Goal: Transaction & Acquisition: Book appointment/travel/reservation

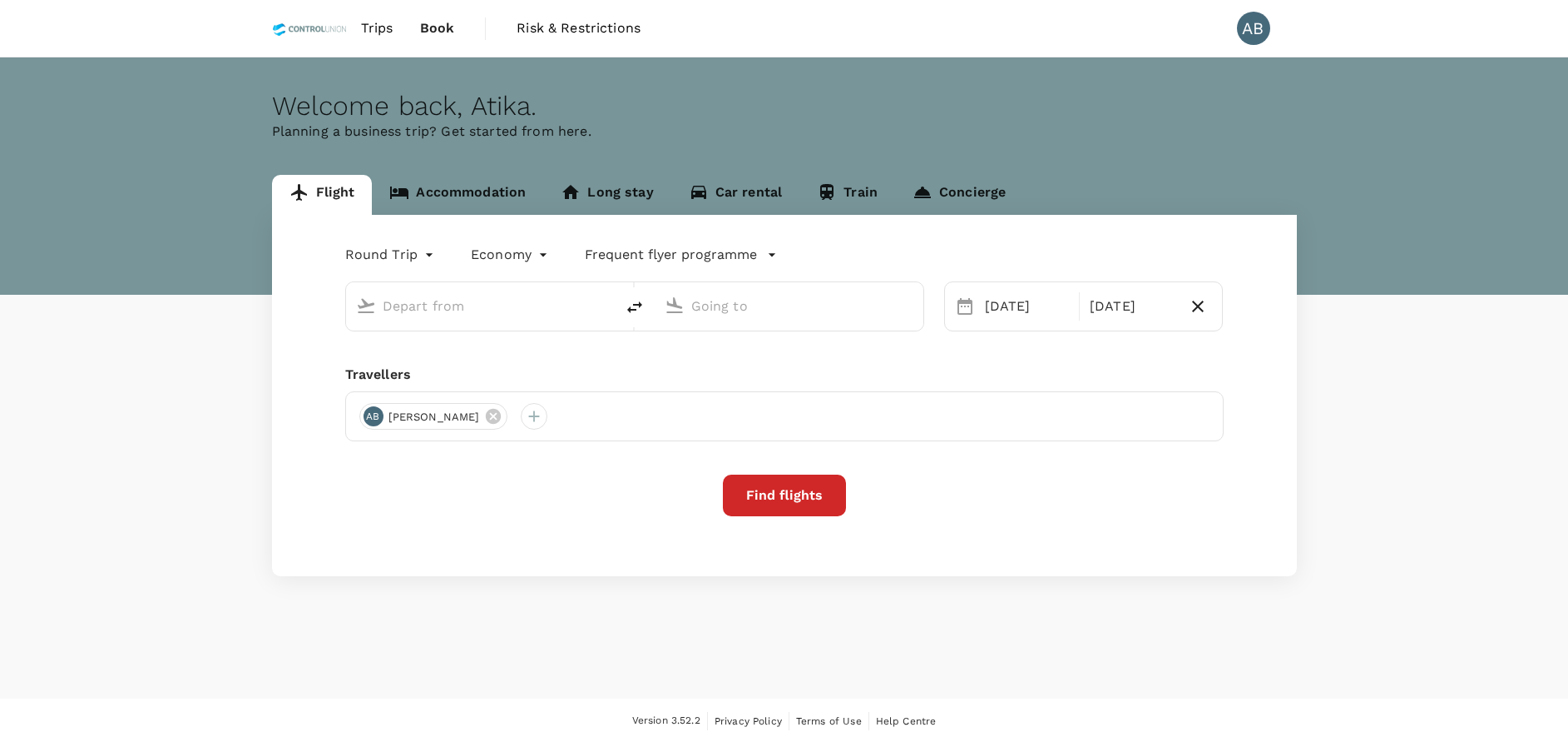
click at [398, 310] on input "text" at bounding box center [481, 306] width 198 height 26
type input "Kuala Lumpur Intl ([GEOGRAPHIC_DATA])"
type input "Singapore Changi (SIN)"
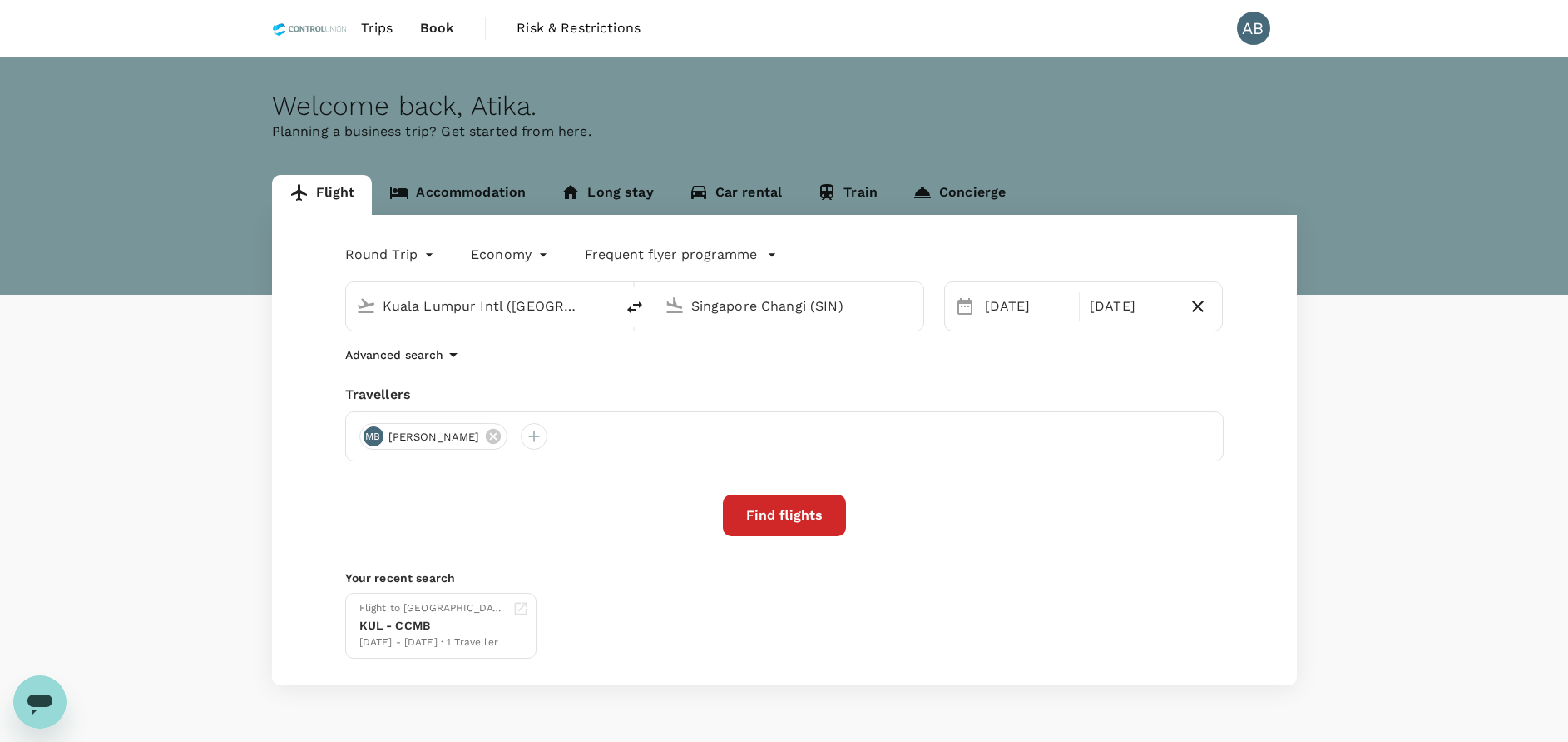
click at [482, 196] on link "Accommodation" at bounding box center [458, 194] width 172 height 40
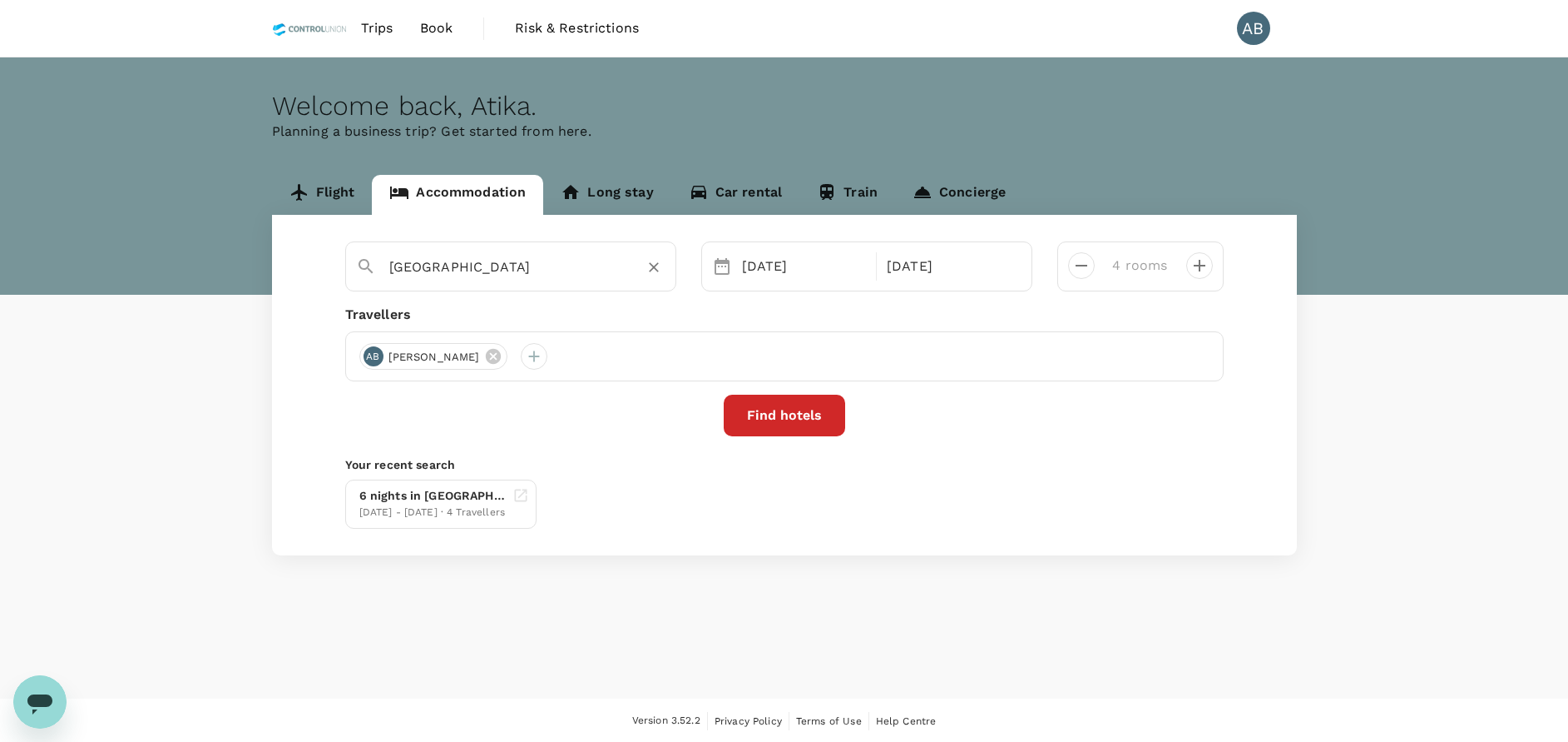
click at [532, 260] on input "[GEOGRAPHIC_DATA]" at bounding box center [504, 267] width 230 height 26
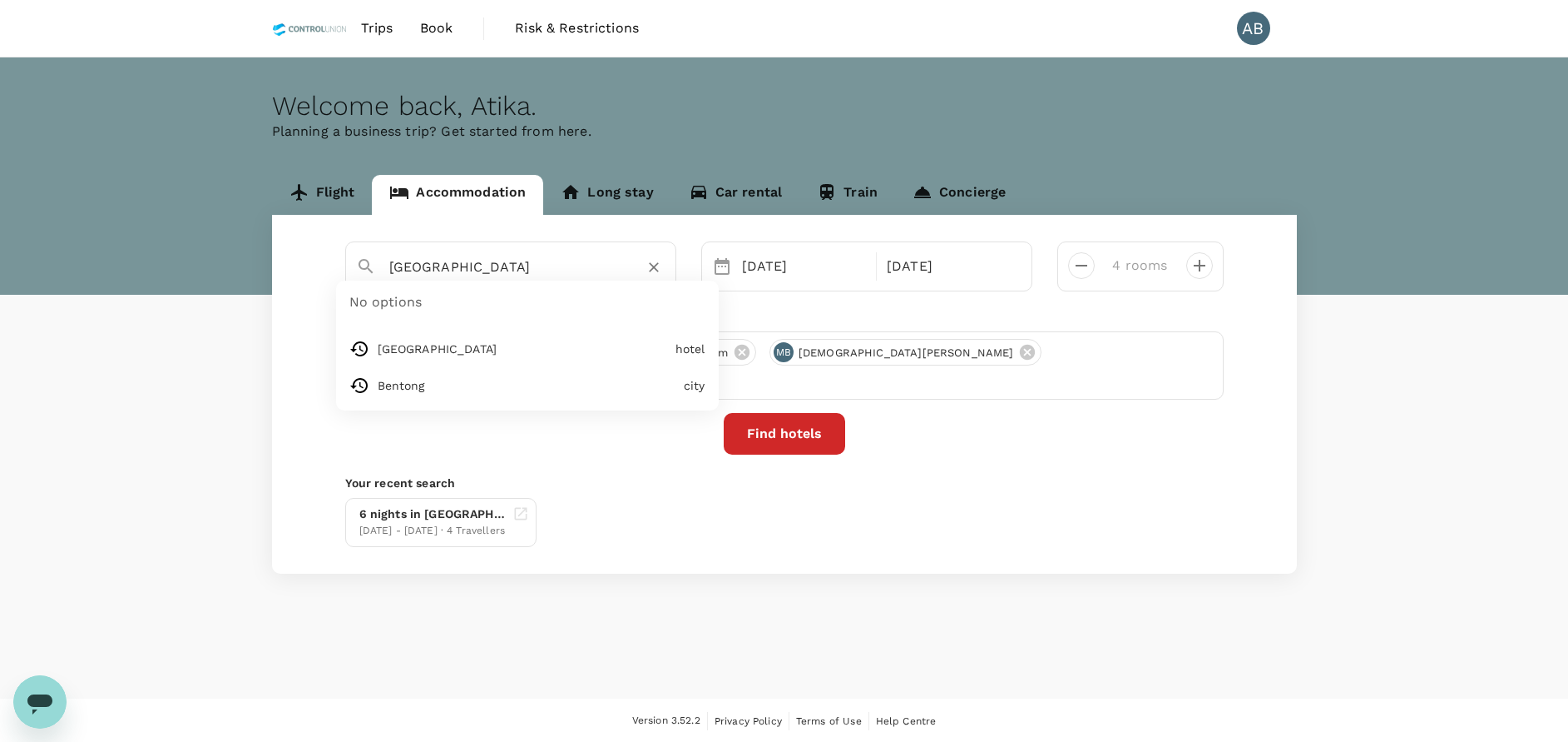
drag, startPoint x: 651, startPoint y: 265, endPoint x: 636, endPoint y: 266, distance: 15.0
click at [649, 265] on icon "Clear" at bounding box center [654, 267] width 17 height 17
click at [416, 271] on input "text" at bounding box center [504, 267] width 230 height 26
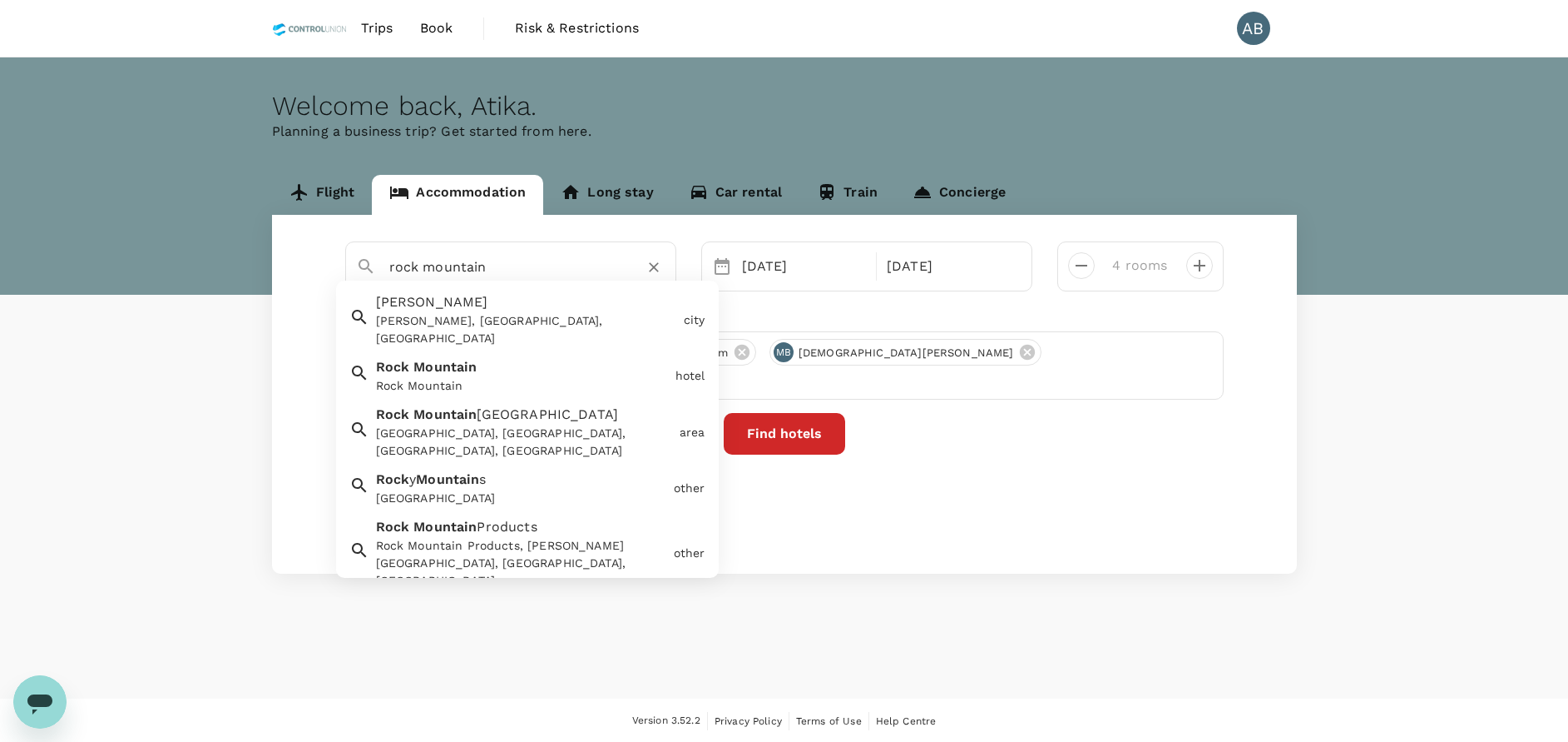
click at [425, 377] on div "Rock Mountain" at bounding box center [522, 385] width 293 height 18
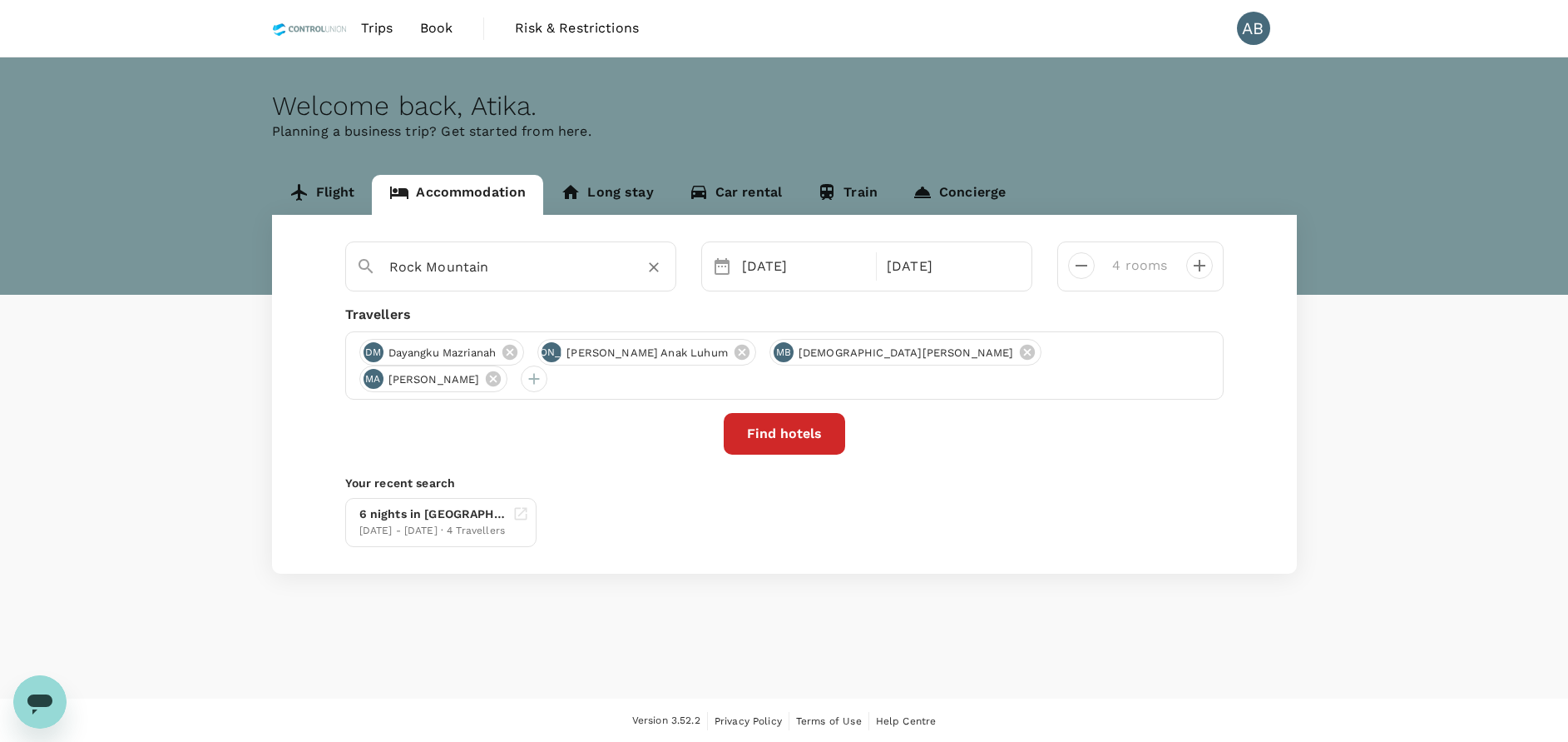
type input "Rock Mountain"
click at [781, 432] on button "Find hotels" at bounding box center [785, 433] width 122 height 42
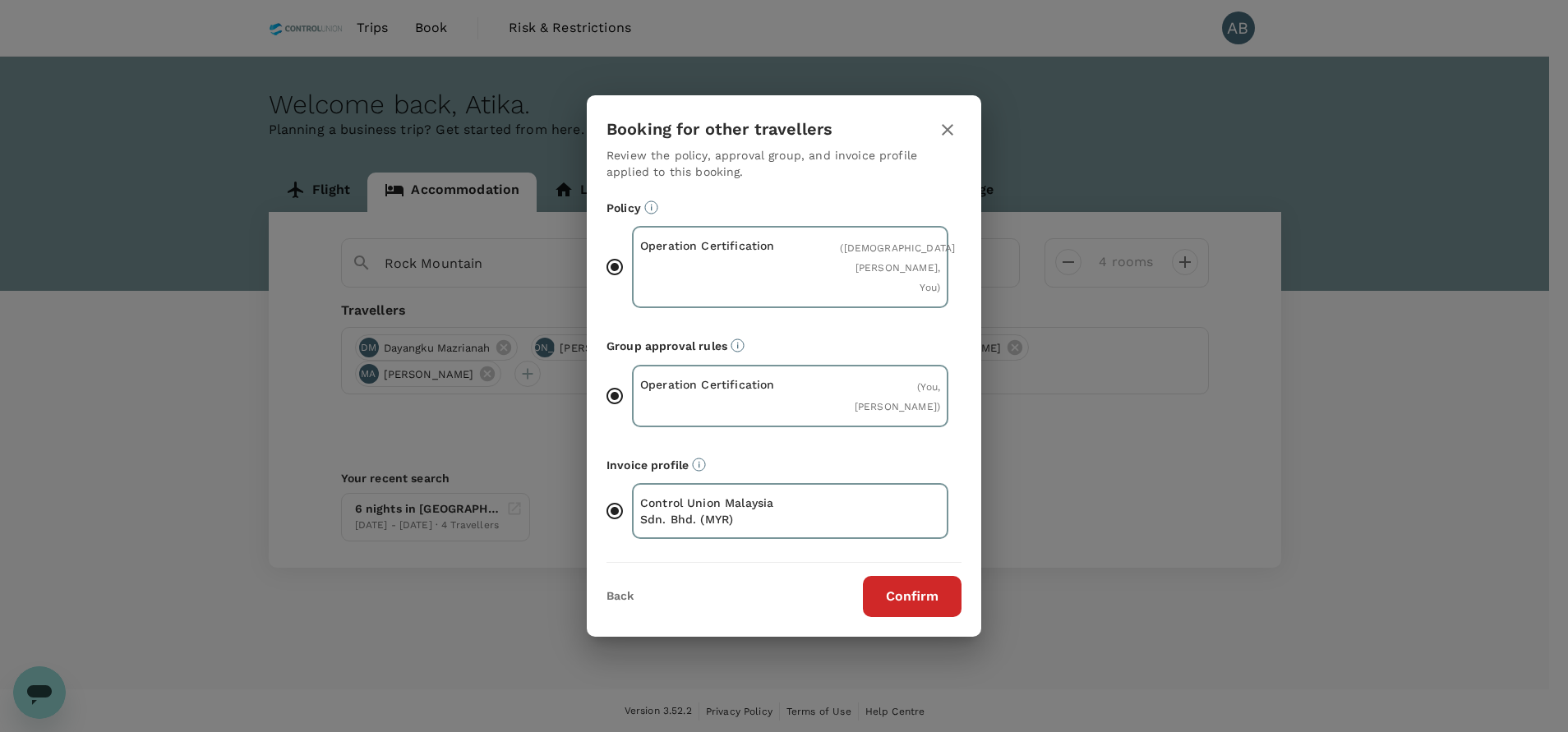
click at [926, 600] on button "Confirm" at bounding box center [912, 596] width 99 height 41
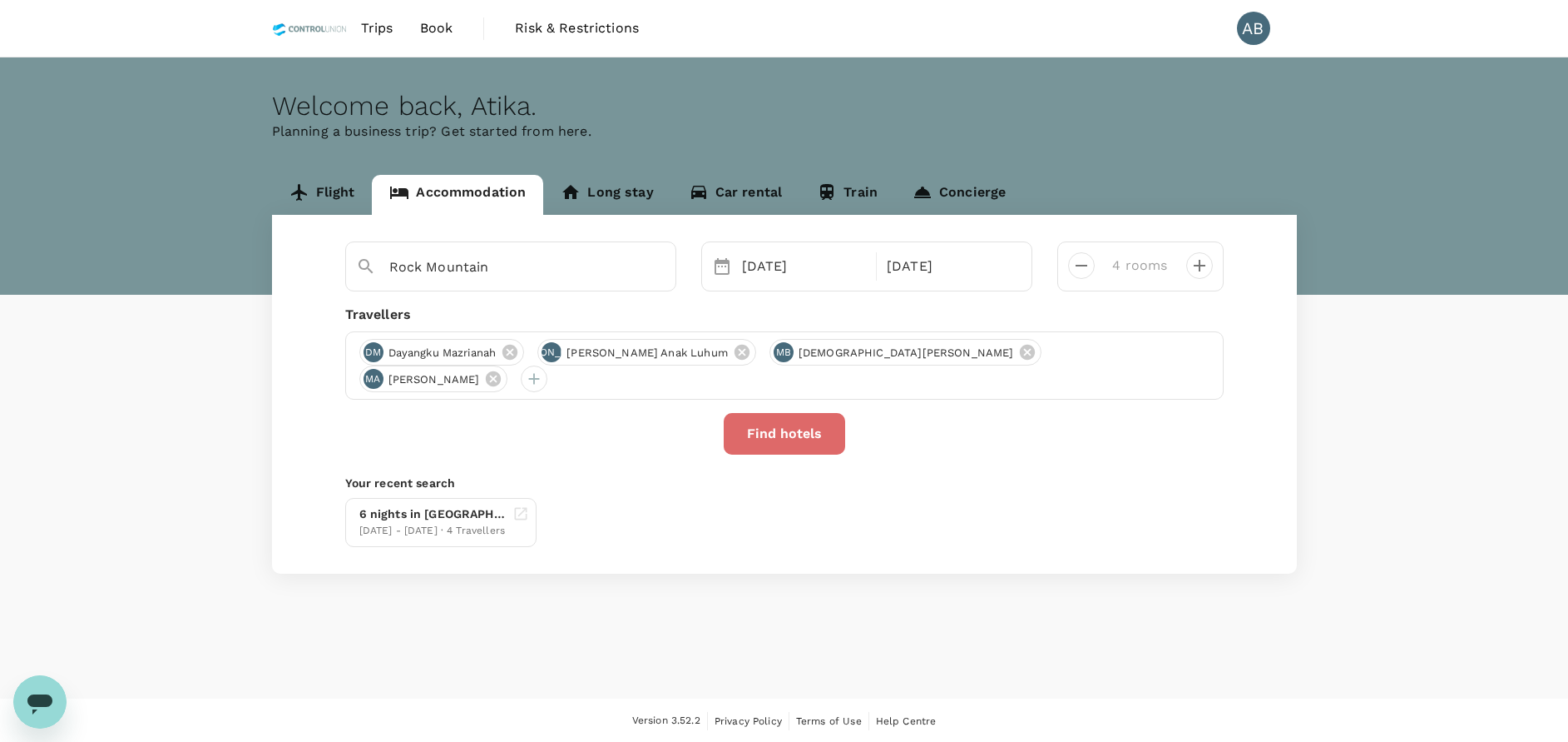
click at [788, 430] on button "Find hotels" at bounding box center [785, 433] width 122 height 42
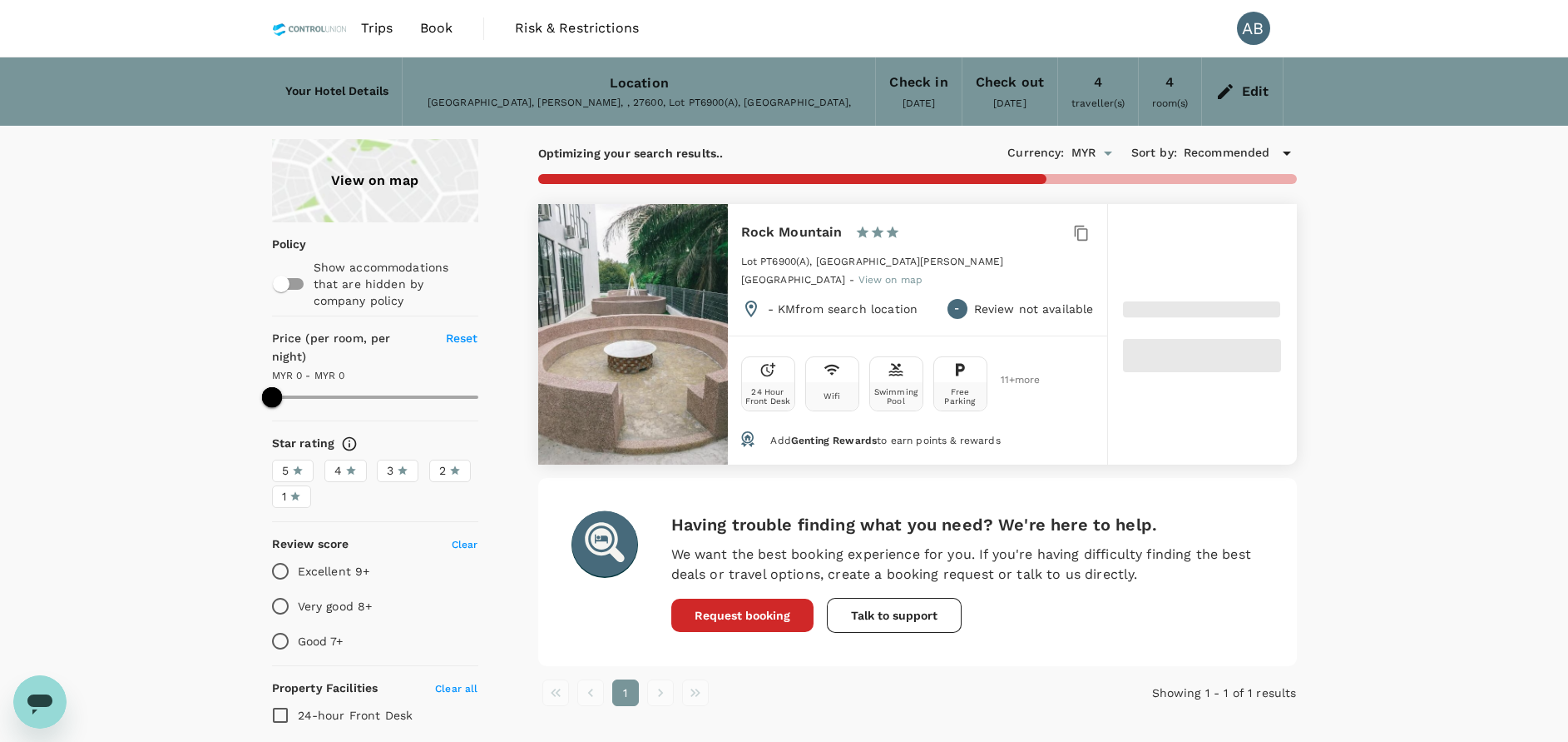
click at [1439, 368] on div "View on map Policy Show accommodations that are hidden by company policy Price …" at bounding box center [784, 542] width 1568 height 808
click at [1390, 346] on div "View on map Policy Show accommodations that are hidden by company policy Price …" at bounding box center [784, 542] width 1568 height 808
click at [1398, 344] on div "View on map Policy Show accommodations that are hidden by company policy Price …" at bounding box center [784, 542] width 1568 height 808
click at [1549, 310] on div "View on map Policy Show accommodations that are hidden by company policy Price …" at bounding box center [784, 542] width 1568 height 808
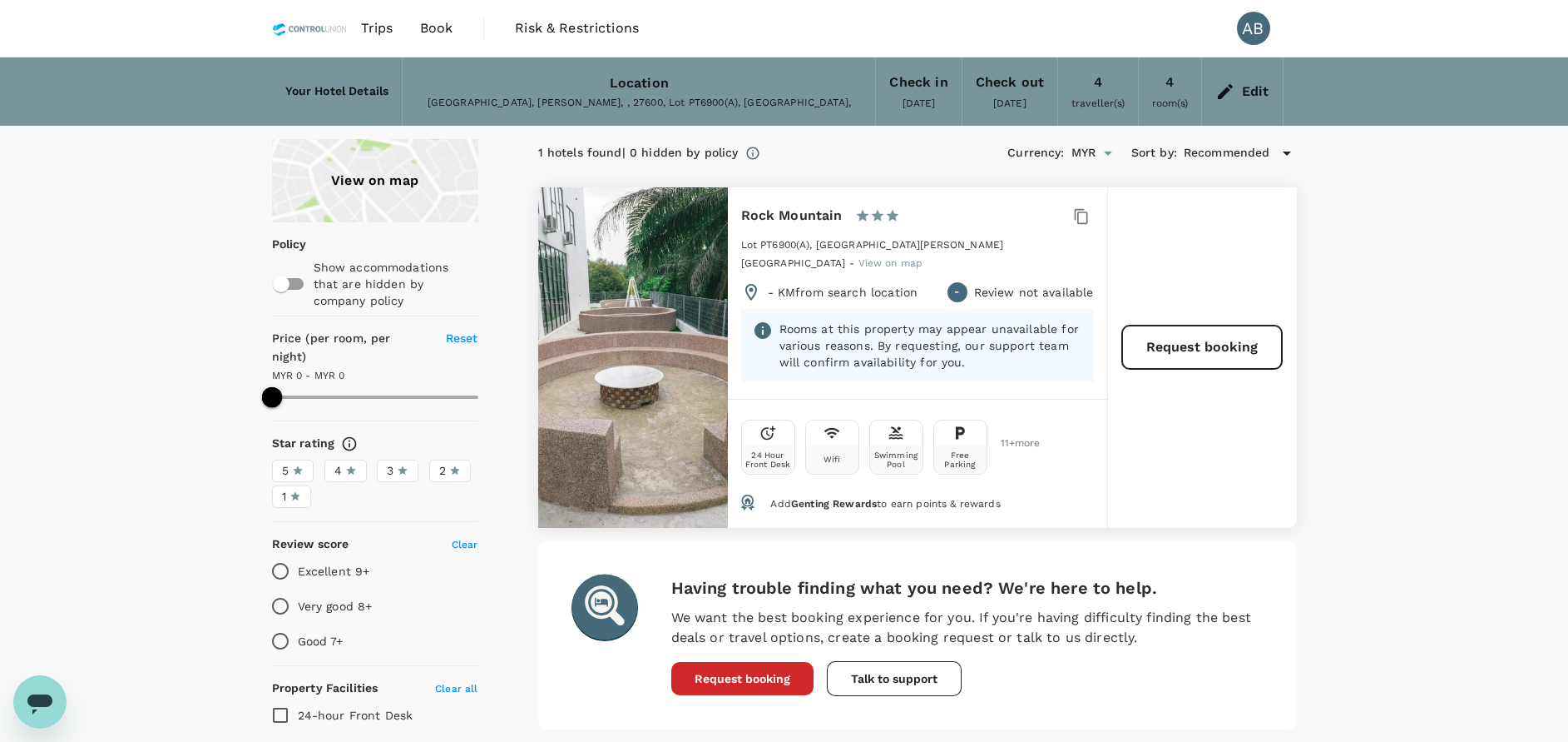
click at [1481, 438] on div "View on map Policy Show accommodations that are hidden by company policy Price …" at bounding box center [784, 542] width 1568 height 808
click at [1399, 517] on div "View on map Policy Show accommodations that are hidden by company policy Price …" at bounding box center [784, 542] width 1568 height 808
click at [1440, 515] on div "View on map Policy Show accommodations that are hidden by company policy Price …" at bounding box center [784, 542] width 1568 height 808
click at [1393, 415] on div "View on map Policy Show accommodations that are hidden by company policy Price …" at bounding box center [784, 542] width 1568 height 808
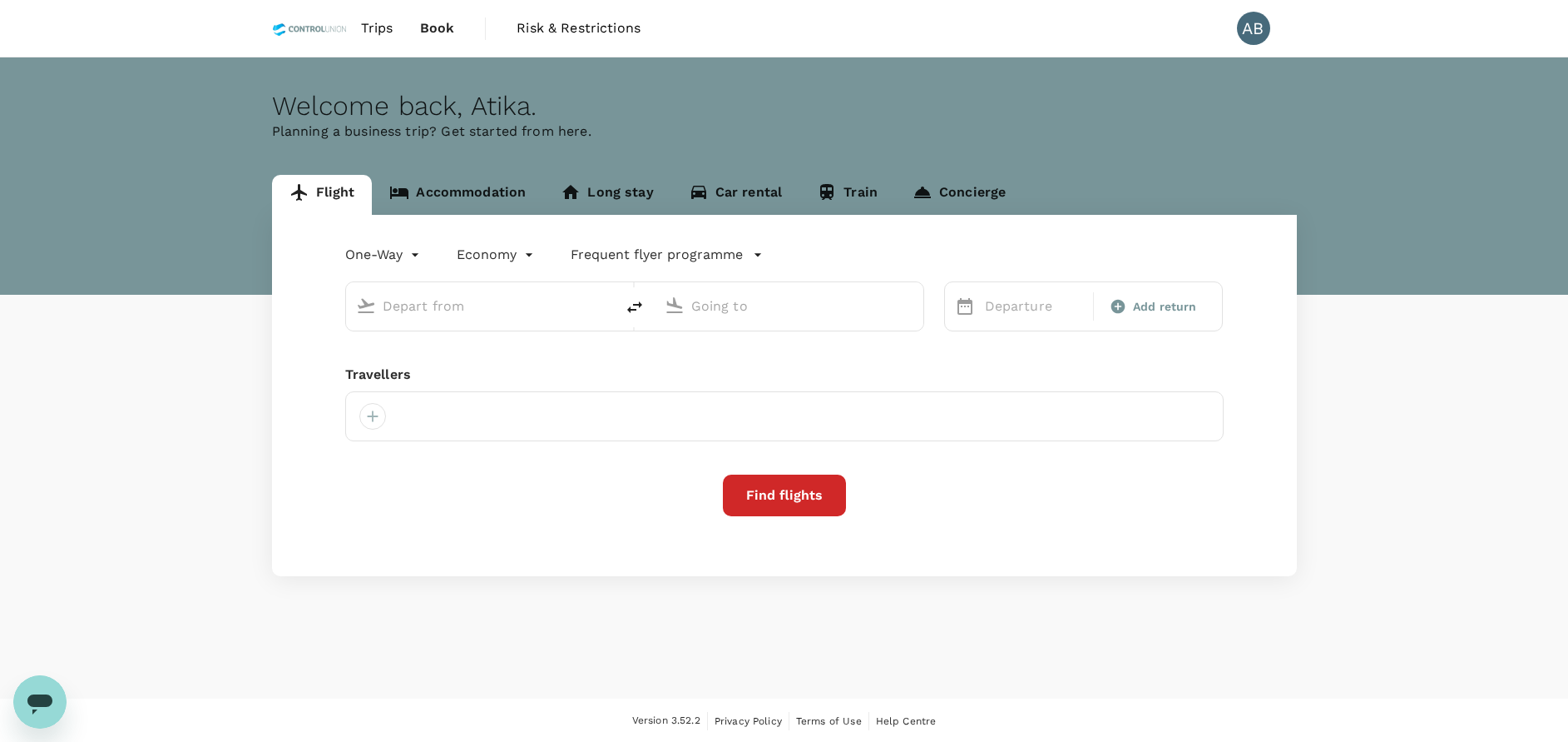
type input "roundtrip"
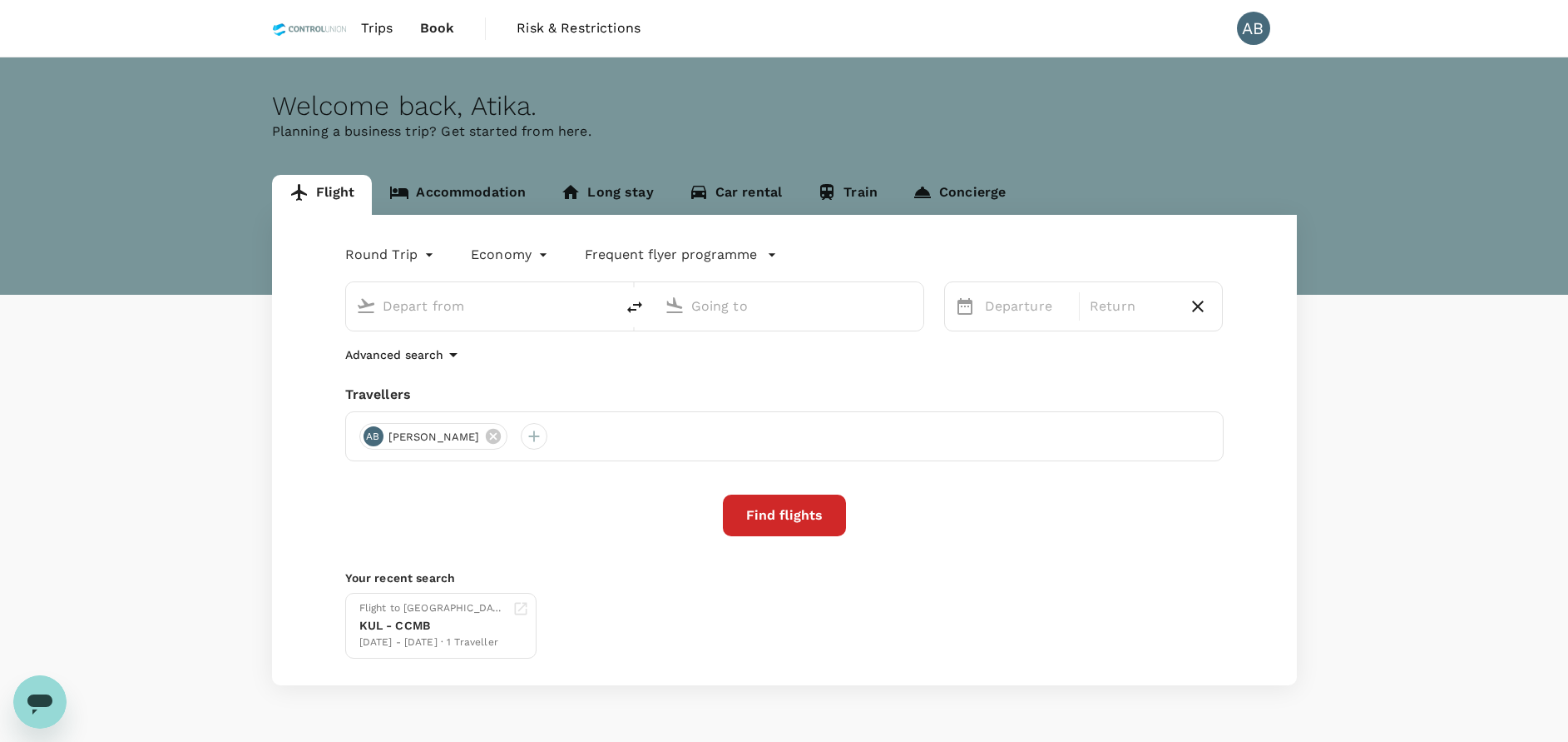
type input "Kuala Lumpur Intl ([GEOGRAPHIC_DATA])"
type input "Singapore Changi (SIN)"
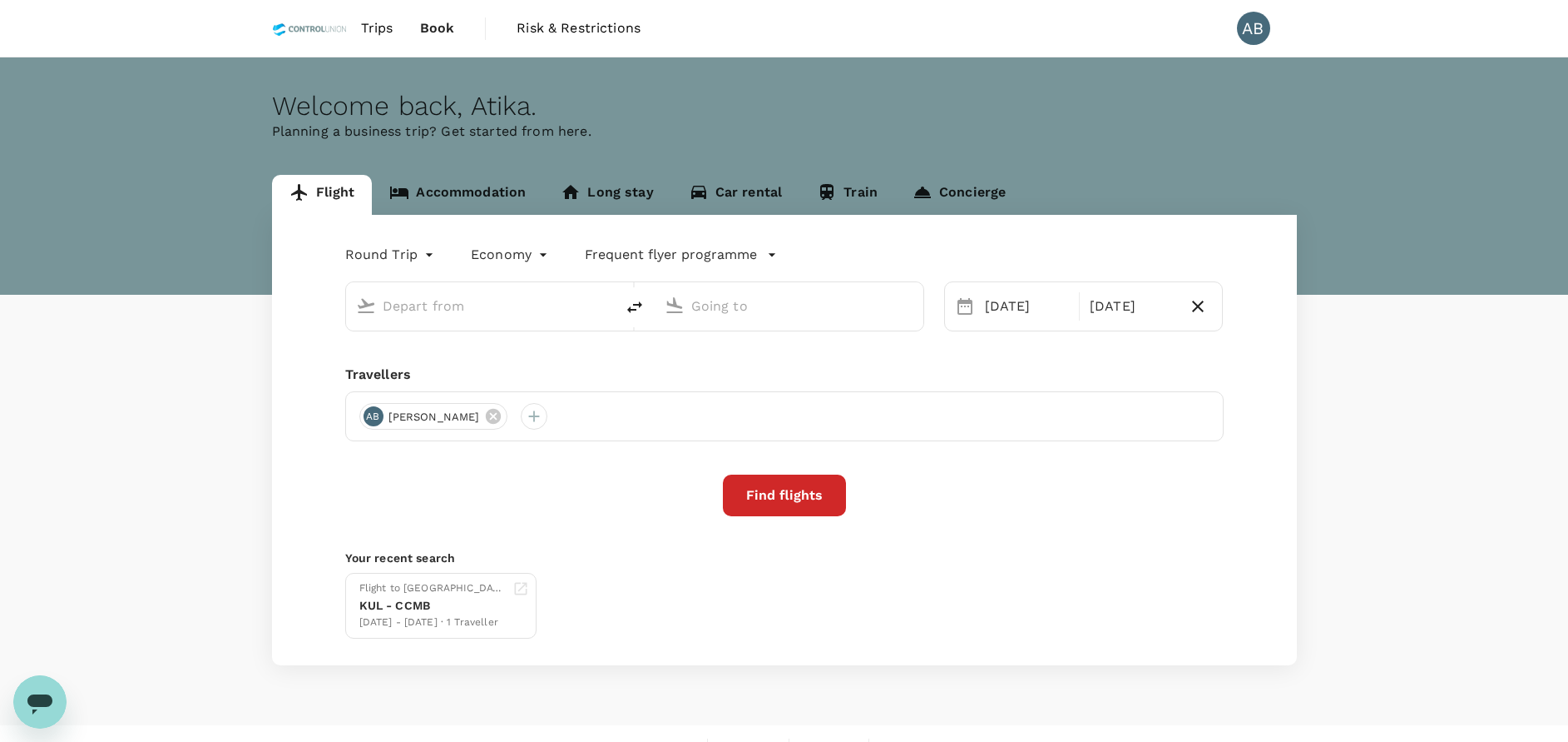
type input "Kuala Lumpur Intl ([GEOGRAPHIC_DATA])"
type input "Singapore Changi (SIN)"
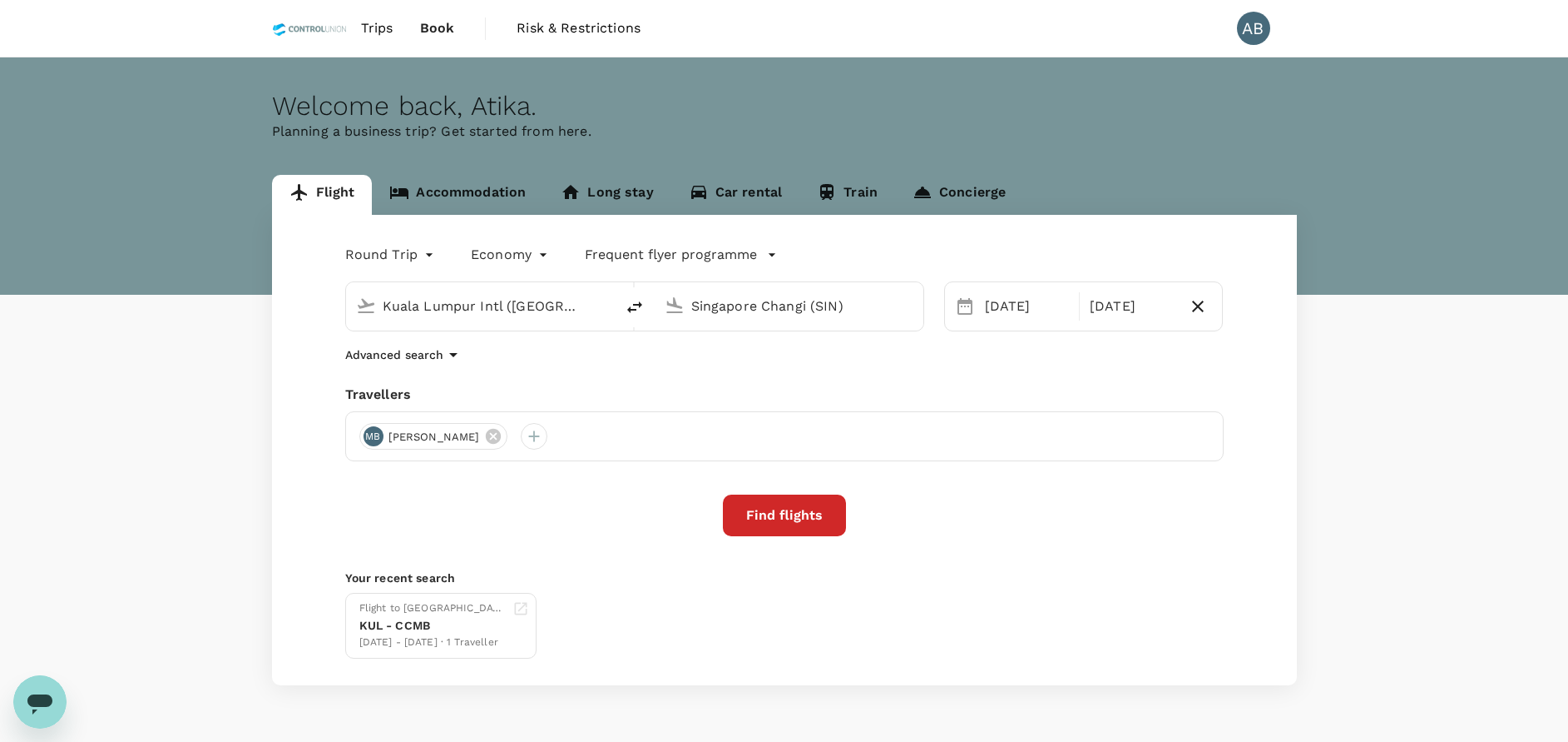
drag, startPoint x: 809, startPoint y: 367, endPoint x: 676, endPoint y: 350, distance: 134.1
click at [807, 368] on div "Round Trip roundtrip Economy economy Frequent flyer programme [GEOGRAPHIC_DATA]…" at bounding box center [785, 449] width 1025 height 470
click at [481, 188] on link "Accommodation" at bounding box center [458, 194] width 172 height 40
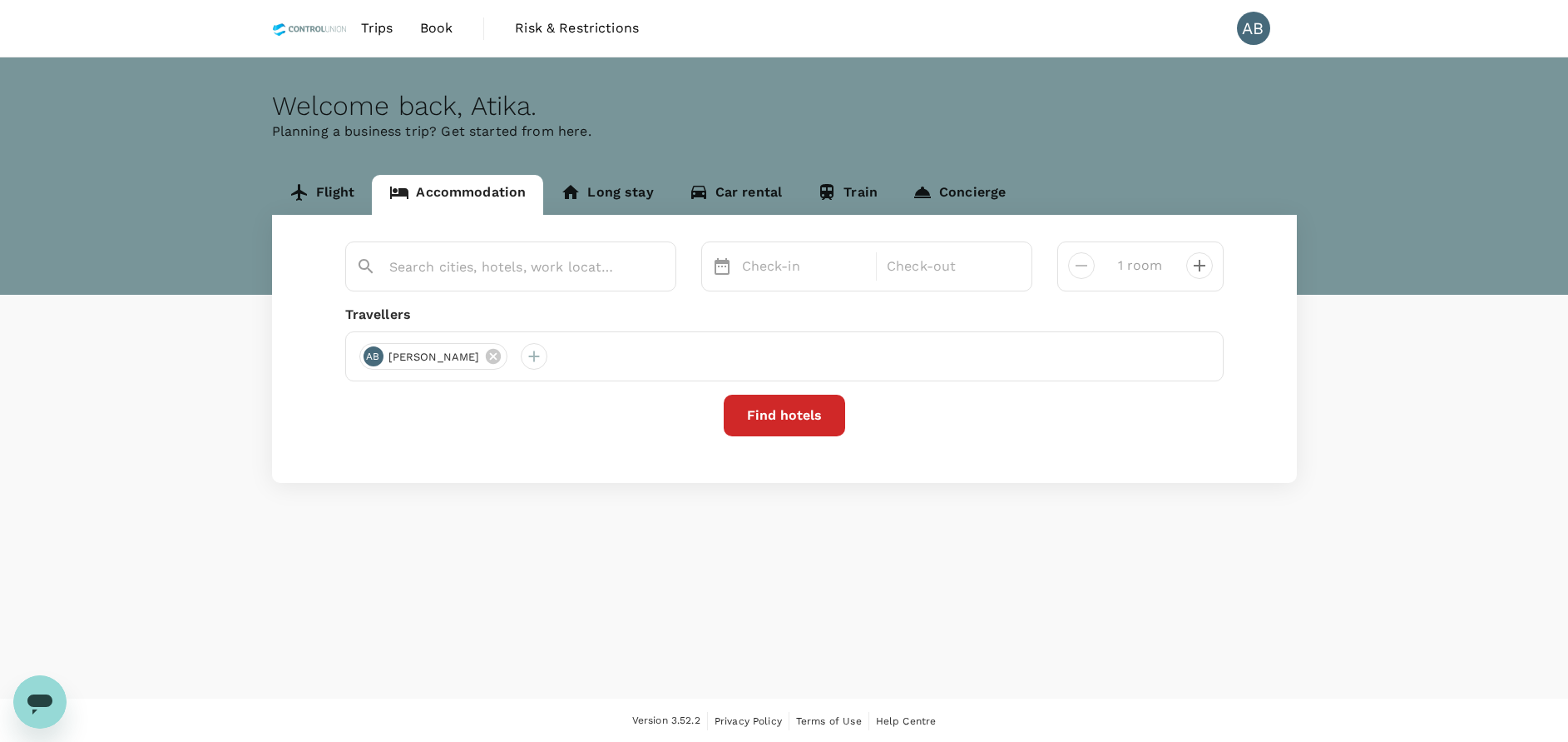
type input "4 rooms"
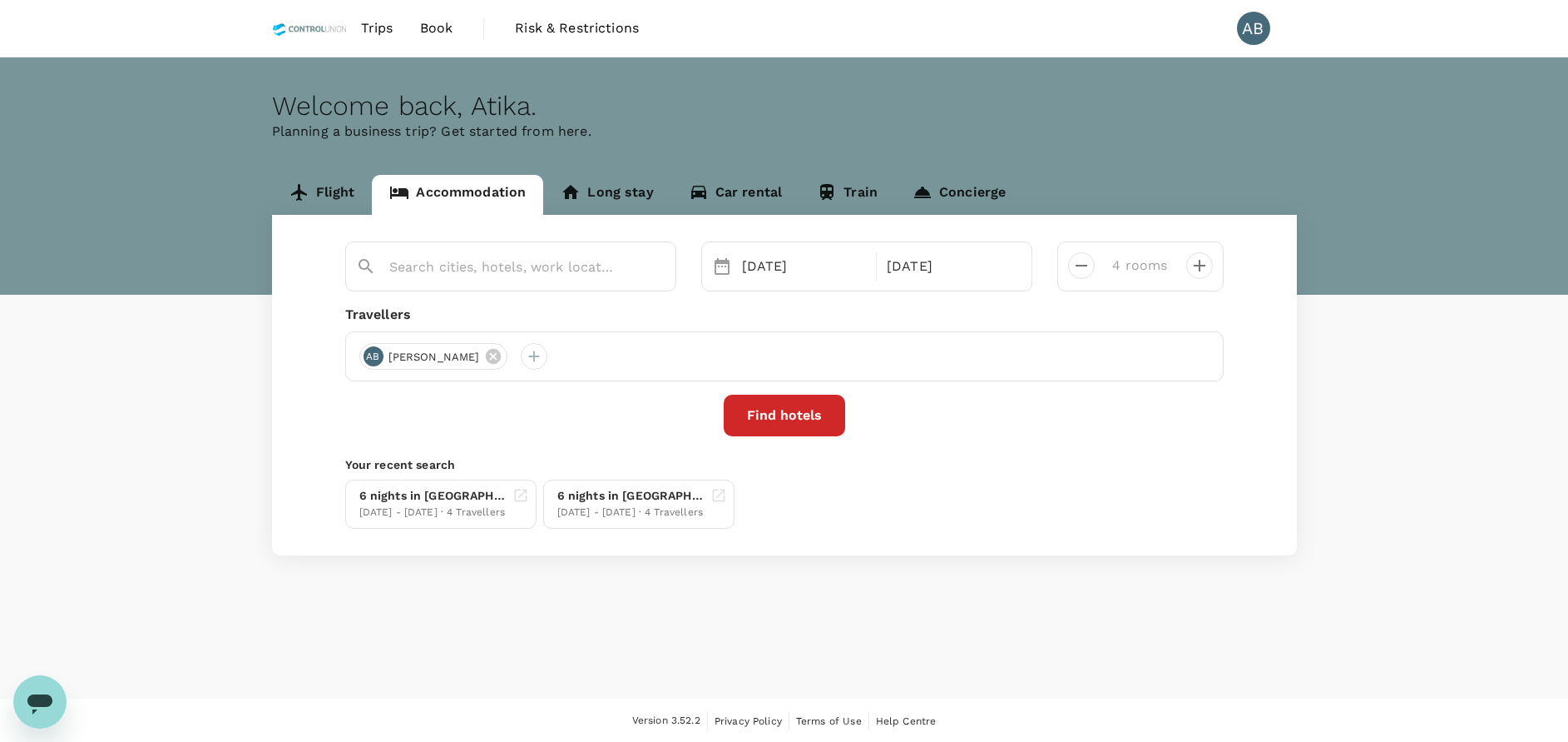
type input "Rock Mountain"
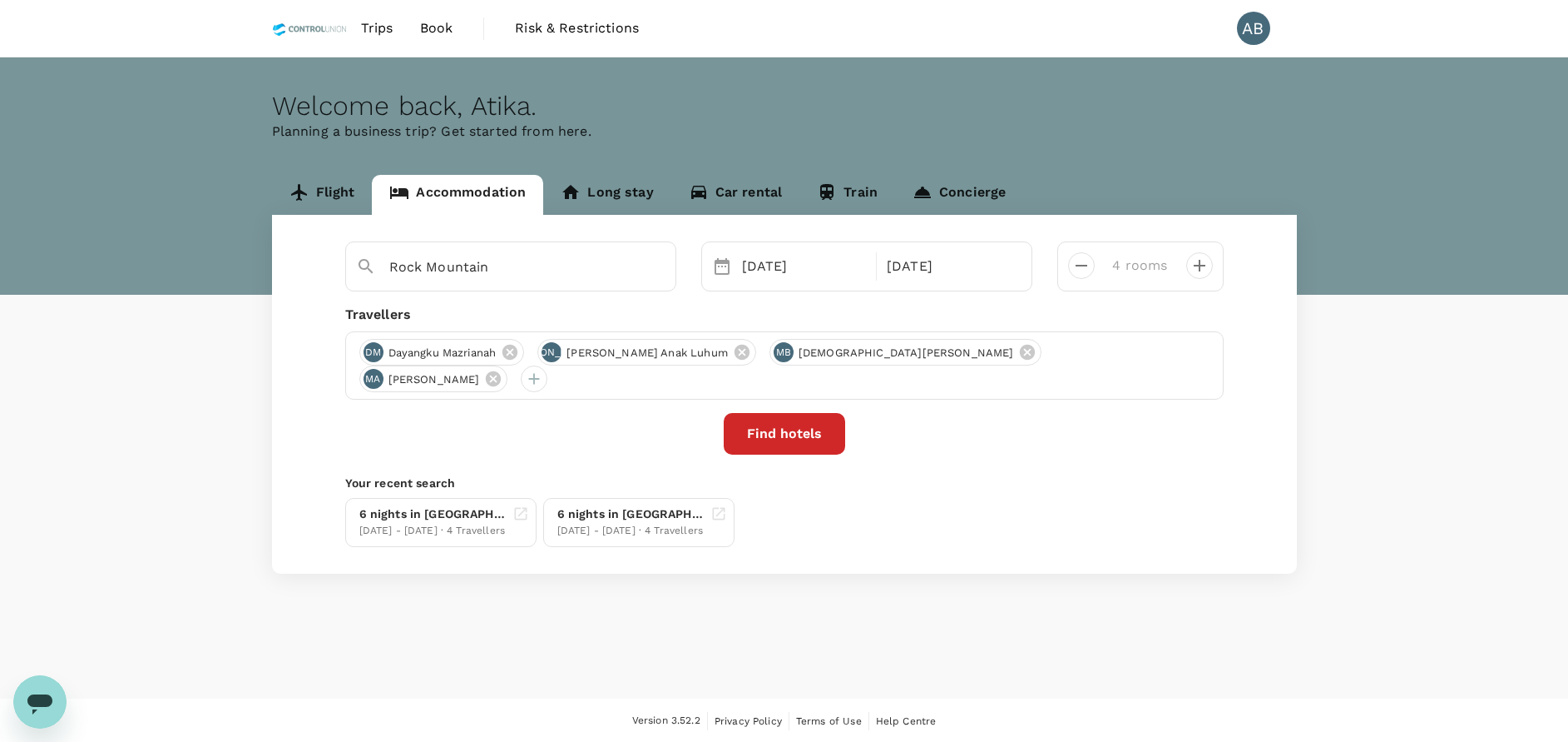
click at [635, 441] on div "Find hotels" at bounding box center [784, 433] width 878 height 42
click at [564, 312] on div "Travellers" at bounding box center [784, 315] width 878 height 20
click at [583, 256] on input "Rock Mountain" at bounding box center [504, 267] width 230 height 26
drag, startPoint x: 657, startPoint y: 262, endPoint x: 631, endPoint y: 265, distance: 26.2
click at [656, 262] on icon "Clear" at bounding box center [654, 267] width 17 height 17
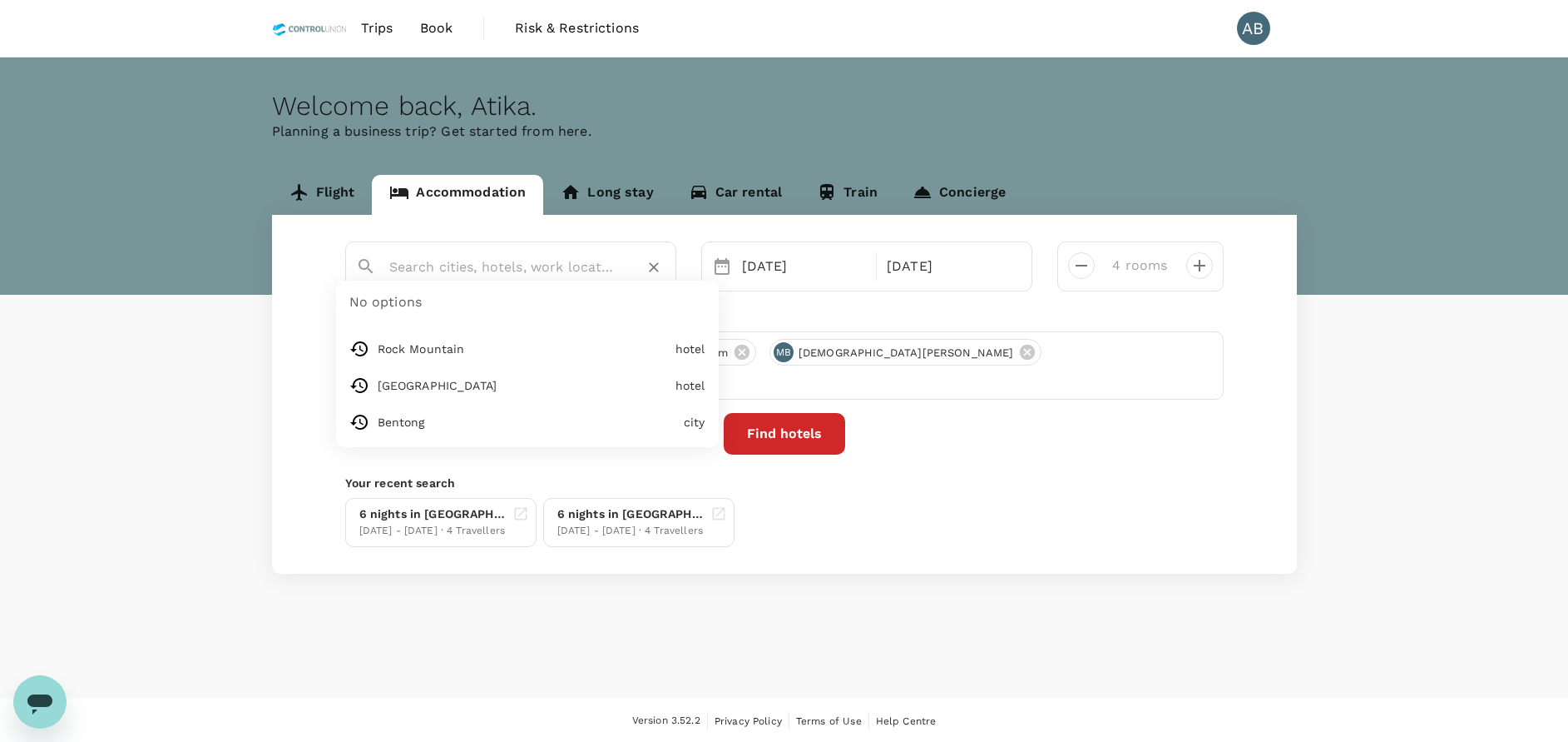
click at [498, 264] on input "text" at bounding box center [504, 267] width 230 height 26
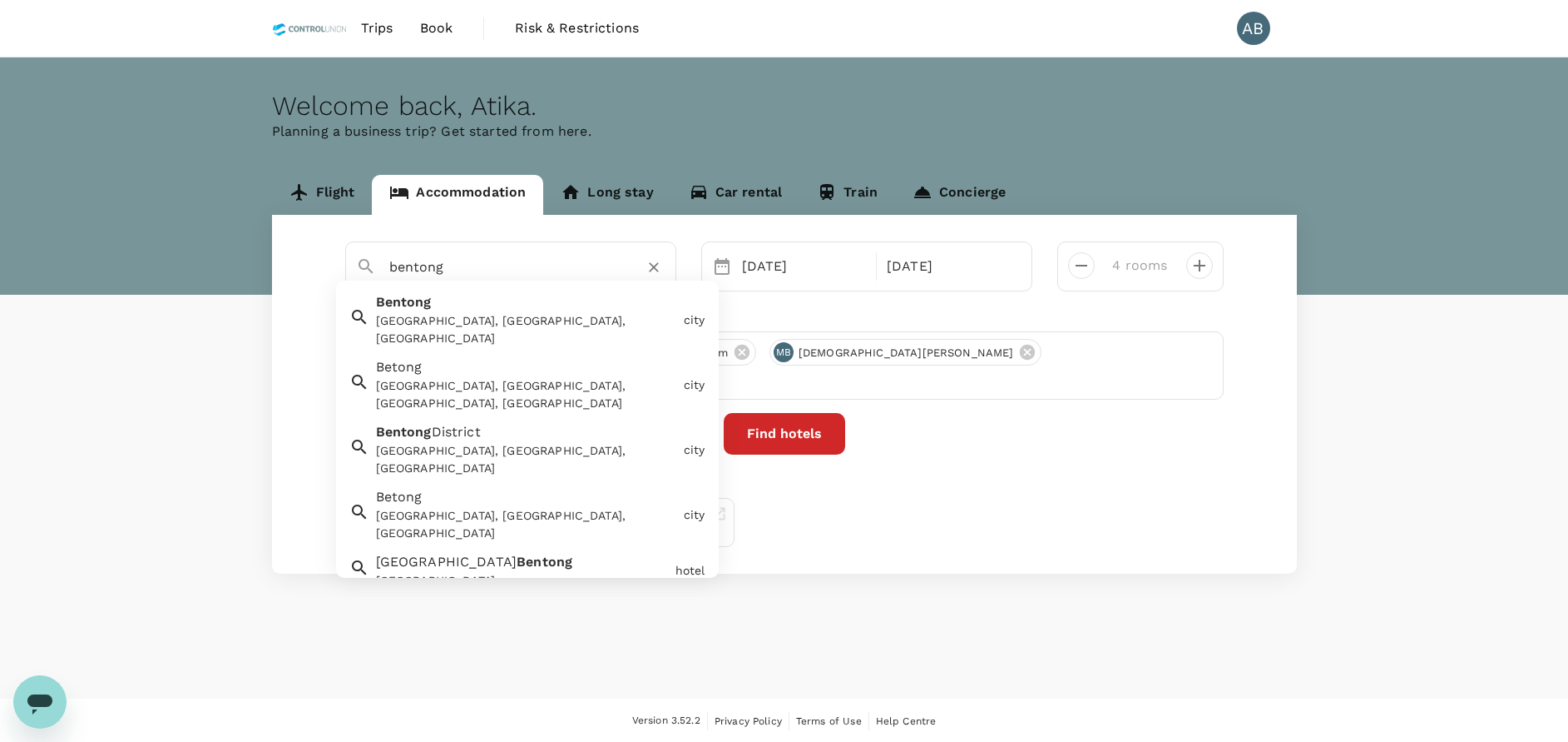
click at [471, 318] on div "[GEOGRAPHIC_DATA], [GEOGRAPHIC_DATA], [GEOGRAPHIC_DATA]" at bounding box center [526, 330] width 301 height 35
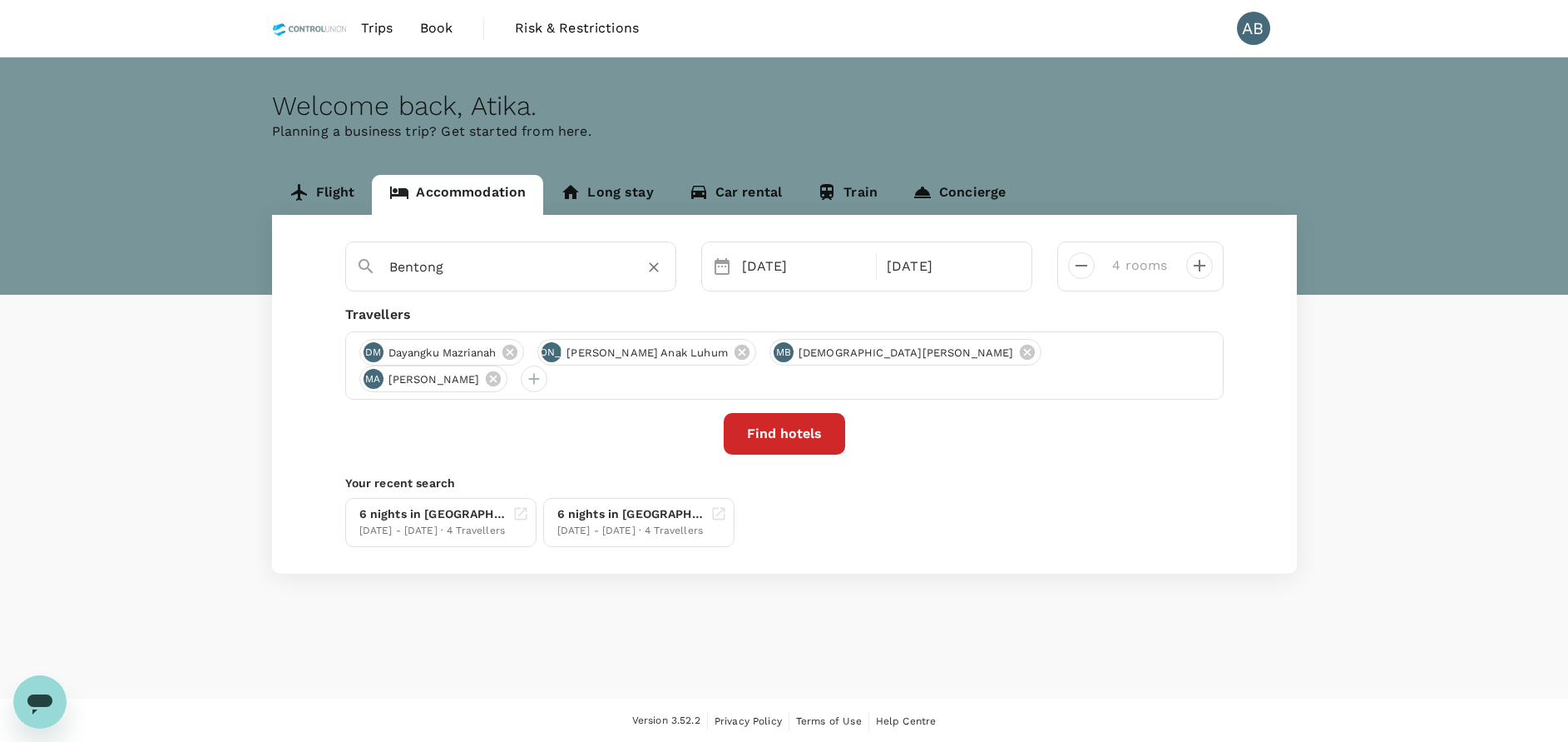
type input "Bentong"
click at [785, 432] on button "Find hotels" at bounding box center [785, 433] width 122 height 42
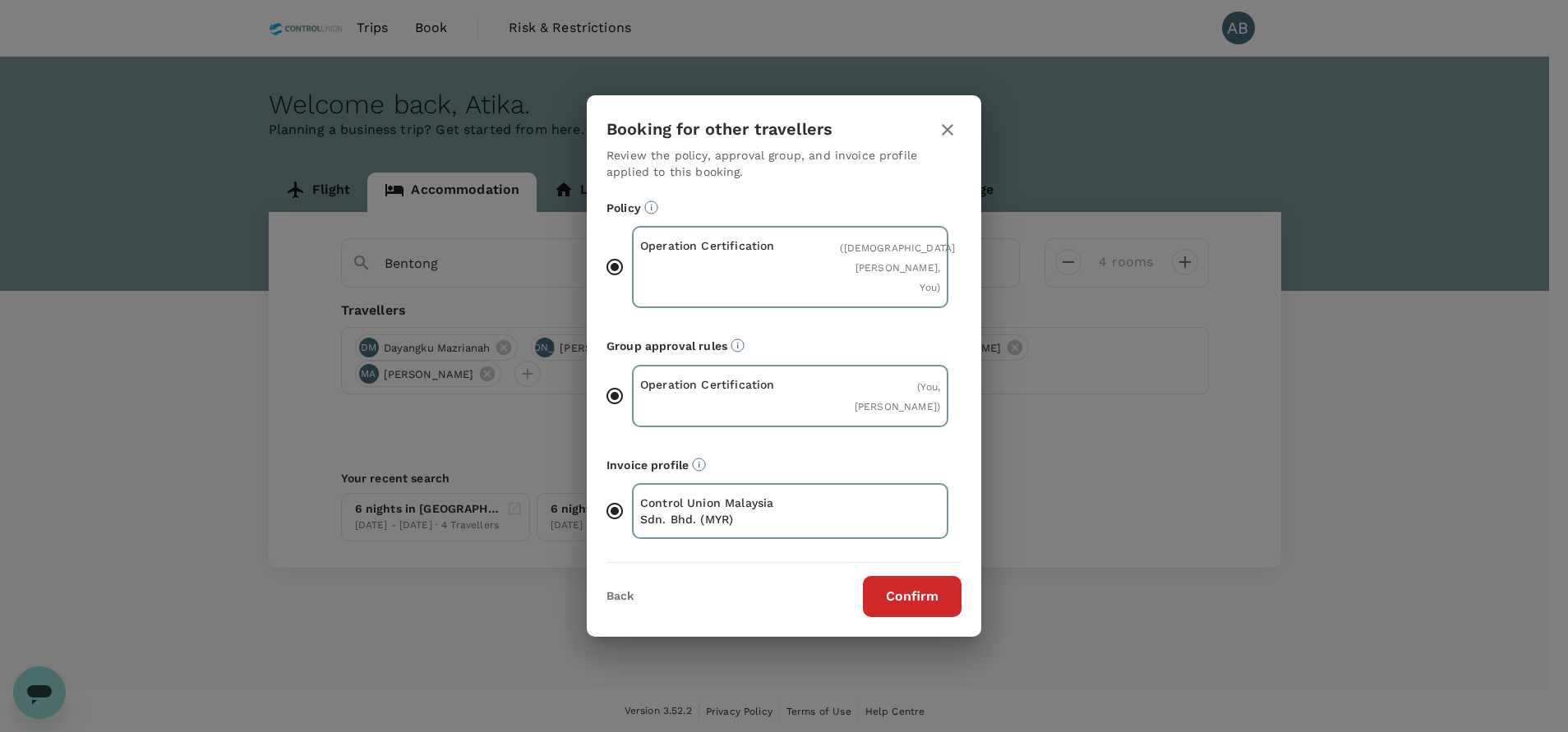
click at [924, 608] on button "Confirm" at bounding box center [912, 596] width 99 height 41
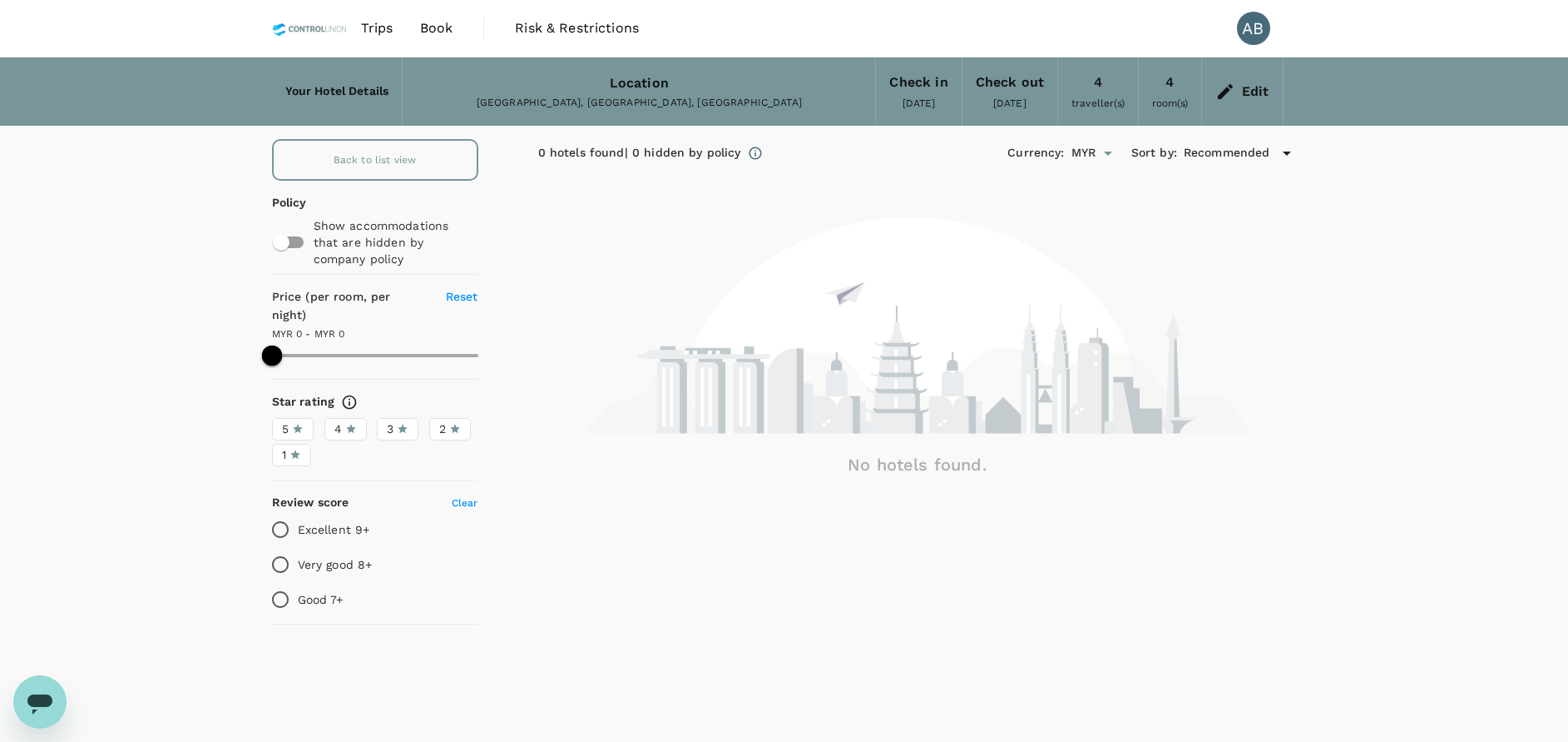
click at [1290, 407] on div at bounding box center [918, 327] width 759 height 221
click at [1417, 246] on div "Back to list view Policy Show accommodations that are hidden by company policy …" at bounding box center [784, 384] width 1568 height 492
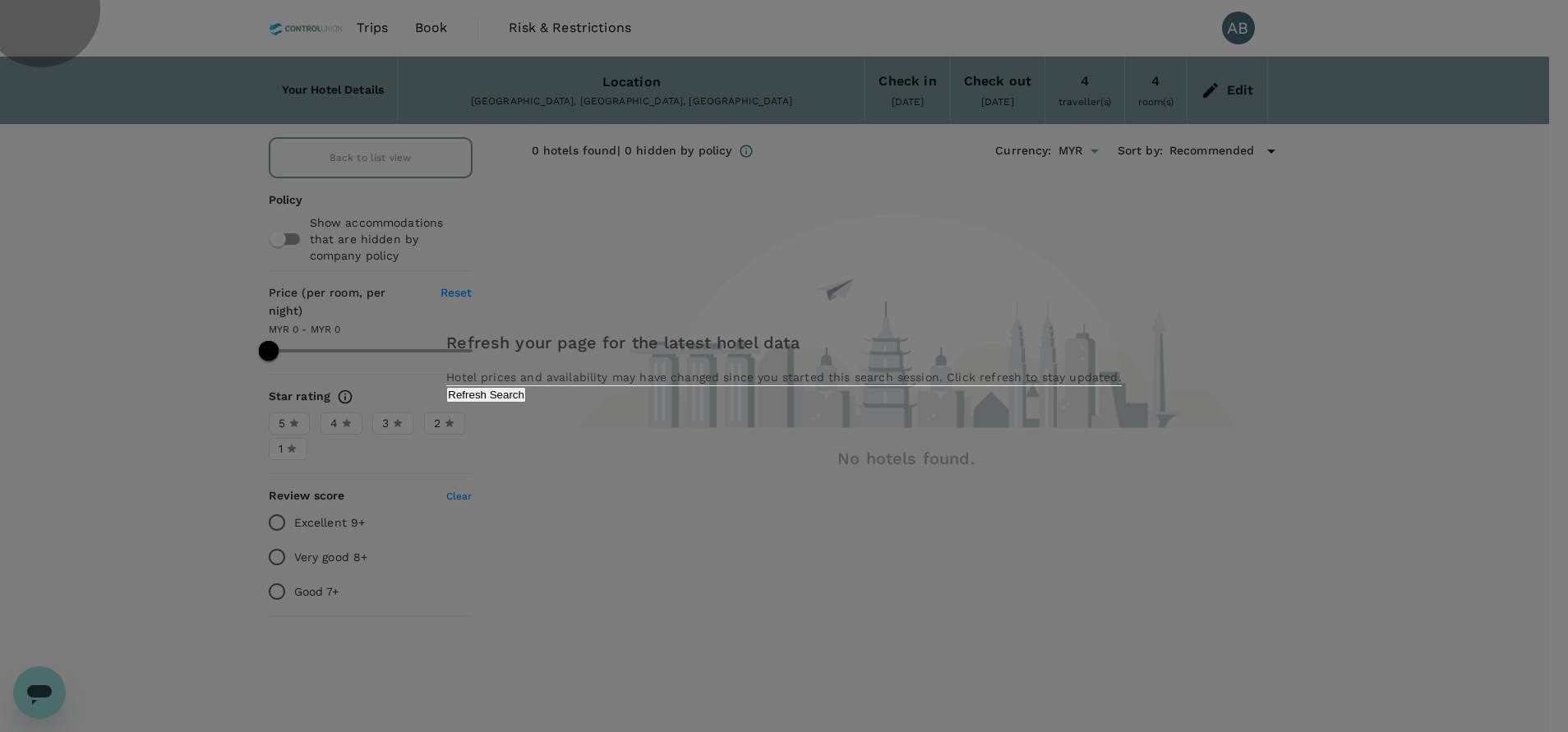
drag, startPoint x: 850, startPoint y: 440, endPoint x: 890, endPoint y: 434, distance: 40.4
click at [526, 402] on button "Refresh Search" at bounding box center [485, 394] width 79 height 15
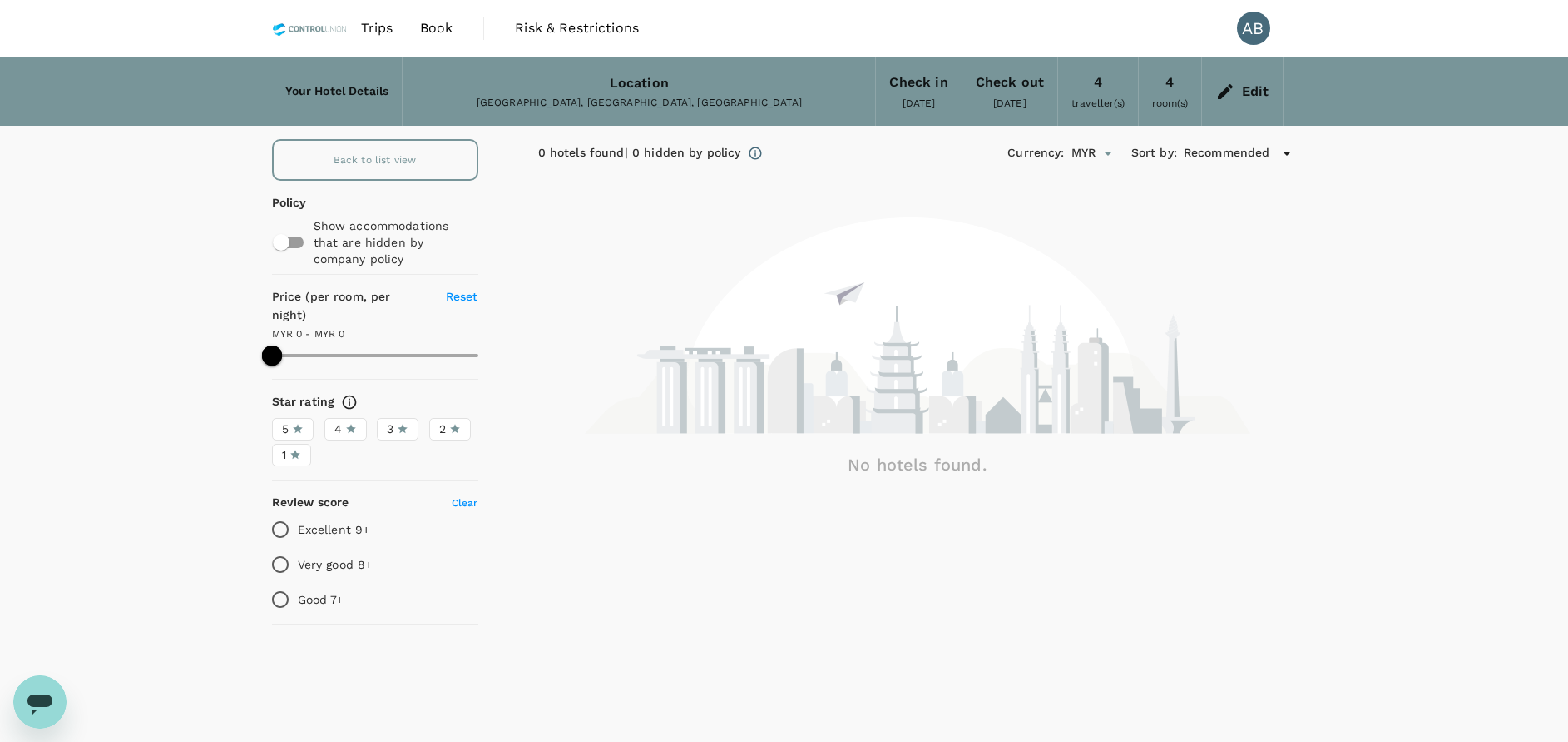
click at [439, 24] on span "Book" at bounding box center [437, 29] width 33 height 20
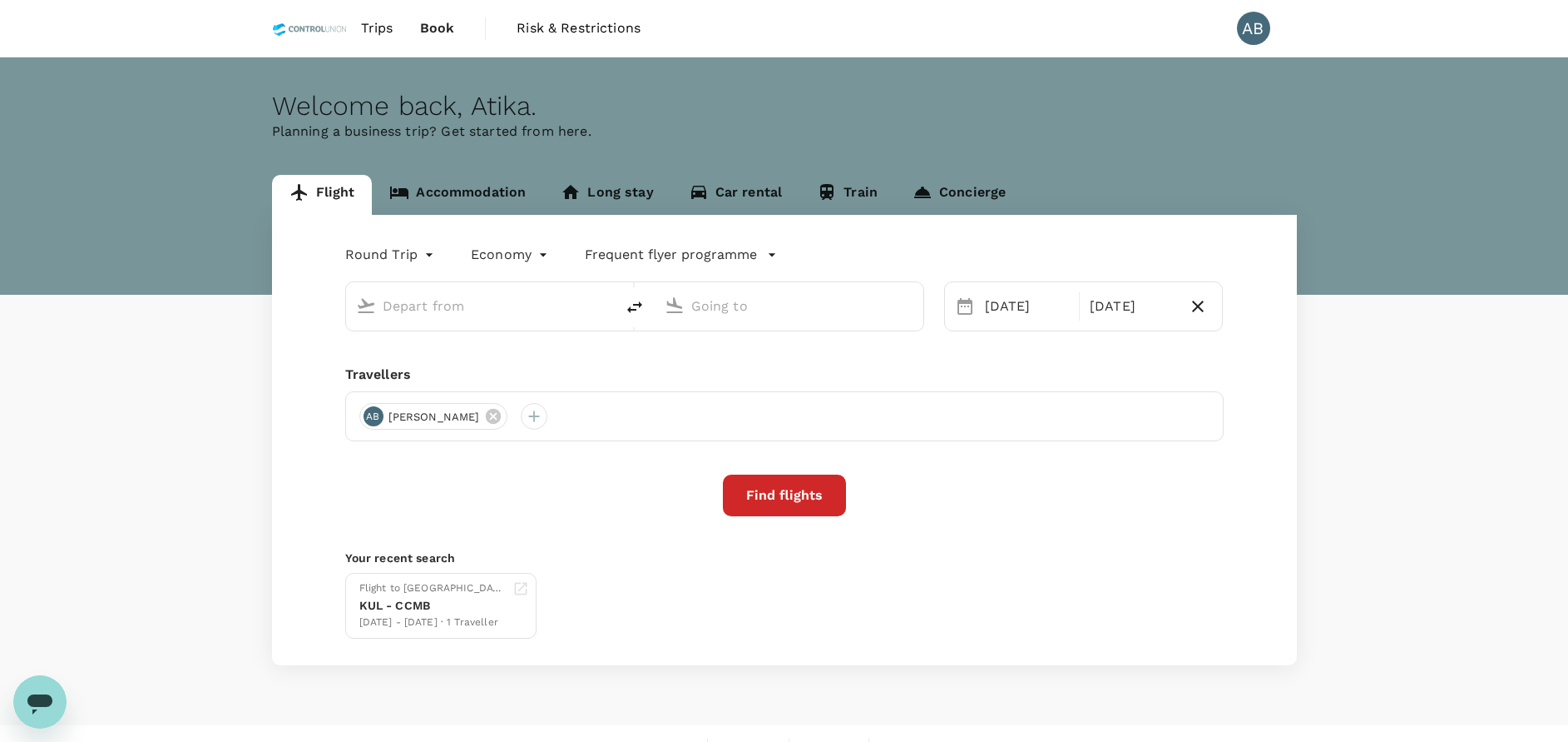
type input "Kuala Lumpur Intl ([GEOGRAPHIC_DATA])"
type input "Singapore Changi (SIN)"
type input "Kuala Lumpur Intl ([GEOGRAPHIC_DATA])"
type input "Singapore Changi (SIN)"
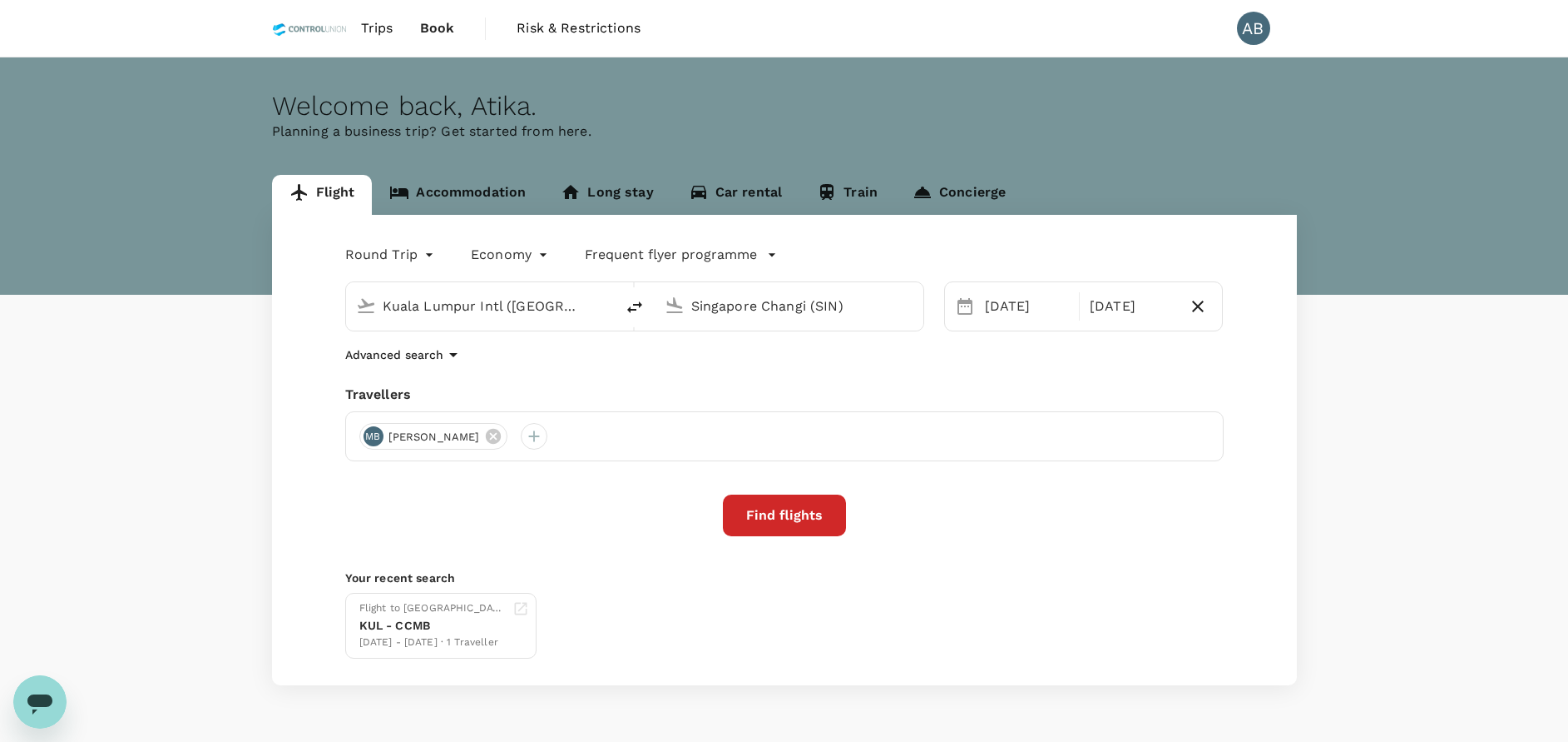
click at [478, 188] on link "Accommodation" at bounding box center [458, 194] width 172 height 40
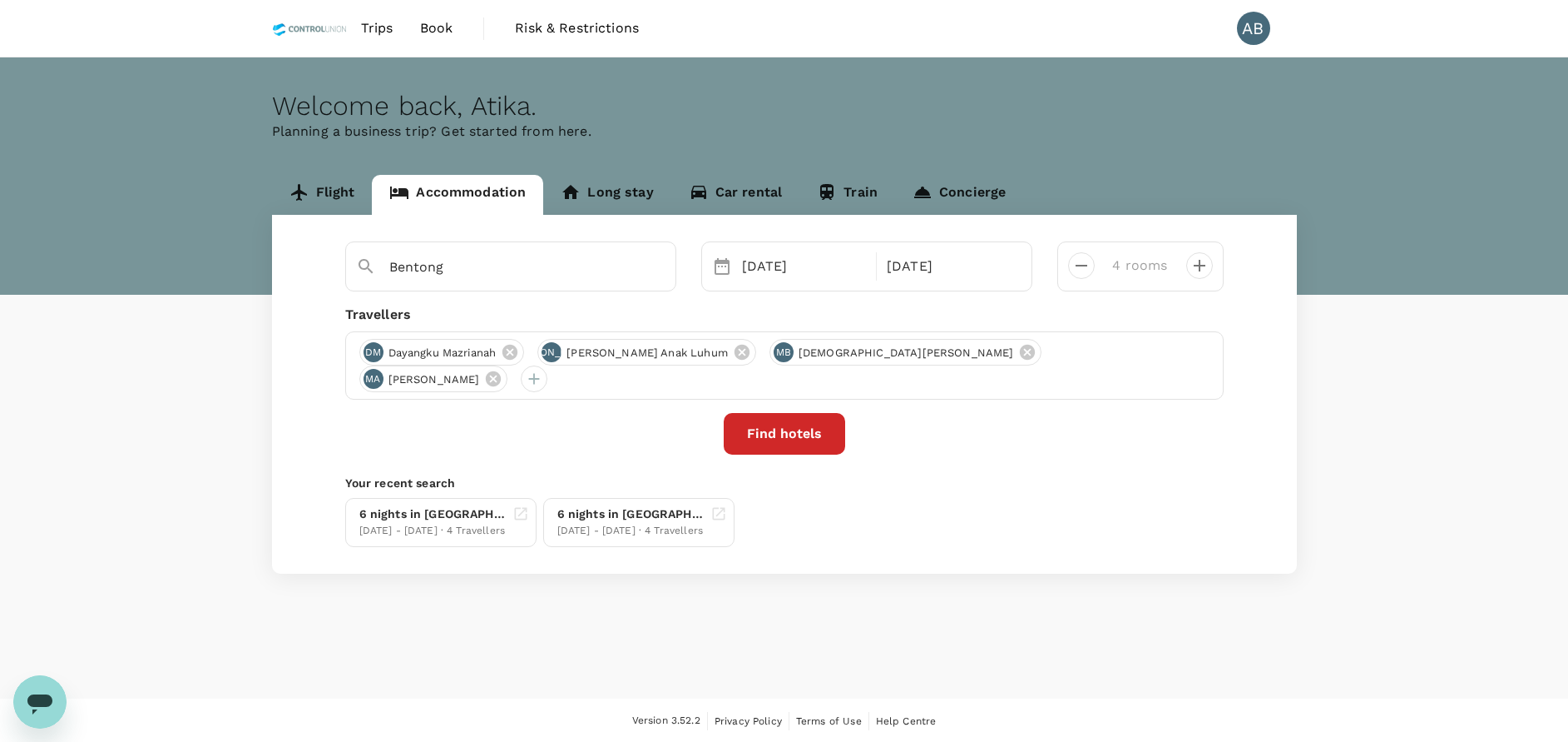
click at [796, 438] on button "Find hotels" at bounding box center [785, 433] width 122 height 42
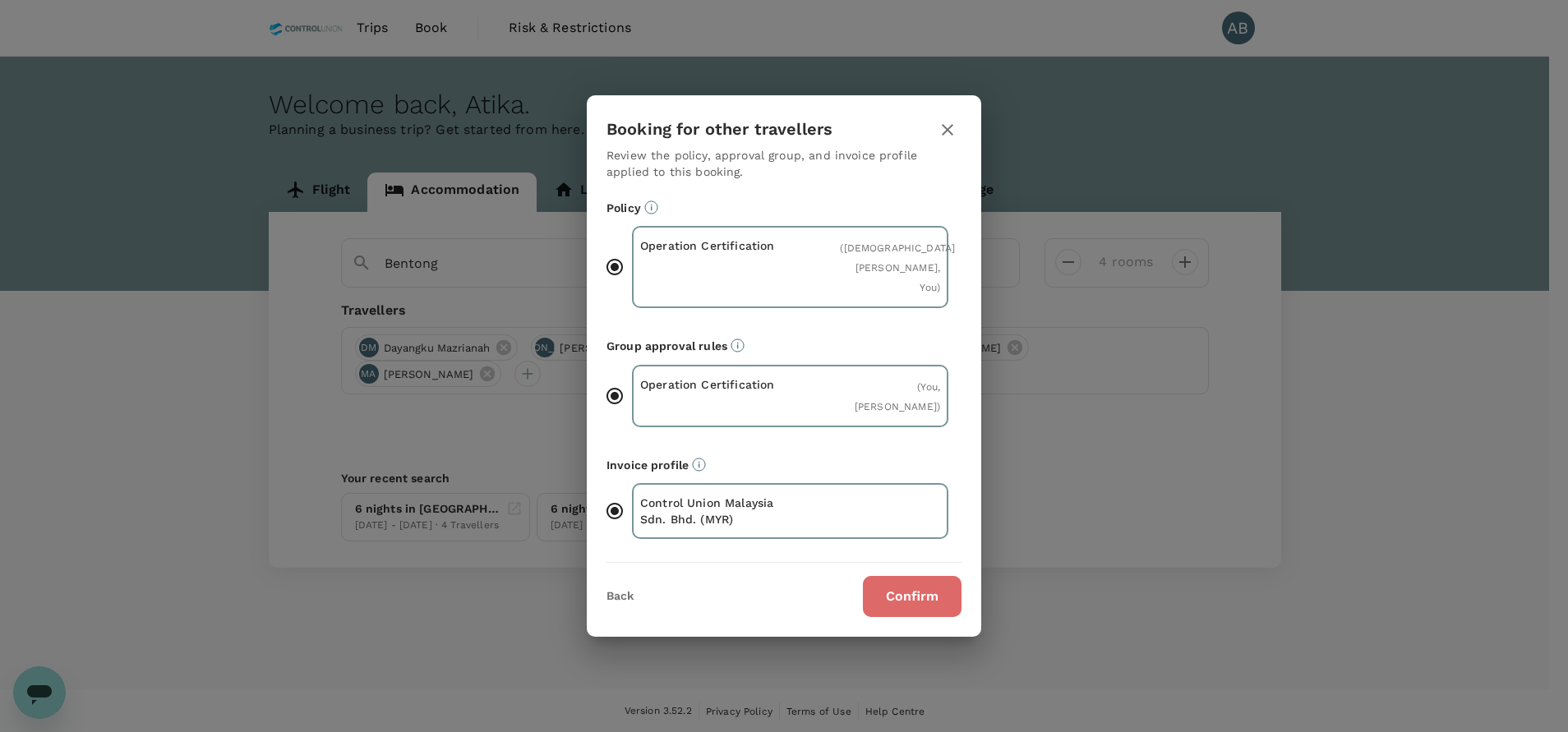
click at [905, 611] on button "Confirm" at bounding box center [912, 596] width 99 height 41
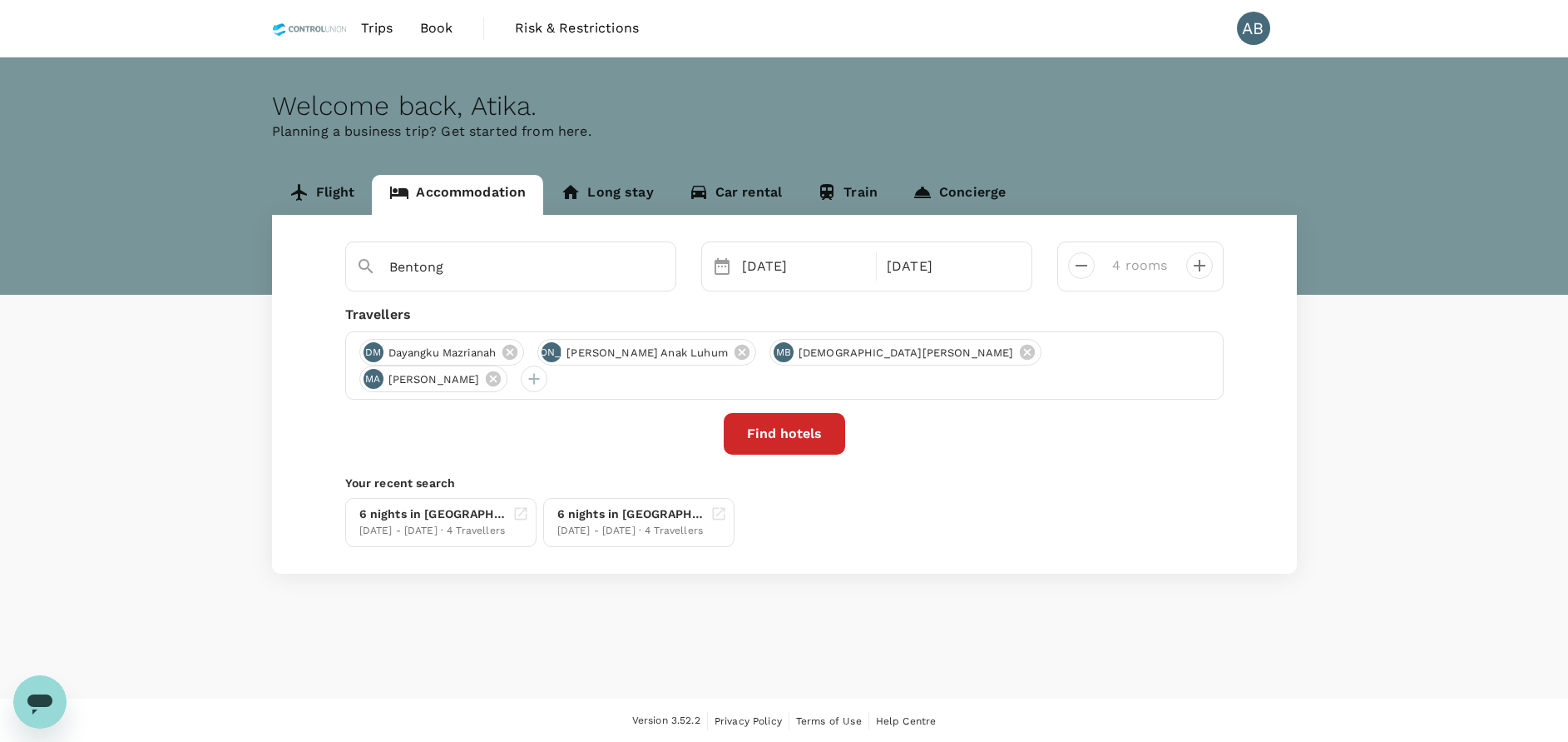
click at [774, 437] on button "Find hotels" at bounding box center [785, 433] width 122 height 42
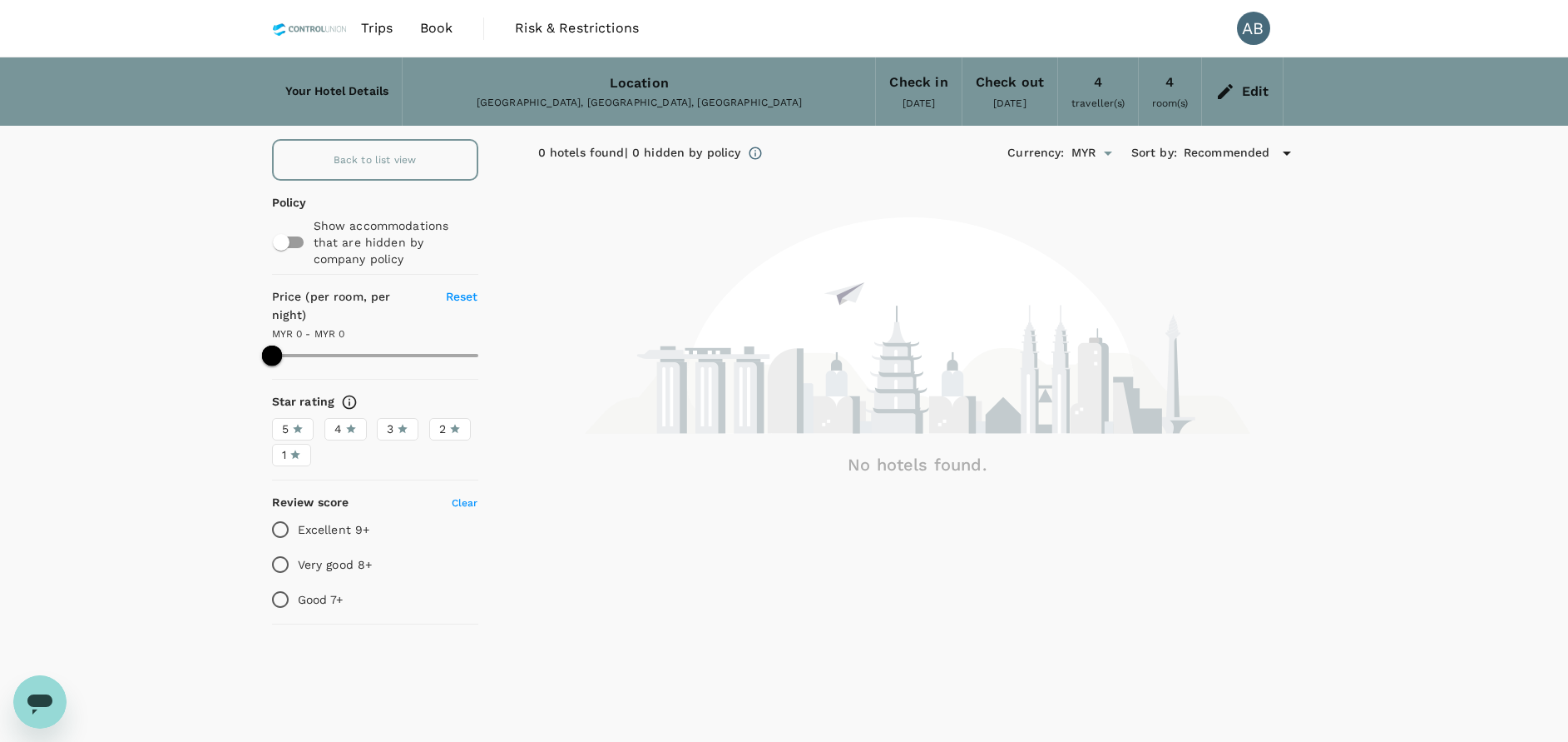
click at [431, 30] on span "Book" at bounding box center [437, 29] width 33 height 20
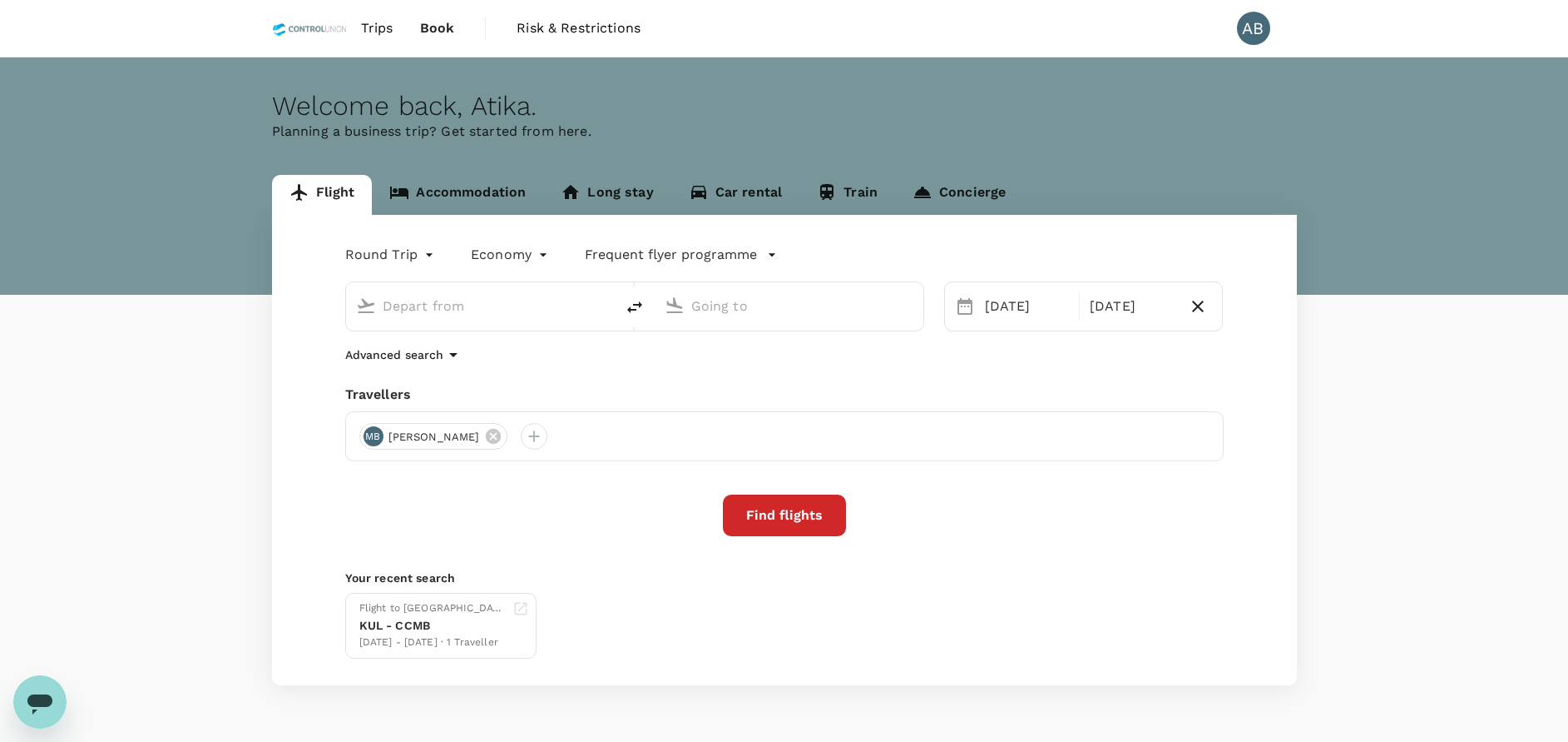
type input "Kuala Lumpur Intl ([GEOGRAPHIC_DATA])"
type input "Singapore Changi (SIN)"
type input "Kuala Lumpur Intl ([GEOGRAPHIC_DATA])"
type input "Singapore Changi (SIN)"
click at [476, 195] on link "Accommodation" at bounding box center [458, 194] width 172 height 40
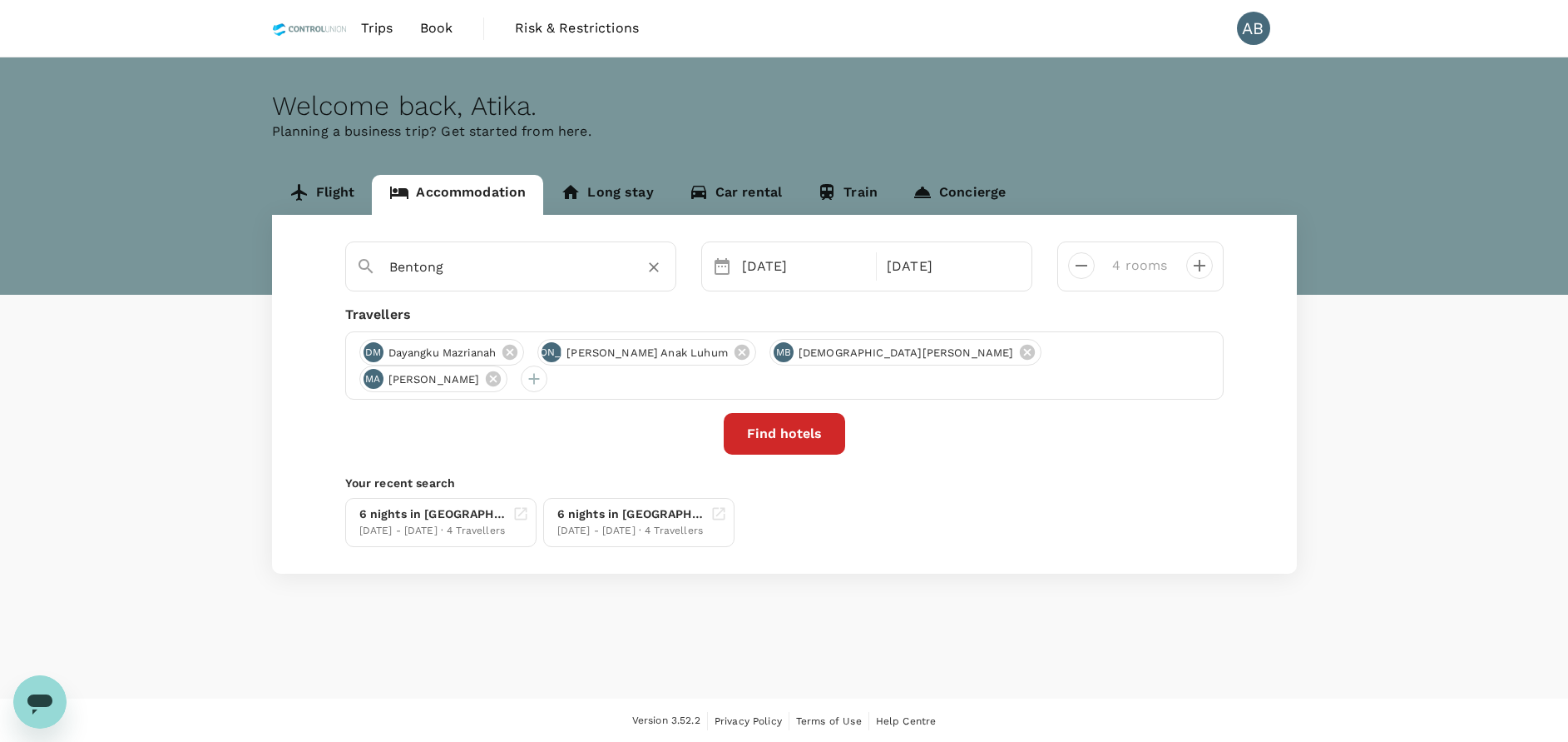
click at [518, 264] on input "Bentong" at bounding box center [504, 267] width 230 height 26
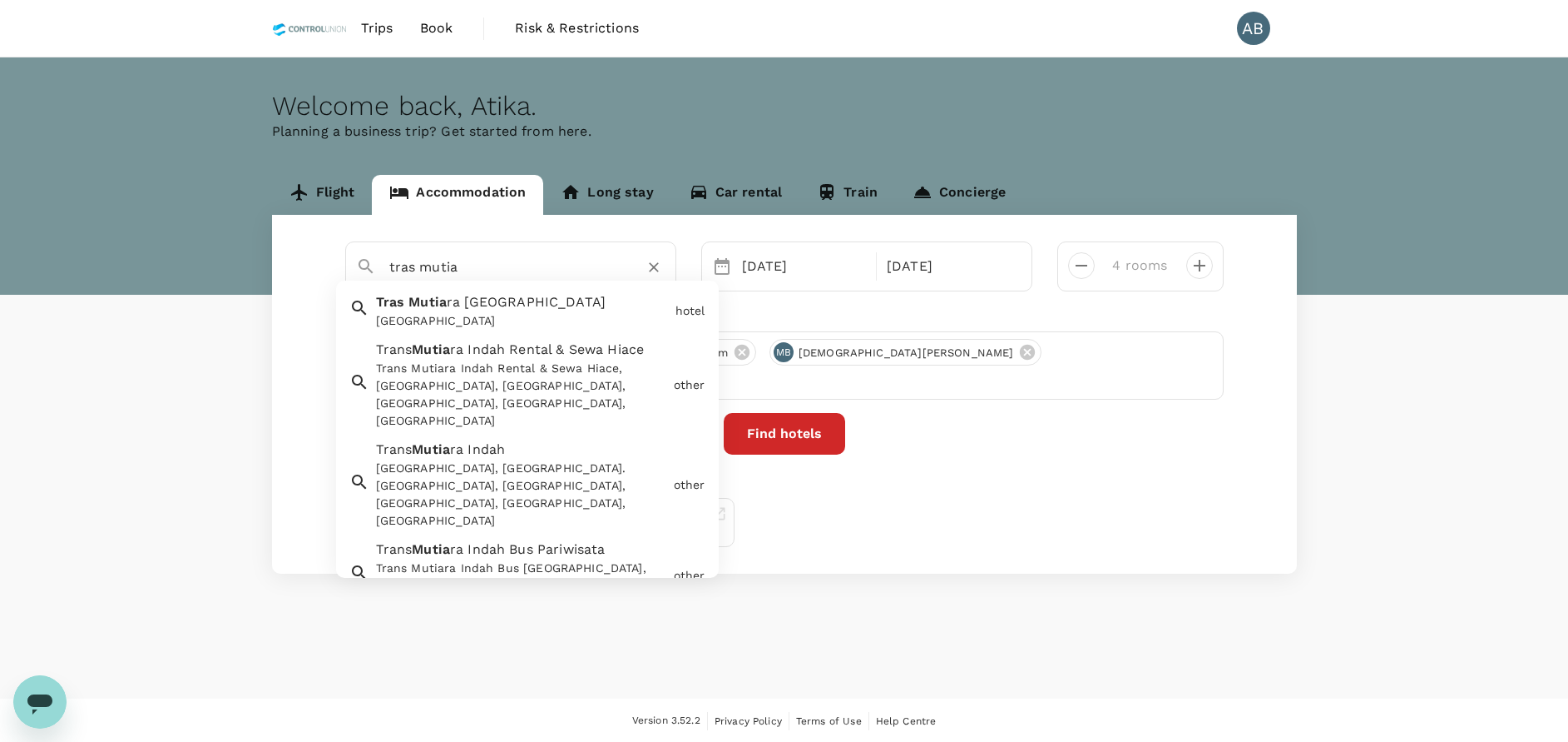
click at [450, 318] on div "[GEOGRAPHIC_DATA]" at bounding box center [522, 321] width 293 height 18
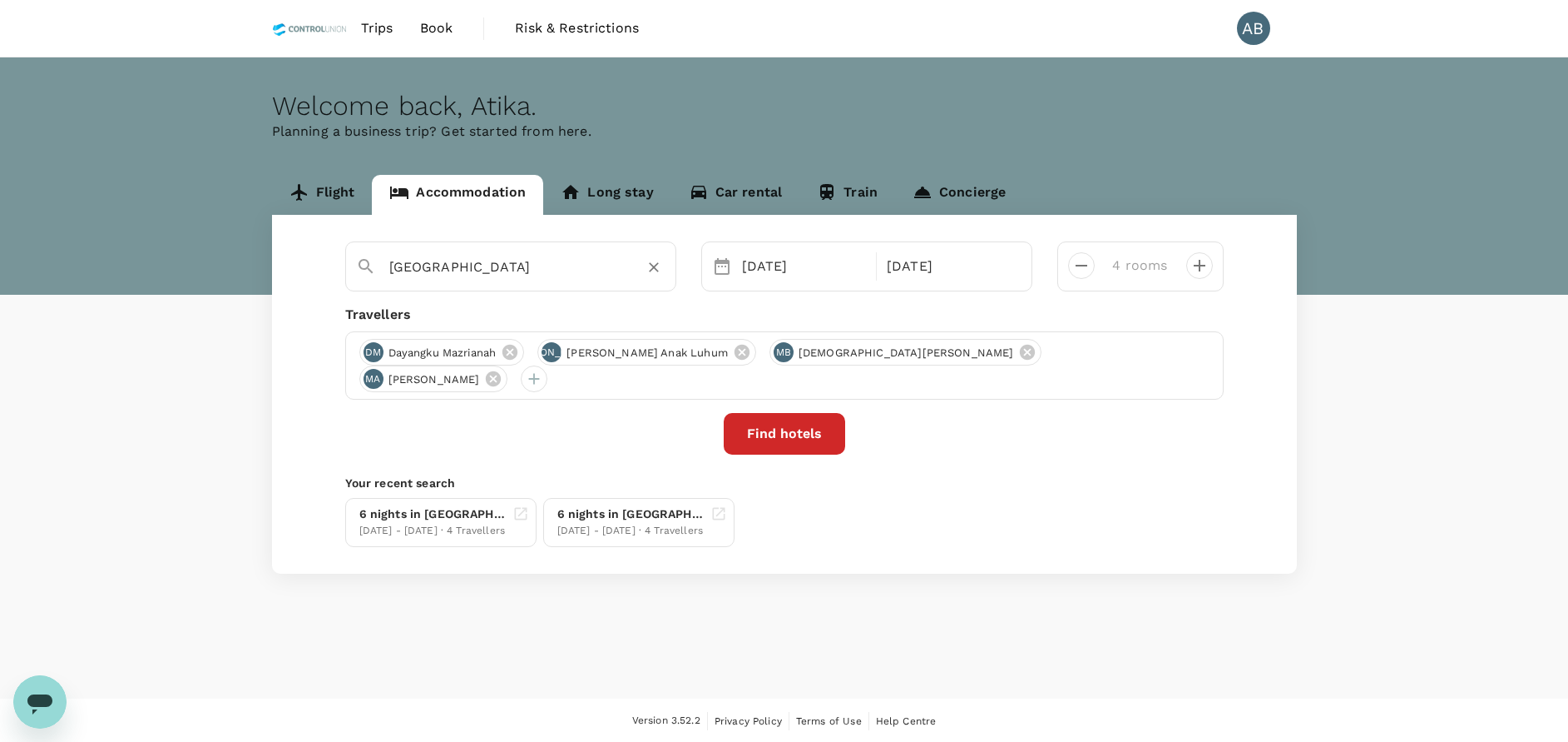
type input "[GEOGRAPHIC_DATA]"
click at [788, 444] on button "Find hotels" at bounding box center [785, 433] width 122 height 42
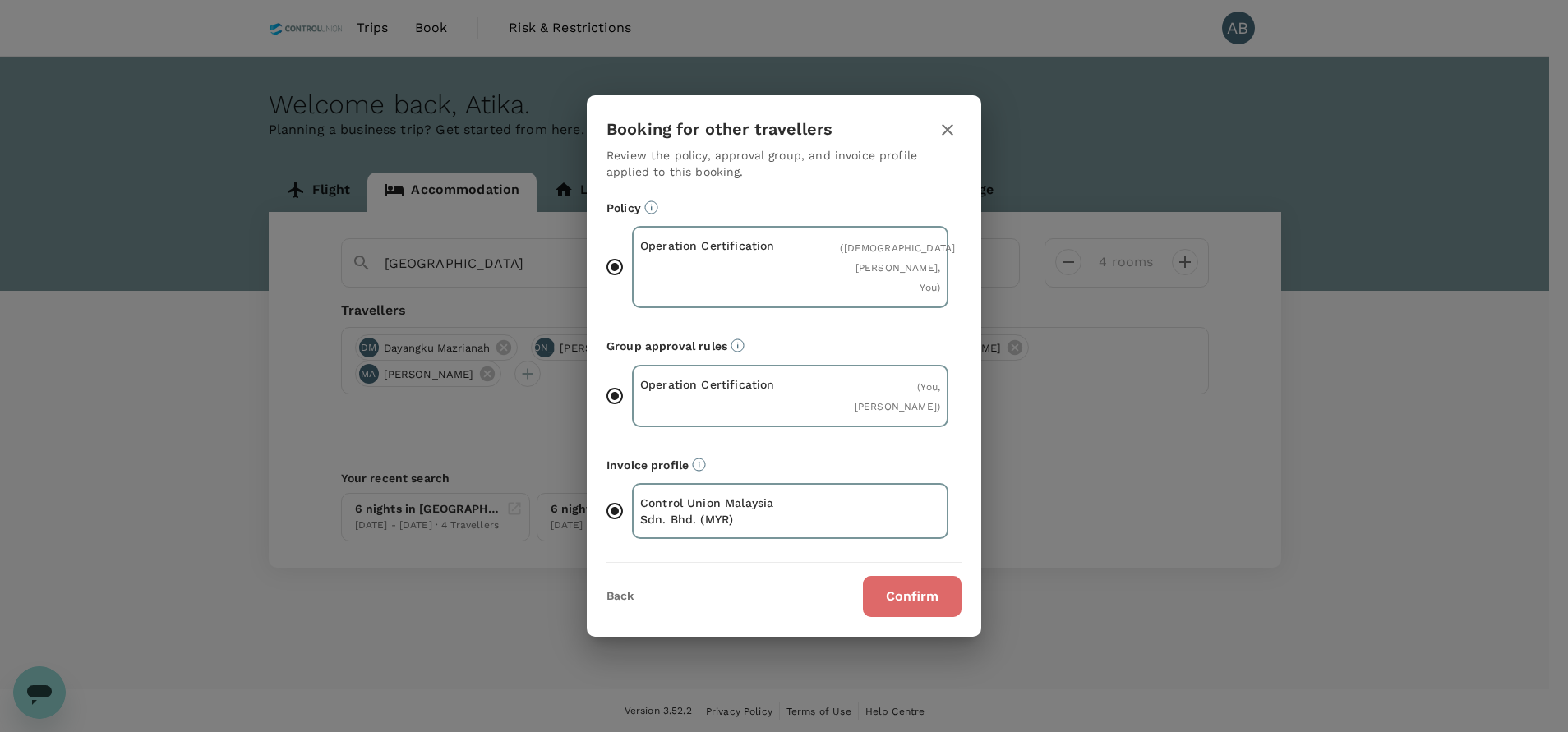
click at [950, 595] on button "Confirm" at bounding box center [912, 596] width 99 height 41
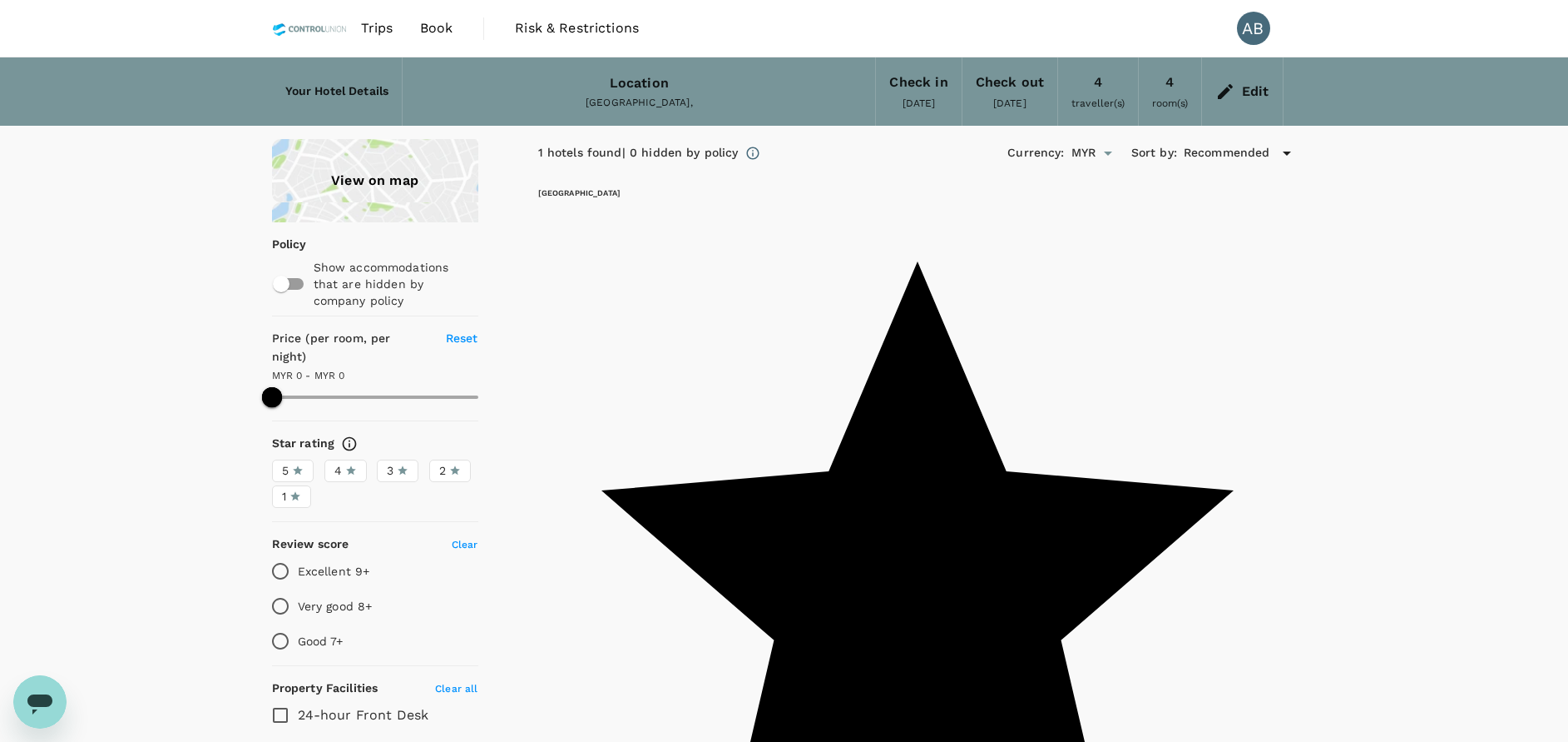
drag, startPoint x: 922, startPoint y: 211, endPoint x: 731, endPoint y: 214, distance: 191.0
copy h6 "[GEOGRAPHIC_DATA]"
click at [383, 30] on span "Trips" at bounding box center [377, 29] width 32 height 20
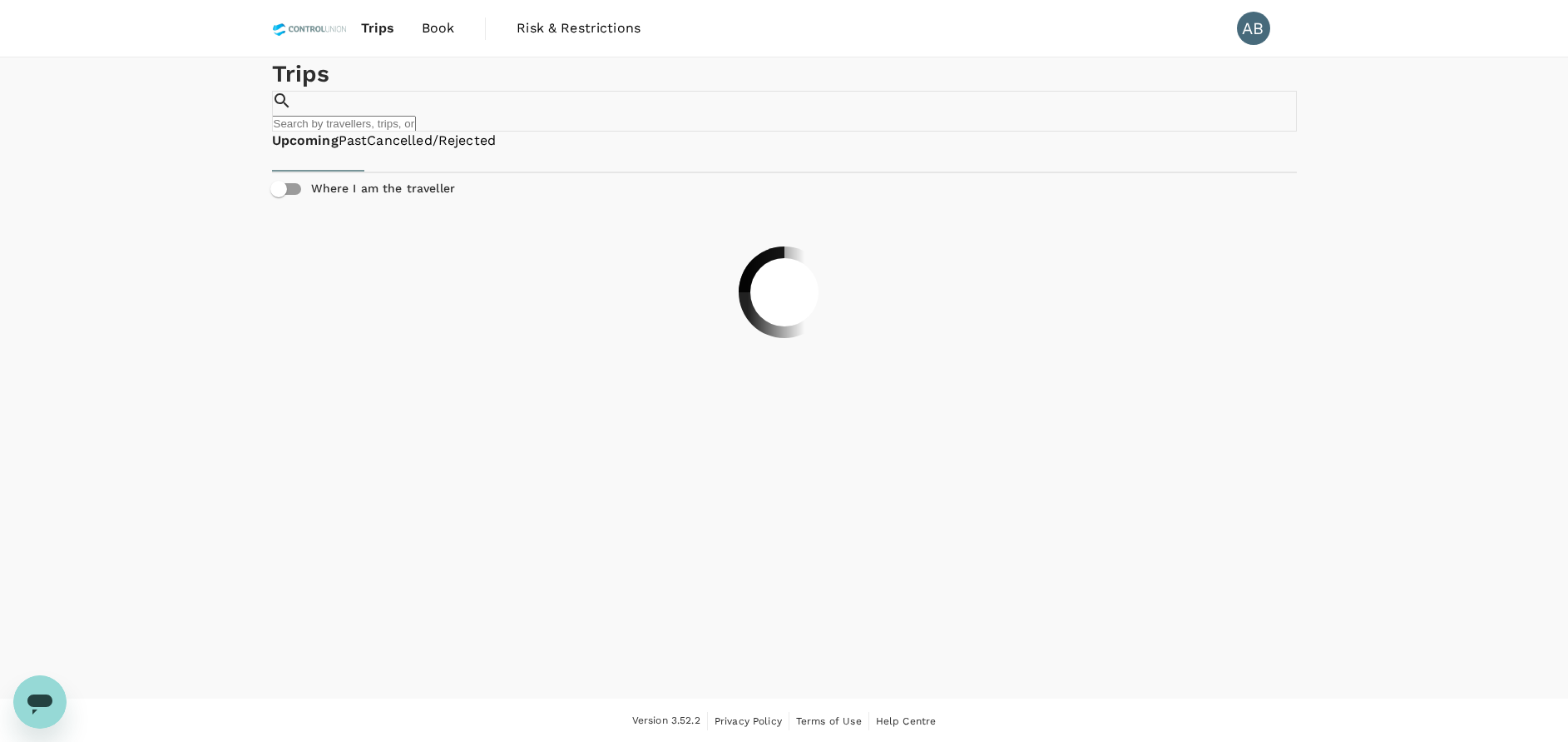
click at [430, 22] on span "Book" at bounding box center [439, 29] width 33 height 20
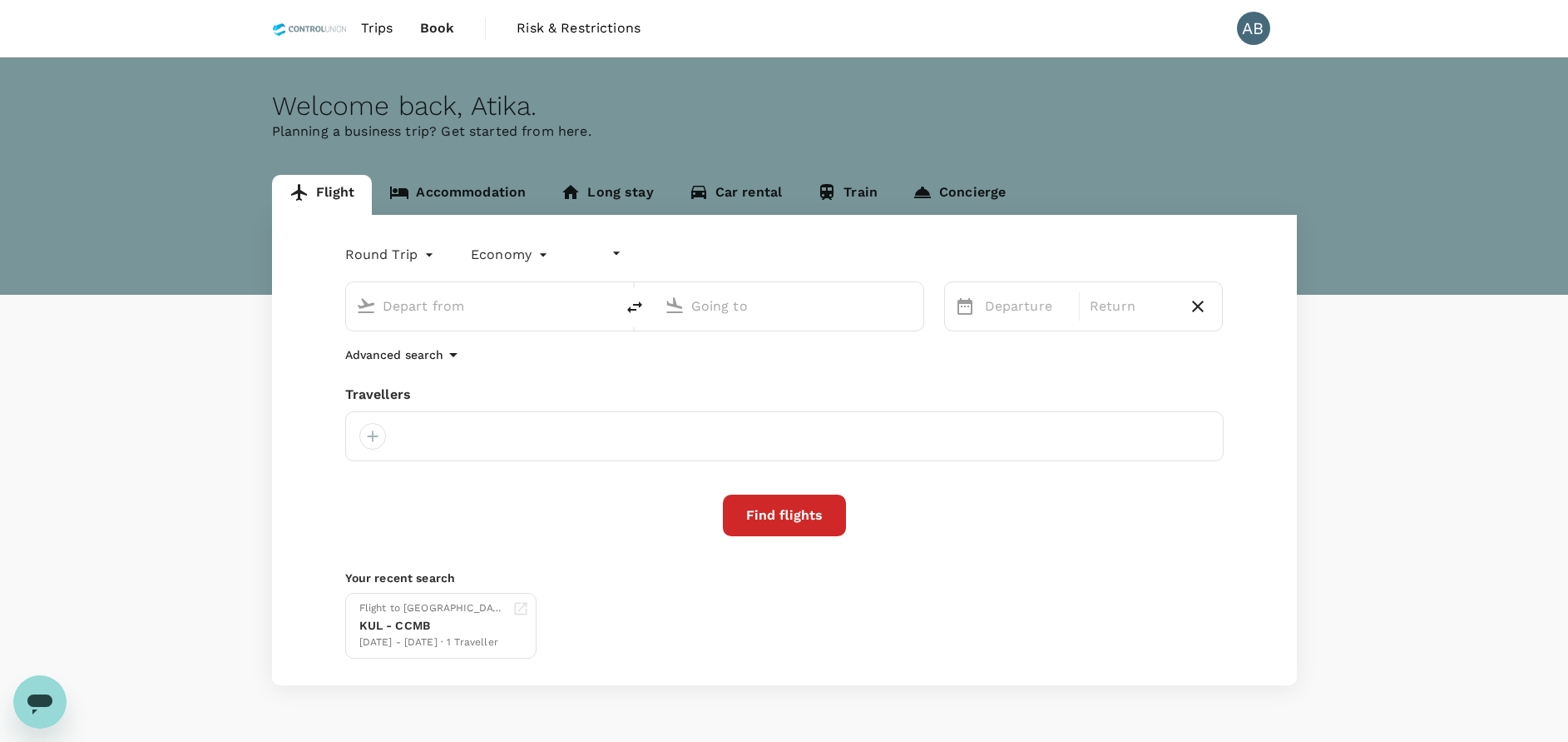
type input "undefined, undefined (any)"
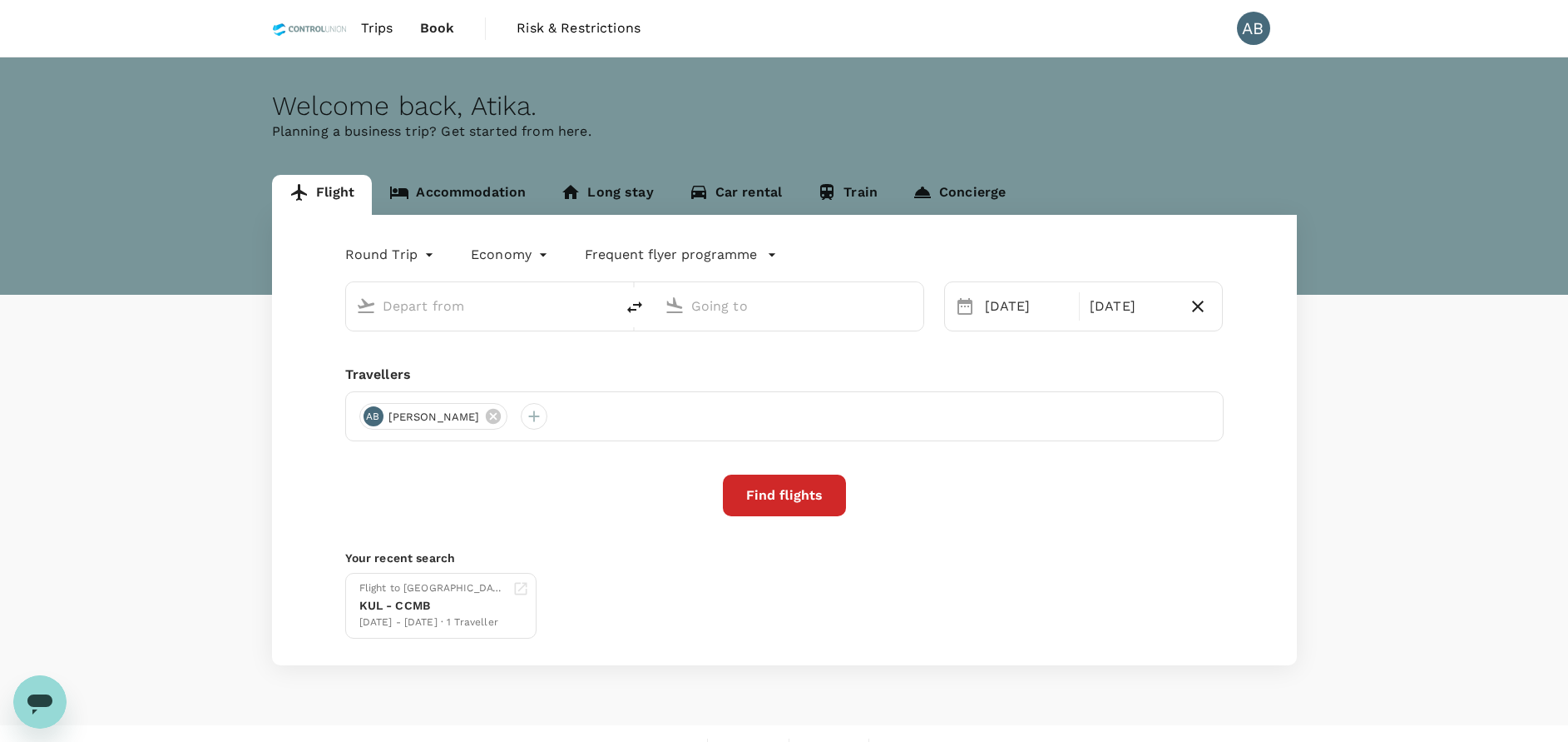
type input "Kuala Lumpur Intl ([GEOGRAPHIC_DATA])"
type input "Singapore Changi (SIN)"
type input "Kuala Lumpur Intl ([GEOGRAPHIC_DATA])"
type input "Singapore Changi (SIN)"
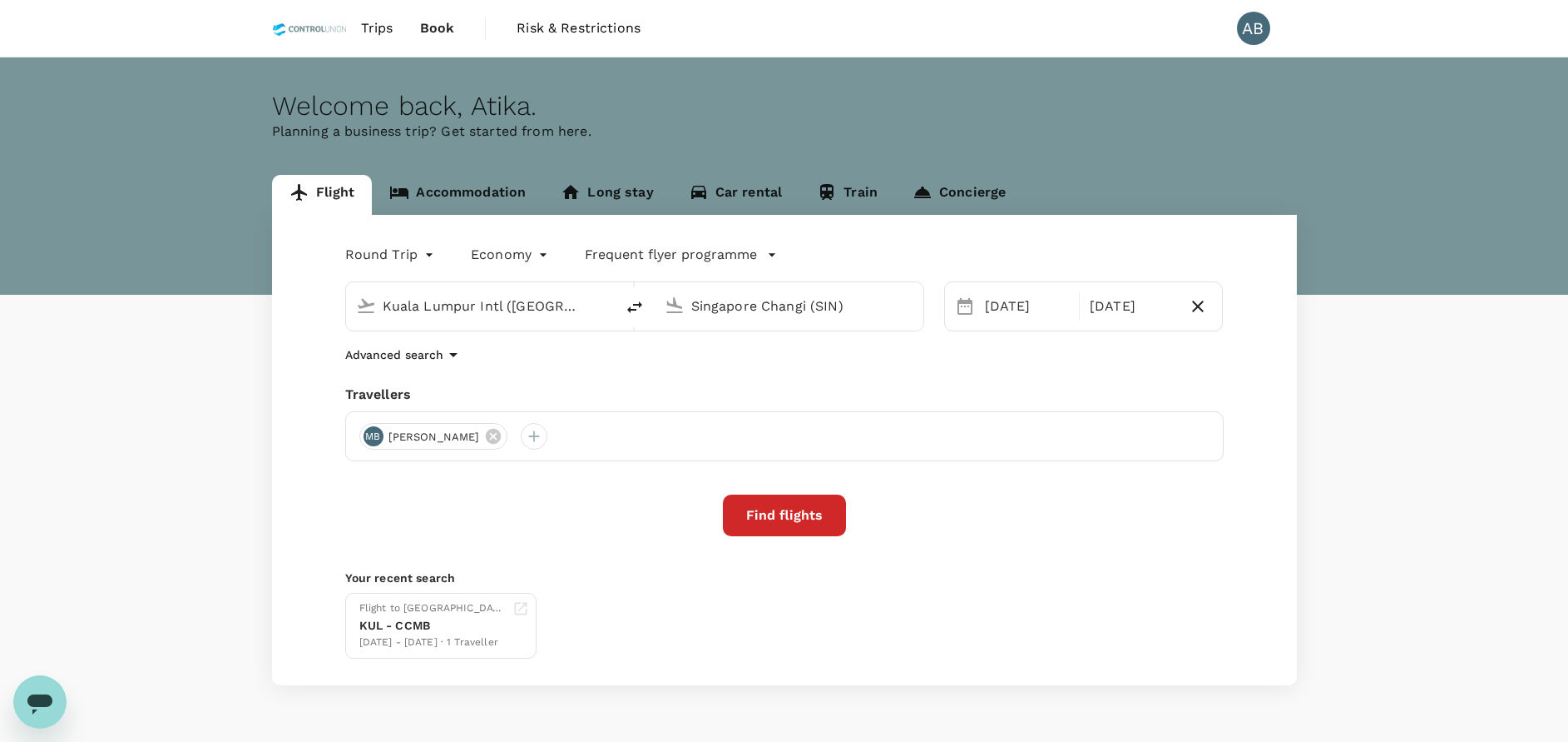
click at [516, 310] on input "Kuala Lumpur Intl ([GEOGRAPHIC_DATA])" at bounding box center [481, 306] width 198 height 26
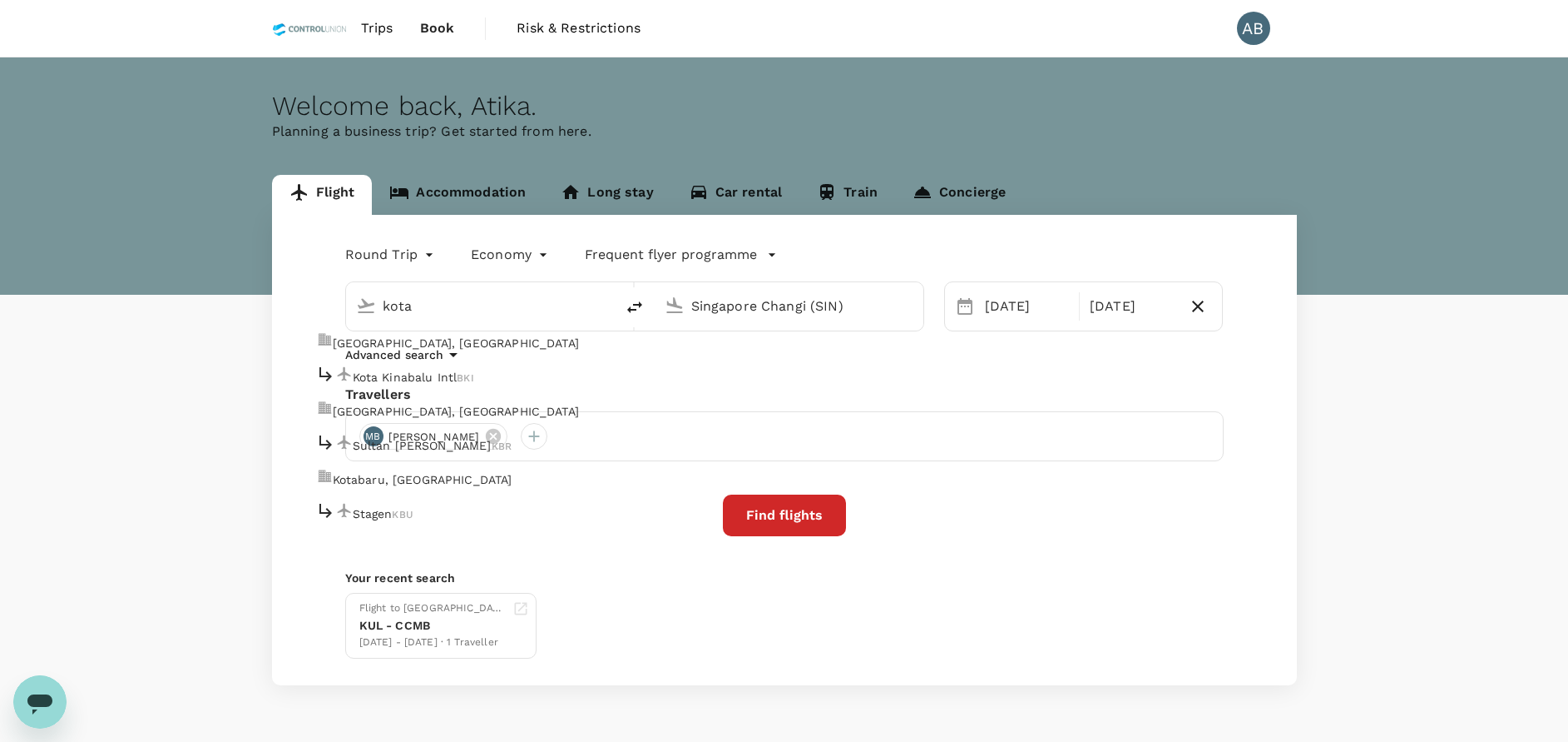
click at [446, 374] on p "Kota Kinabalu Intl" at bounding box center [405, 377] width 105 height 17
type input "Kota Kinabalu Intl (BKI)"
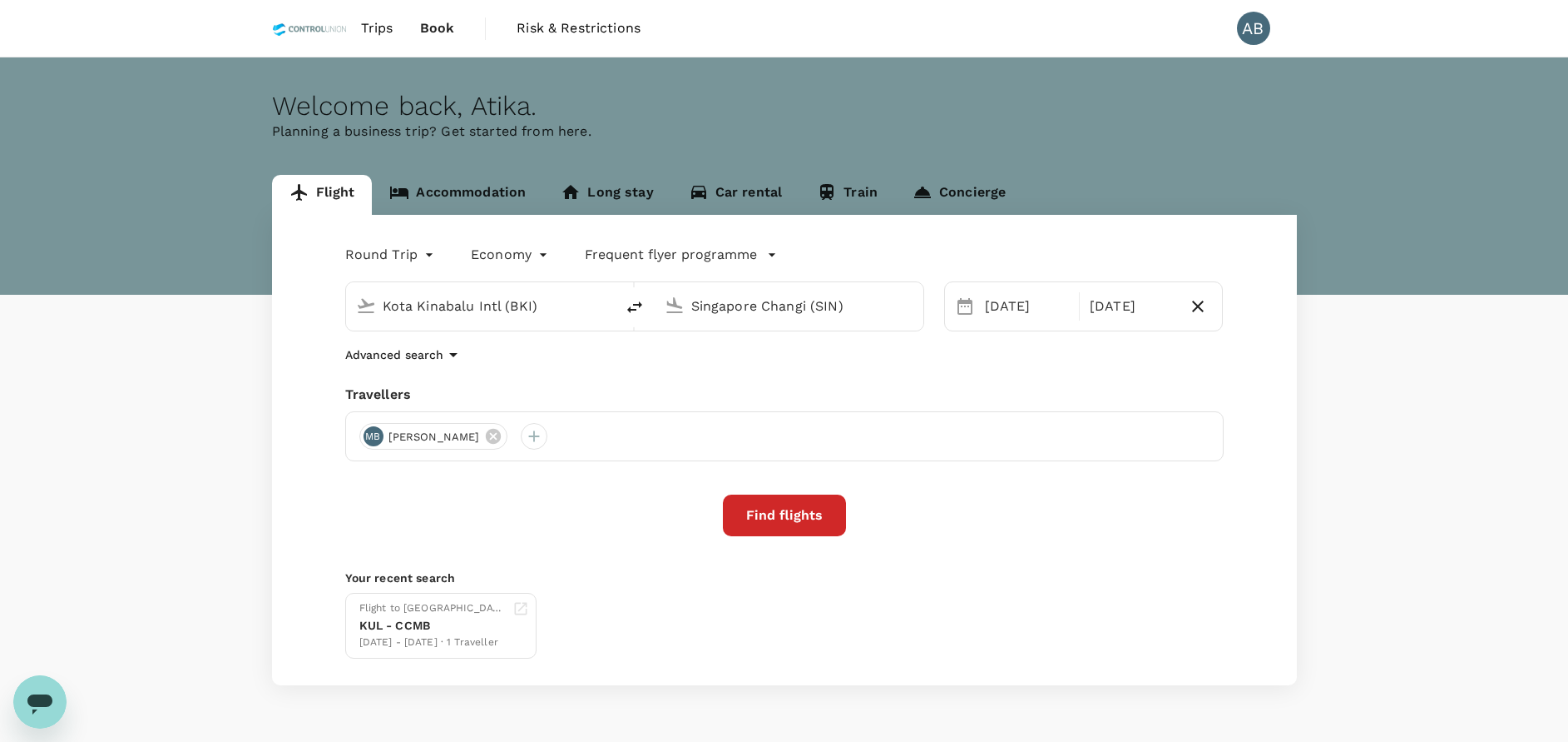
click at [798, 309] on input "Singapore Changi (SIN)" at bounding box center [790, 306] width 198 height 26
click at [832, 308] on input "Singapore Changi (SIN)" at bounding box center [790, 306] width 198 height 26
type input ")"
click at [765, 383] on div "[GEOGRAPHIC_DATA] LDU" at bounding box center [714, 377] width 177 height 26
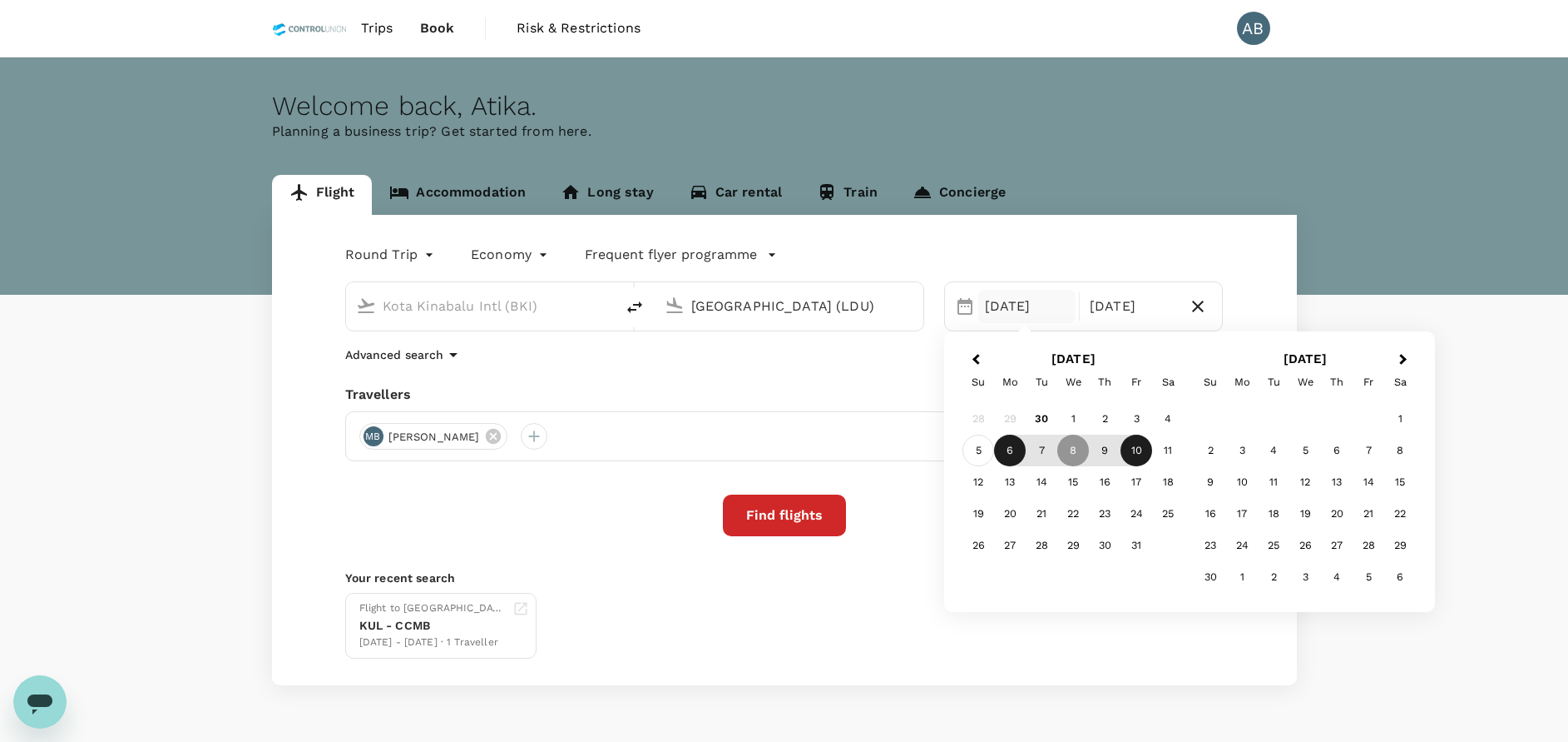
type input "[GEOGRAPHIC_DATA] (LDU)"
click at [991, 448] on div "5" at bounding box center [978, 450] width 31 height 31
click at [1137, 446] on div "10" at bounding box center [1136, 450] width 31 height 31
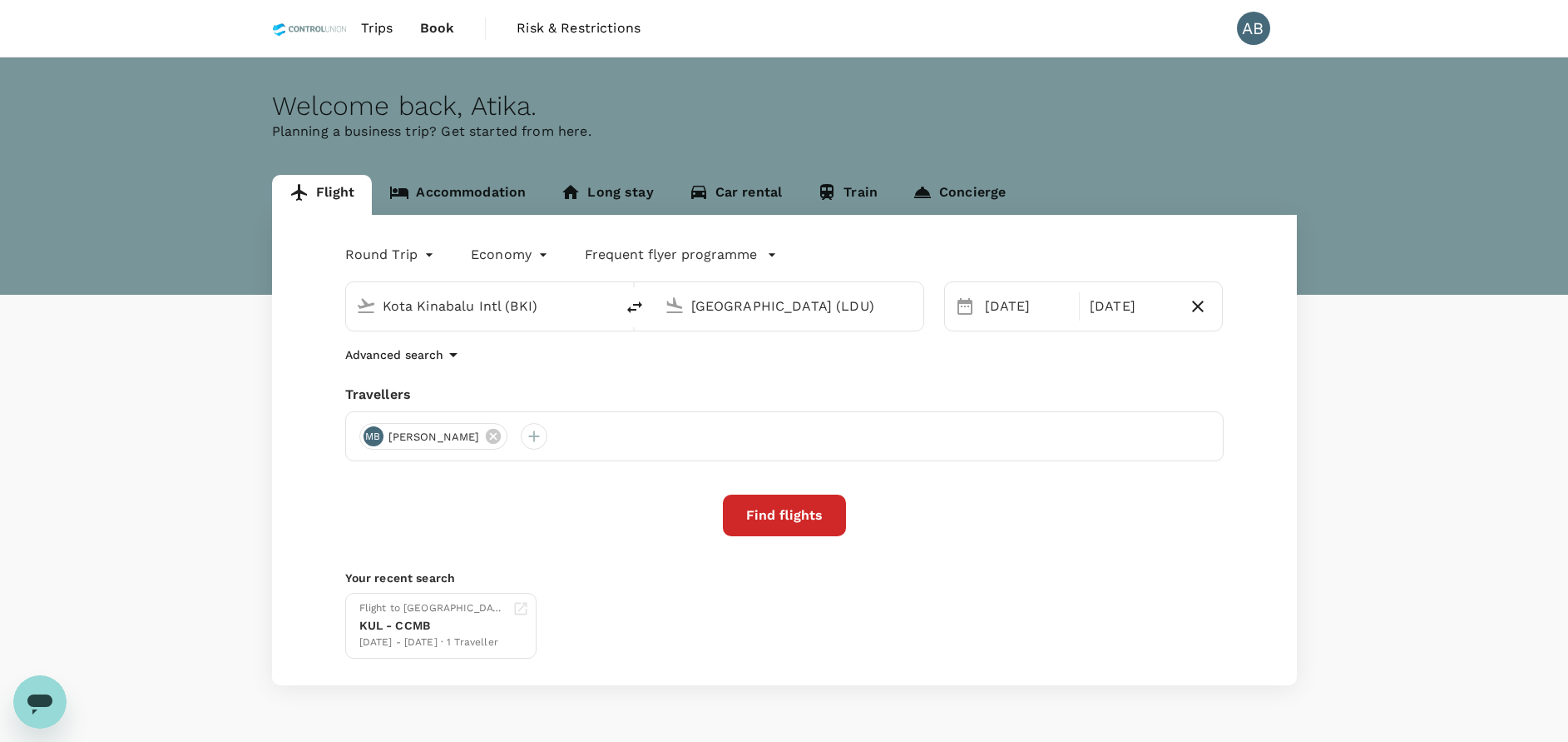
click at [925, 364] on div "Advanced search" at bounding box center [784, 355] width 878 height 20
click at [862, 348] on div "Advanced search" at bounding box center [784, 355] width 878 height 20
click at [502, 433] on icon at bounding box center [493, 436] width 18 height 18
click at [373, 438] on div at bounding box center [372, 436] width 27 height 27
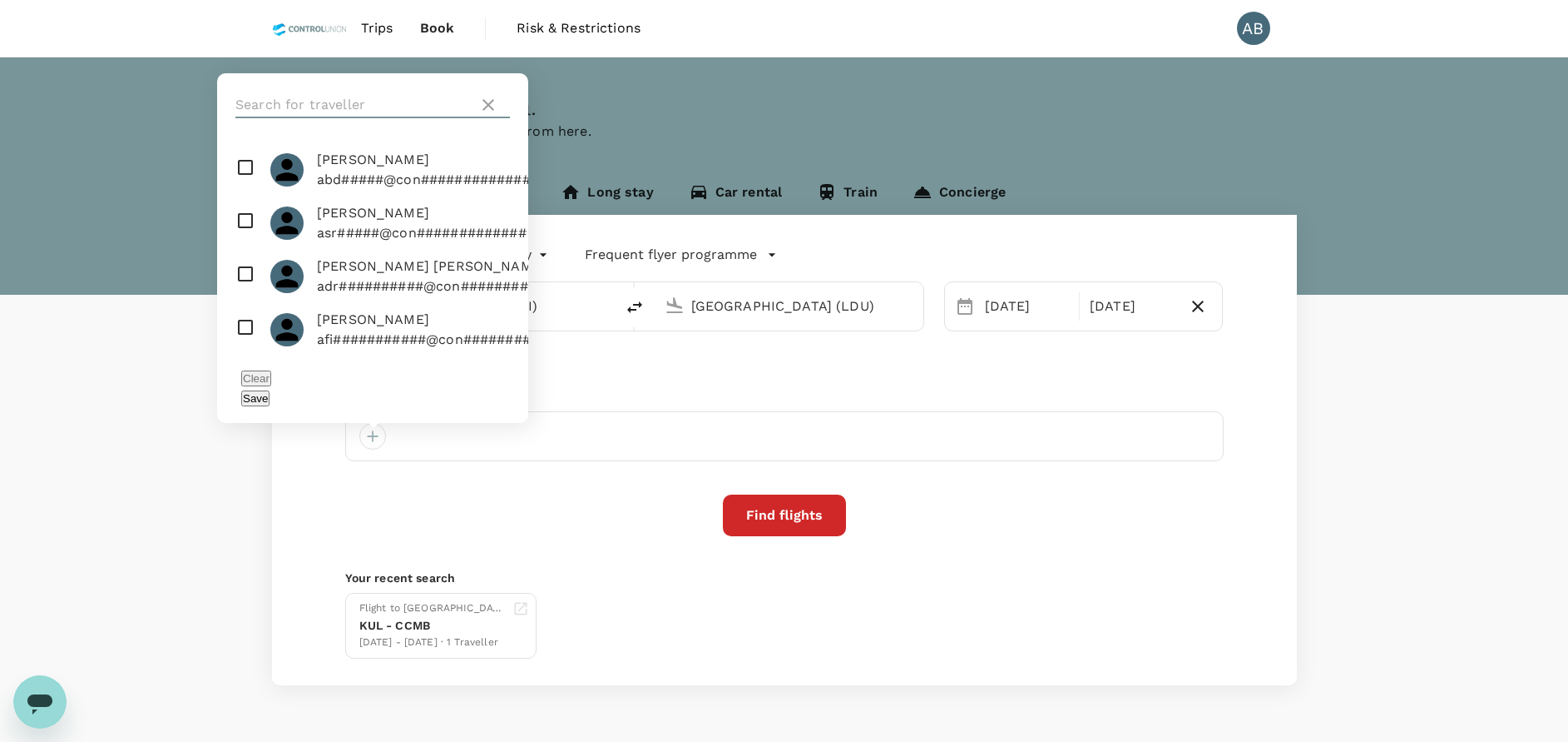
click at [343, 118] on input "text" at bounding box center [354, 104] width 236 height 27
type input "shi lie"
drag, startPoint x: 250, startPoint y: 196, endPoint x: 290, endPoint y: 241, distance: 60.2
click at [247, 197] on input "checkbox" at bounding box center [372, 170] width 311 height 54
checkbox input "true"
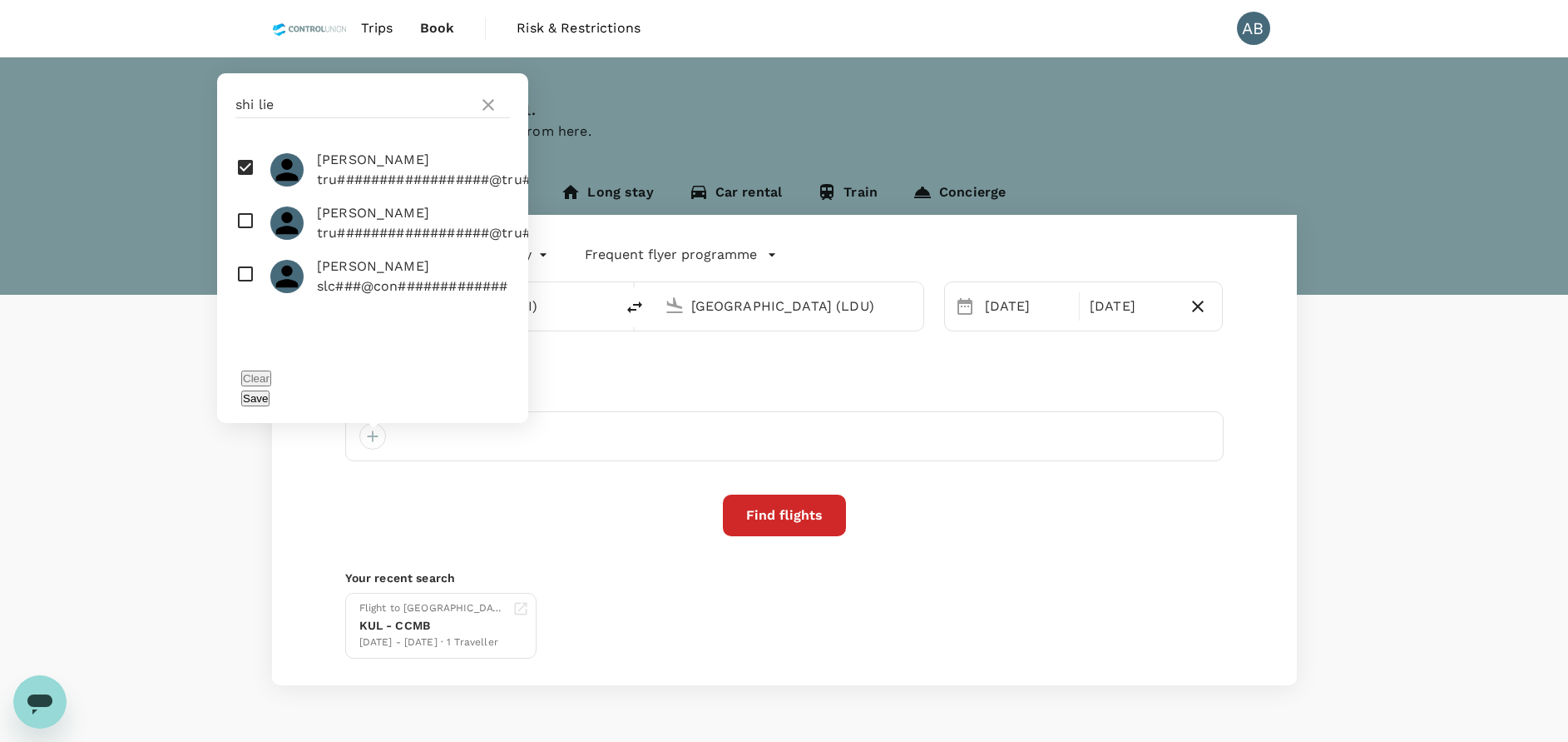
click at [270, 404] on button "Save" at bounding box center [255, 398] width 29 height 16
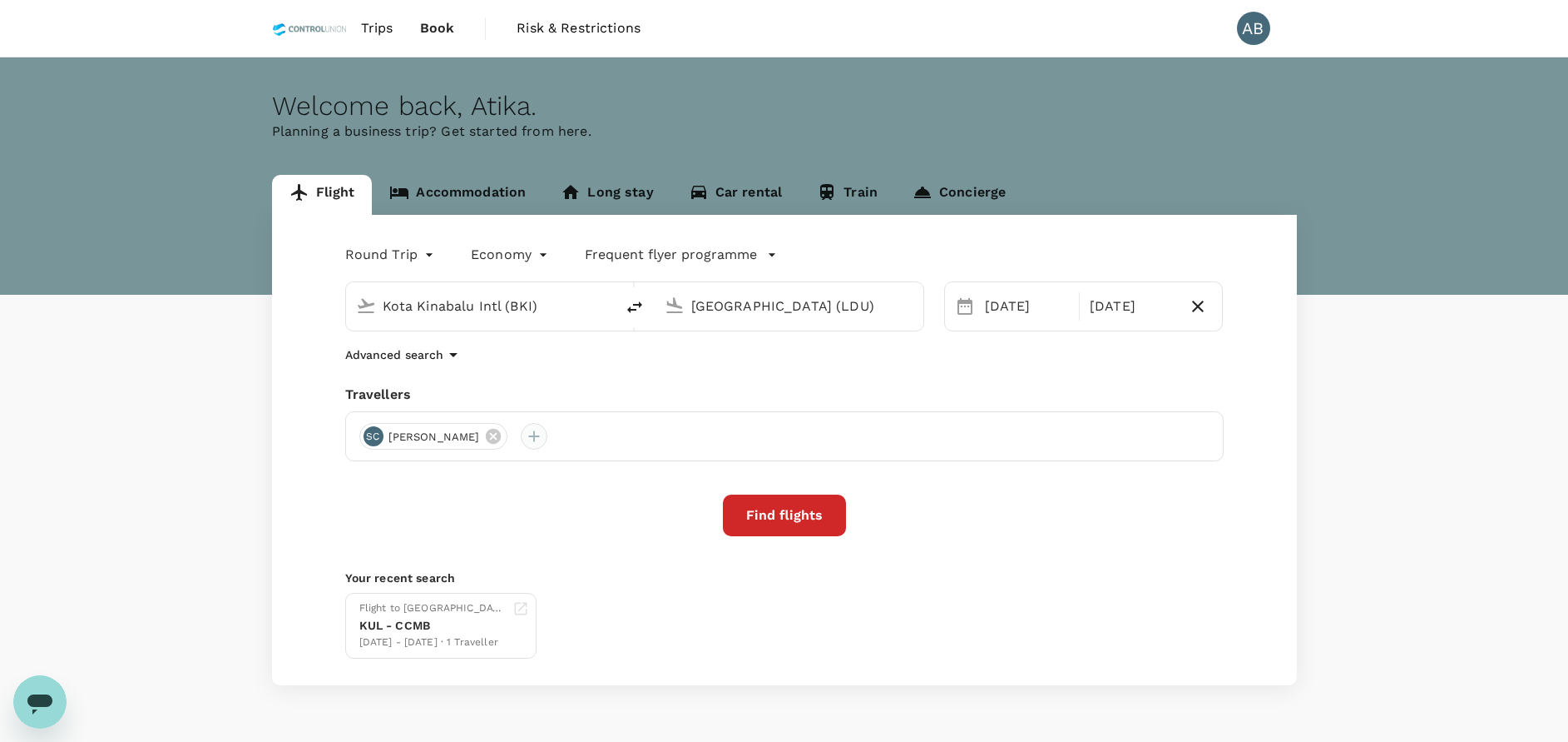
click at [521, 441] on div at bounding box center [534, 436] width 27 height 27
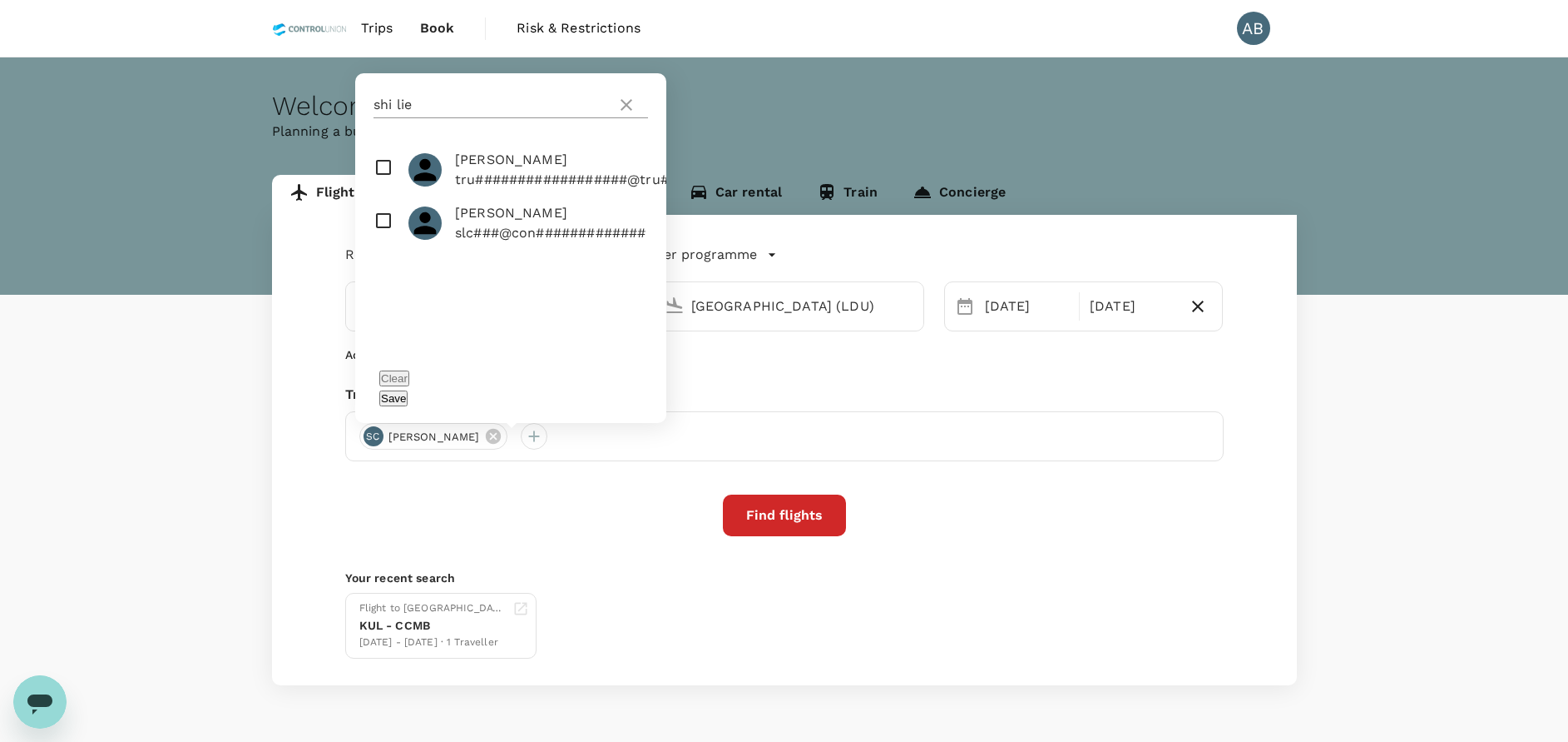
click at [457, 118] on input "shi lie" at bounding box center [491, 104] width 236 height 27
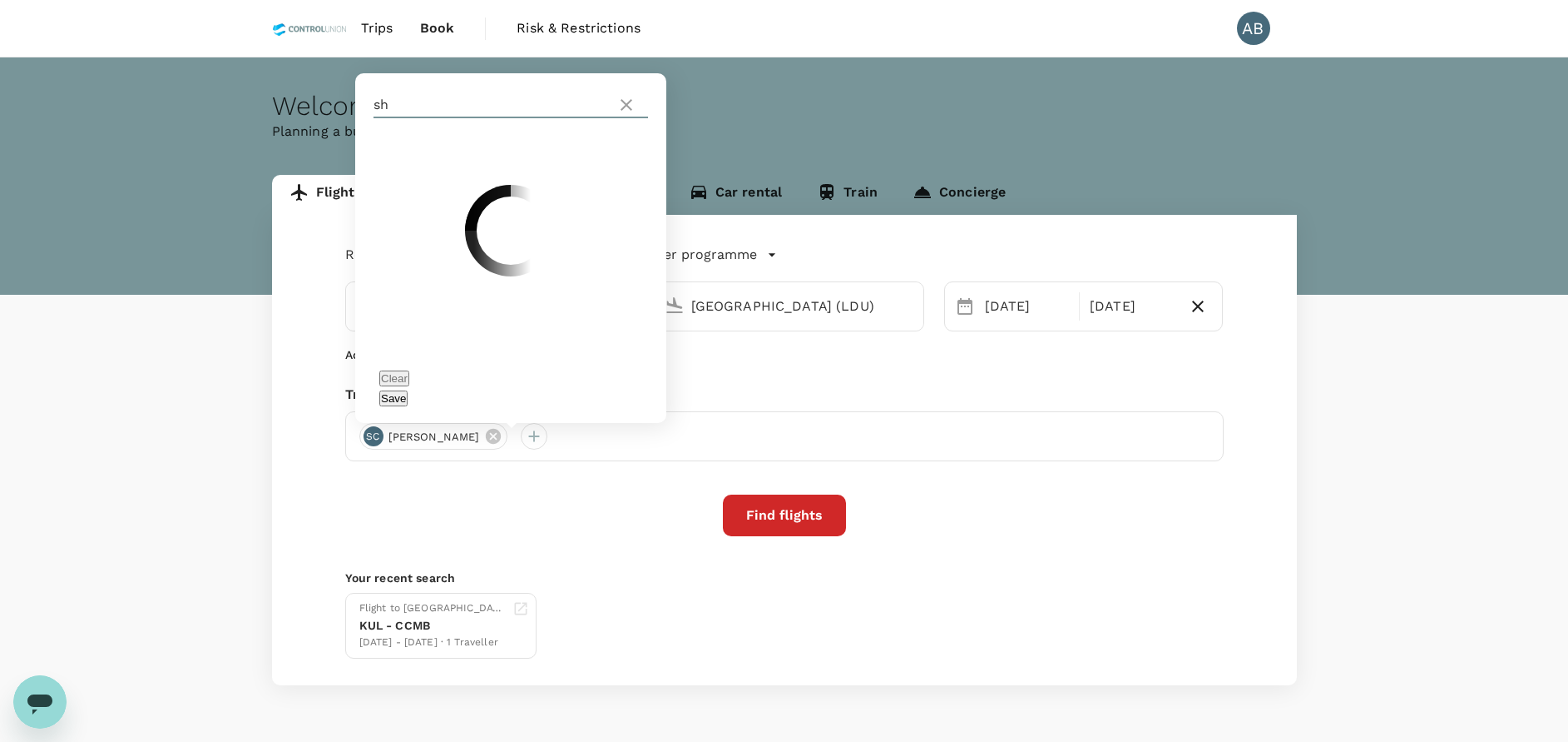
type input "s"
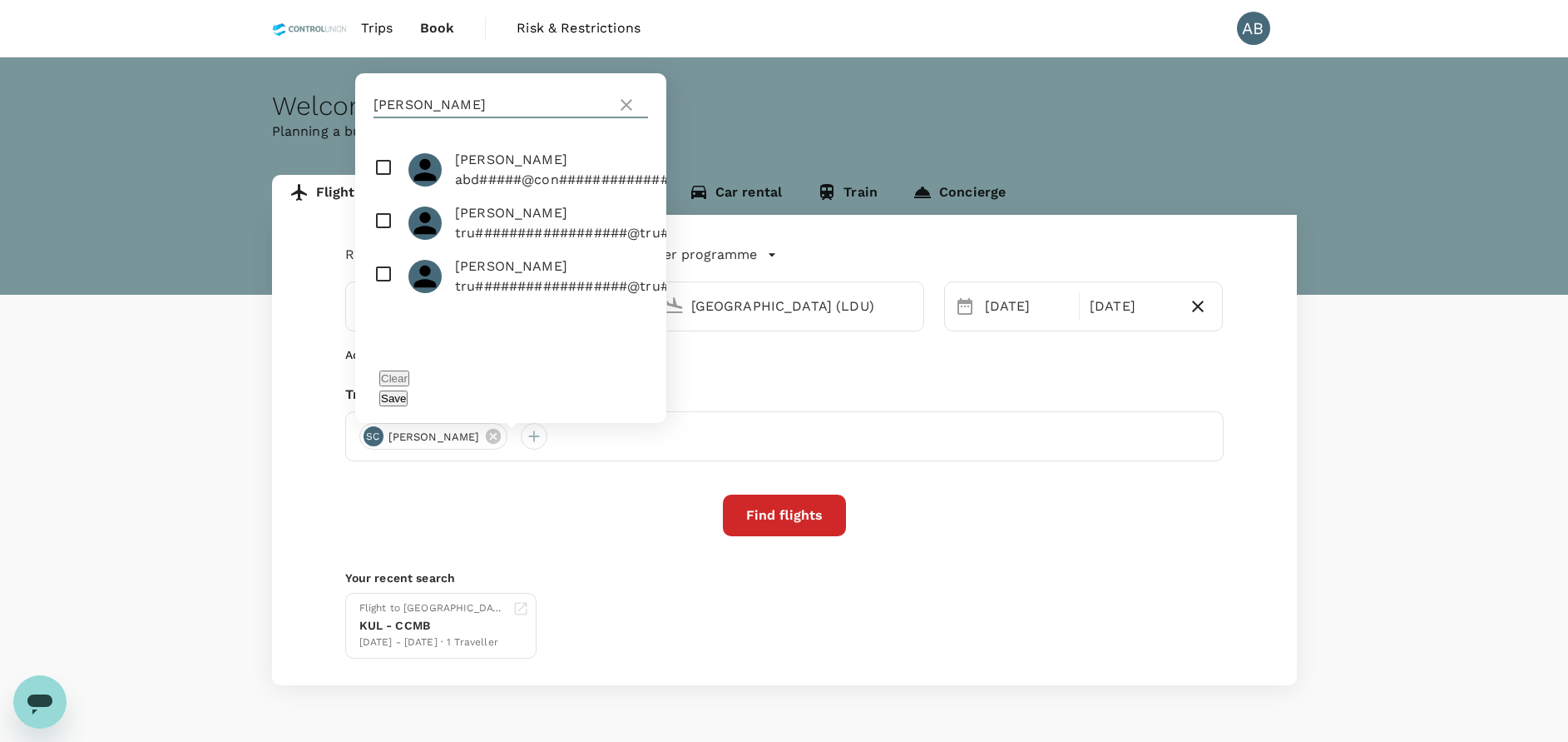
type input "[PERSON_NAME]"
click at [382, 189] on input "checkbox" at bounding box center [511, 170] width 311 height 54
checkbox input "true"
click at [407, 397] on button "Save" at bounding box center [393, 398] width 29 height 16
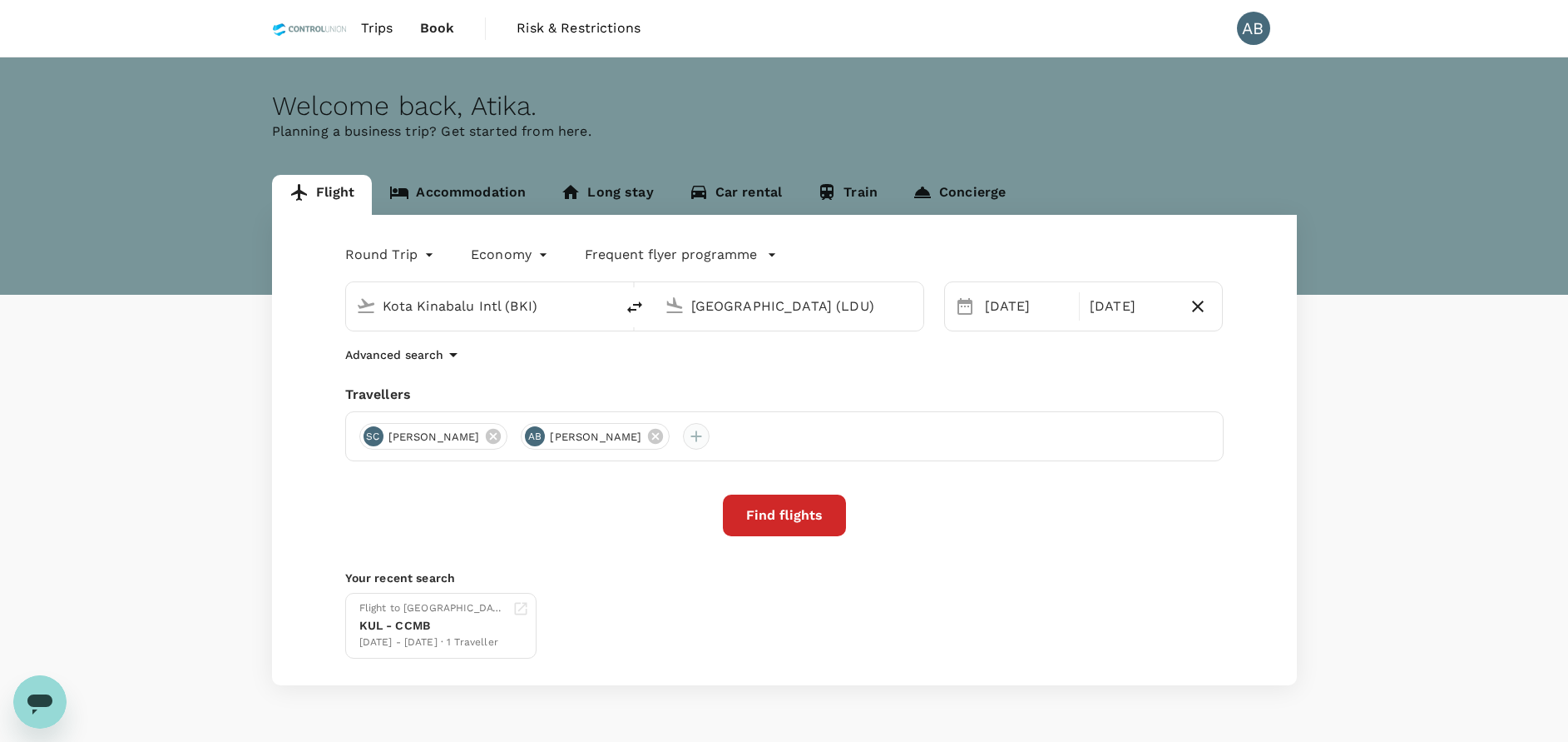
click at [709, 433] on div at bounding box center [696, 436] width 27 height 27
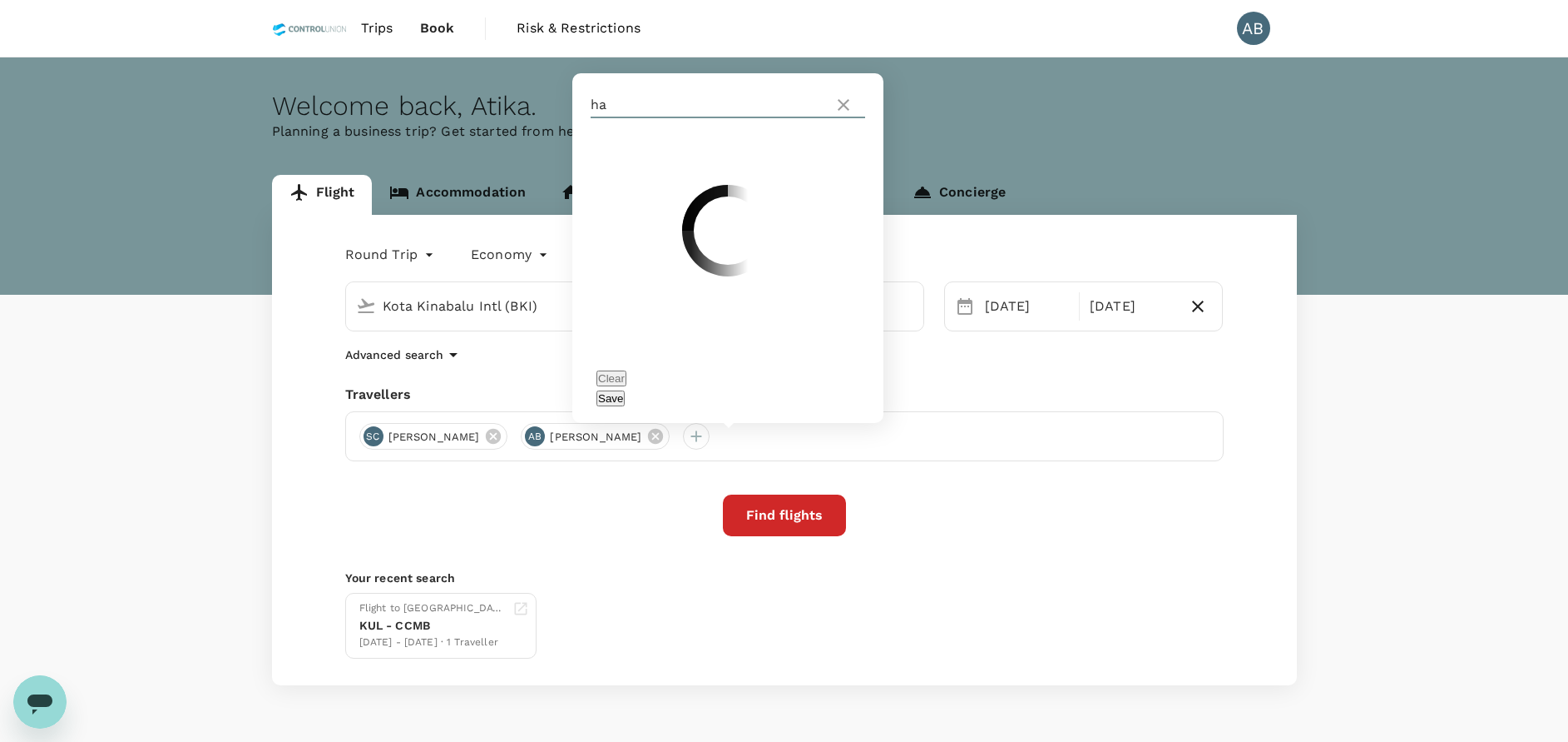
type input "h"
type input "d"
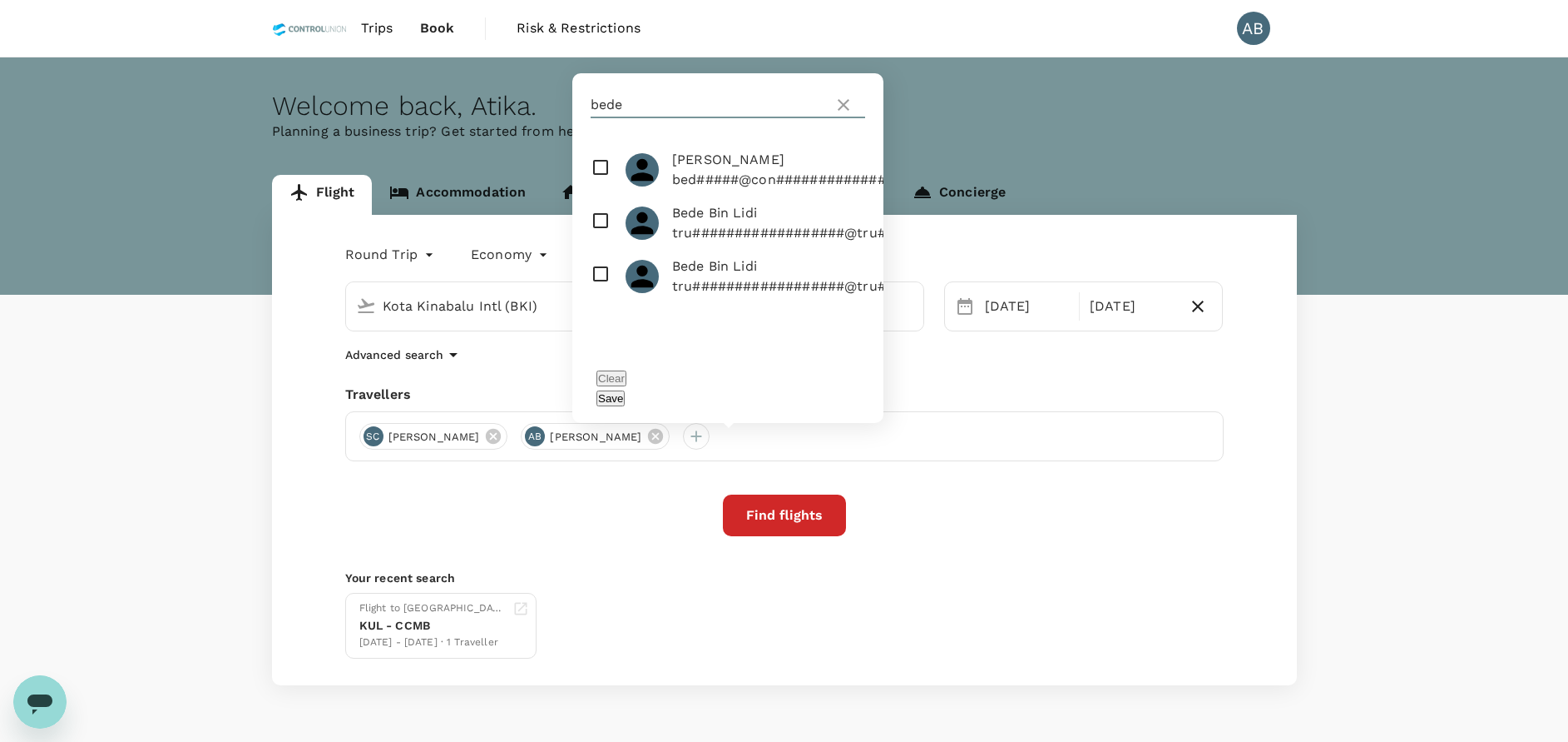
type input "bede"
drag, startPoint x: 608, startPoint y: 193, endPoint x: 659, endPoint y: 247, distance: 74.3
click at [606, 193] on input "checkbox" at bounding box center [728, 170] width 311 height 54
checkbox input "true"
click at [625, 400] on button "Save" at bounding box center [610, 398] width 29 height 16
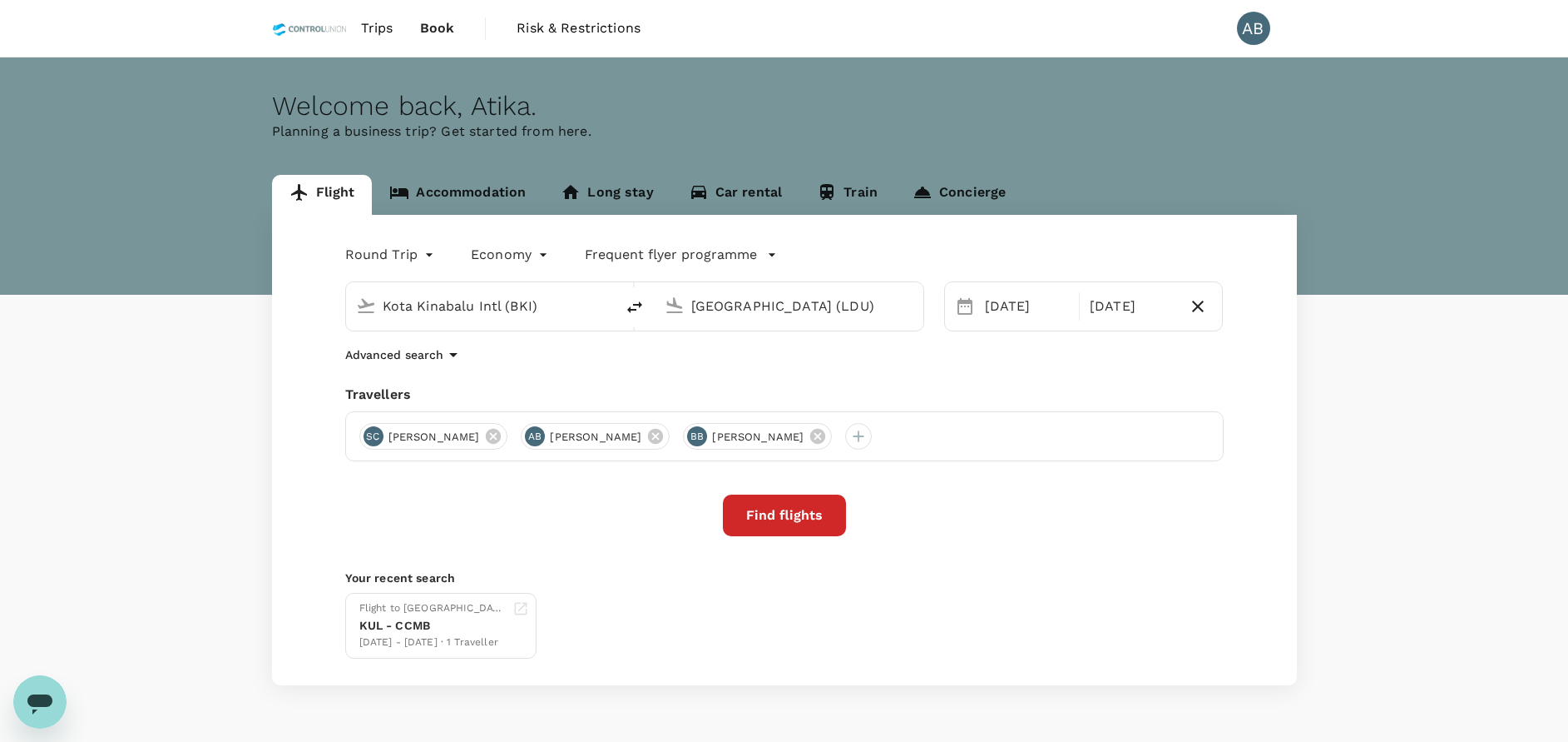
click at [744, 357] on div "Advanced search" at bounding box center [784, 355] width 878 height 20
click at [778, 519] on button "Find flights" at bounding box center [784, 515] width 123 height 42
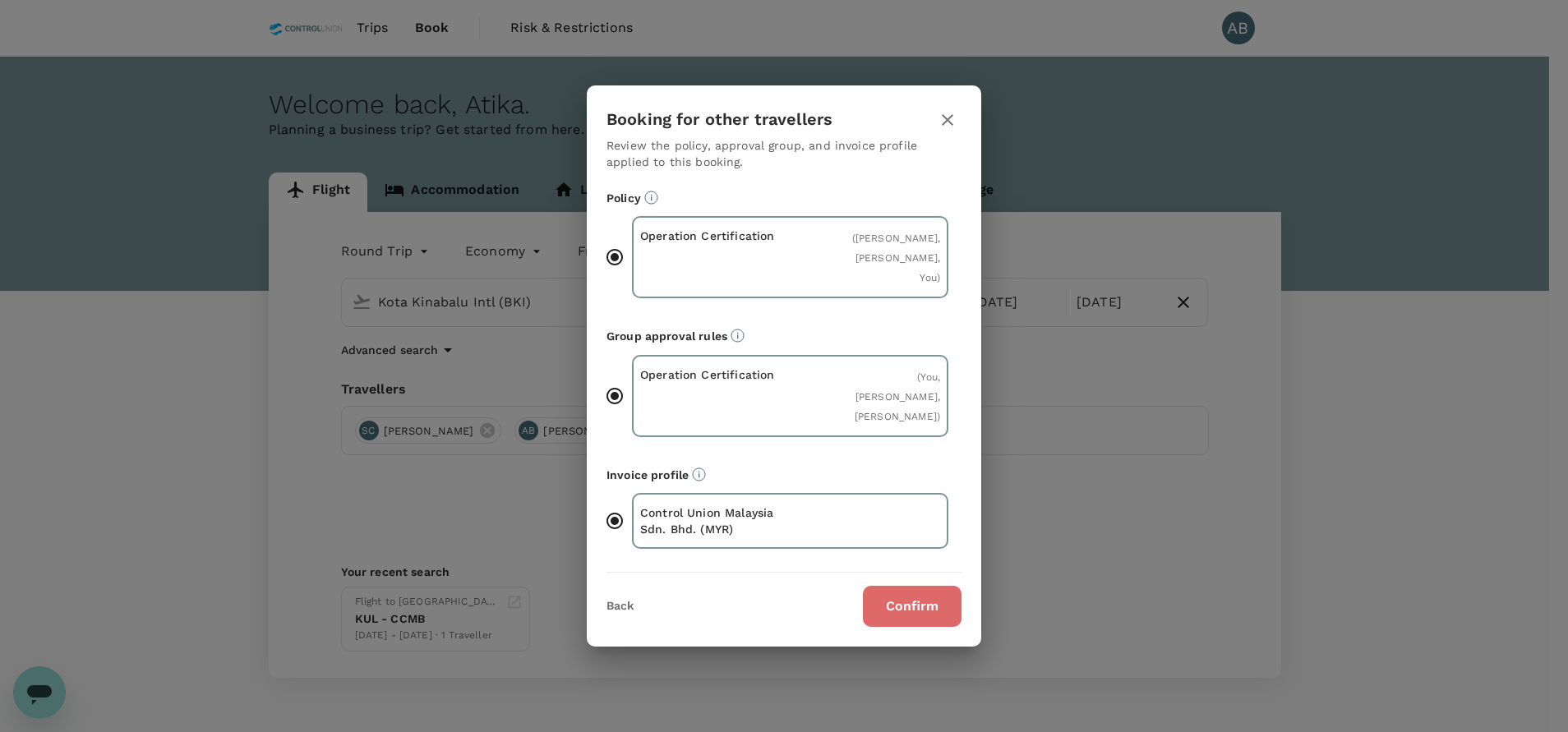
click at [916, 610] on button "Confirm" at bounding box center [912, 605] width 99 height 41
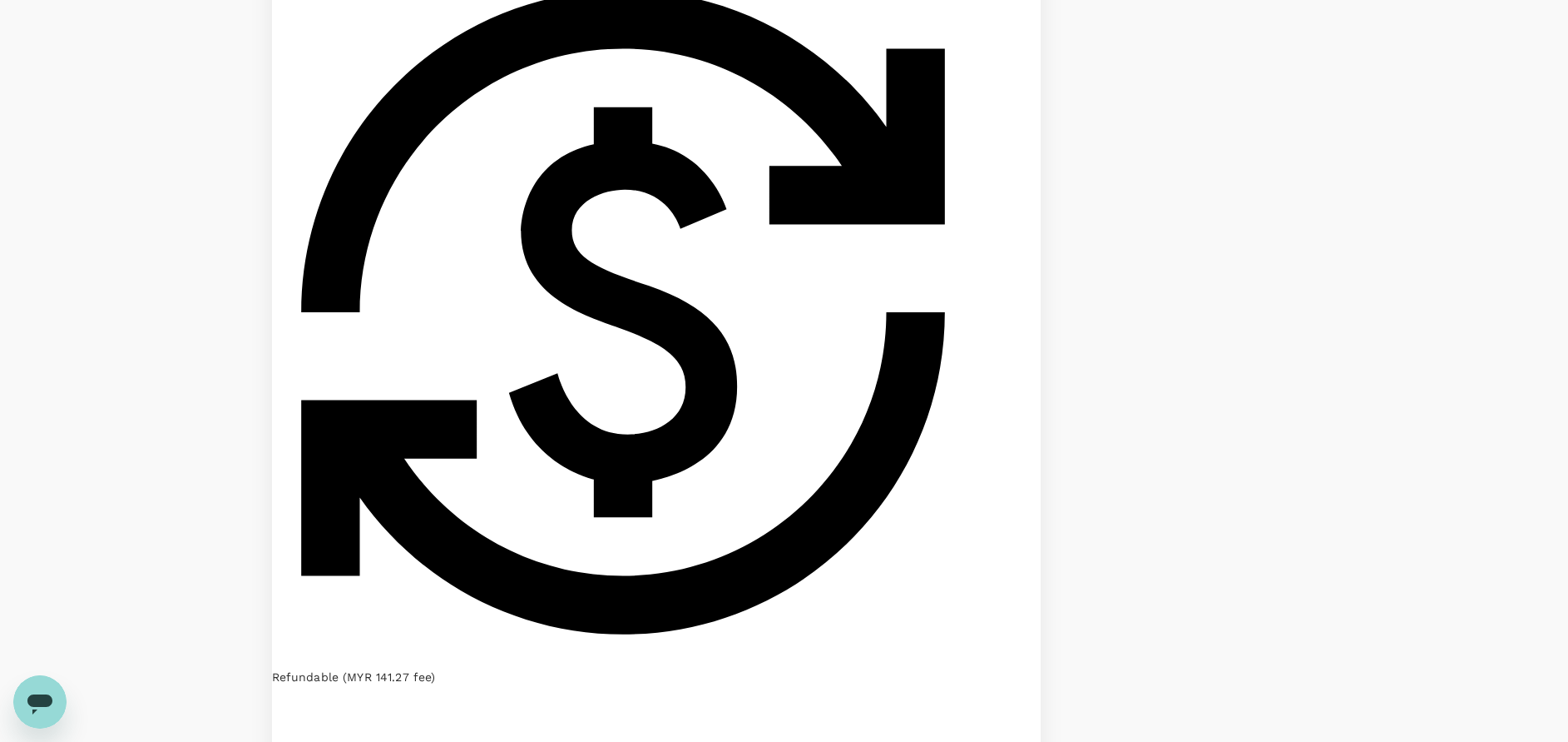
scroll to position [1373, 0]
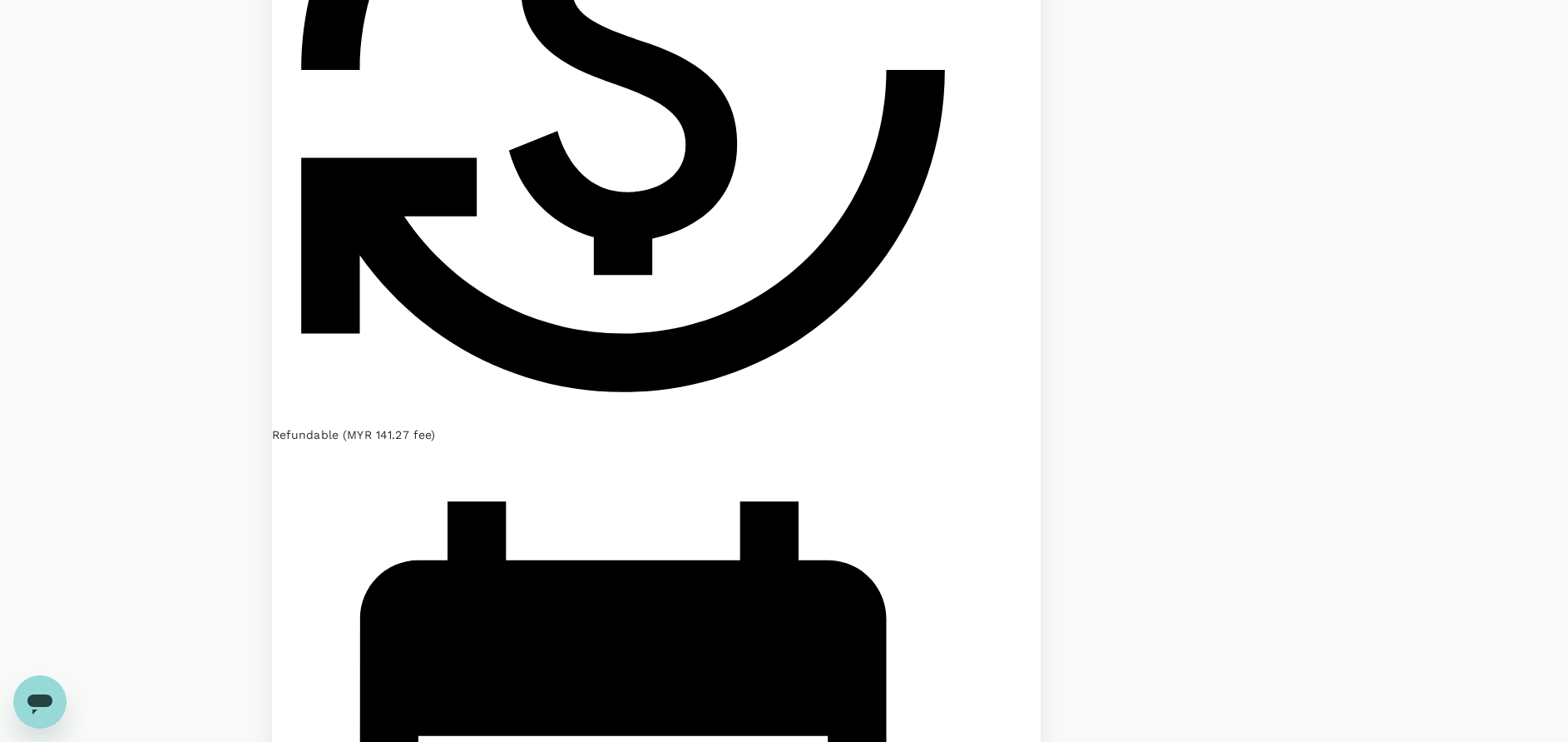
scroll to position [1581, 0]
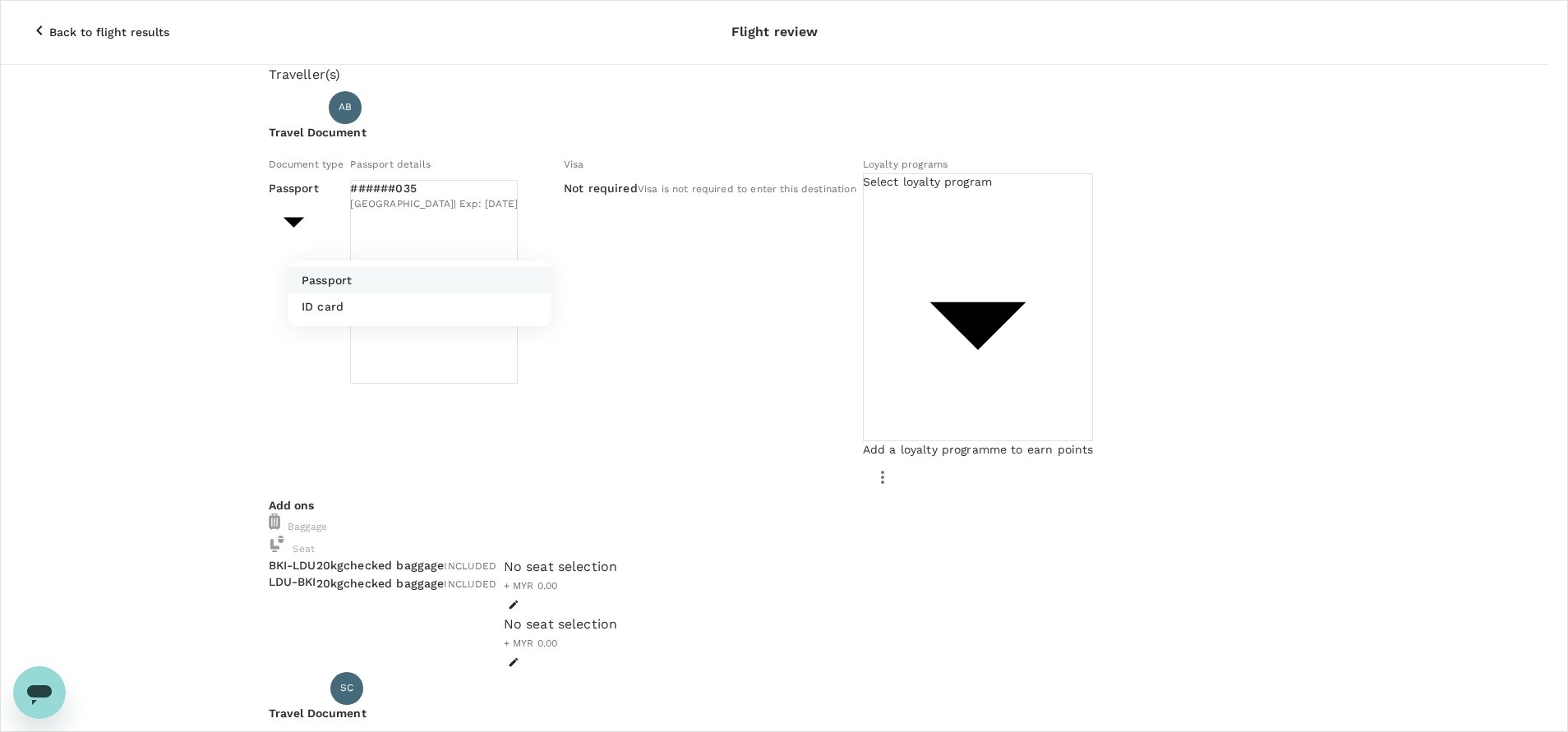
click at [360, 301] on li "ID card" at bounding box center [420, 306] width 263 height 26
type input "Id card"
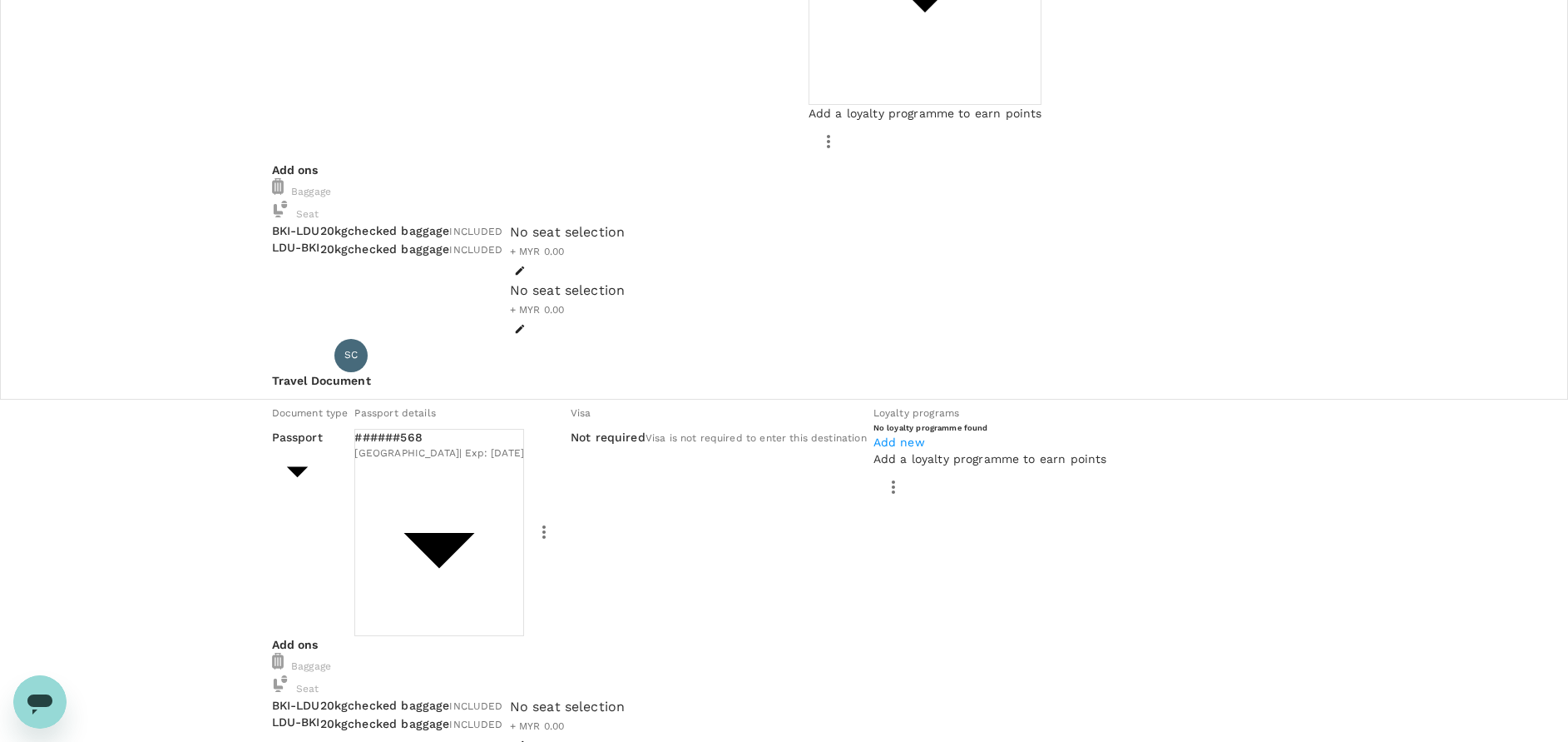
scroll to position [374, 0]
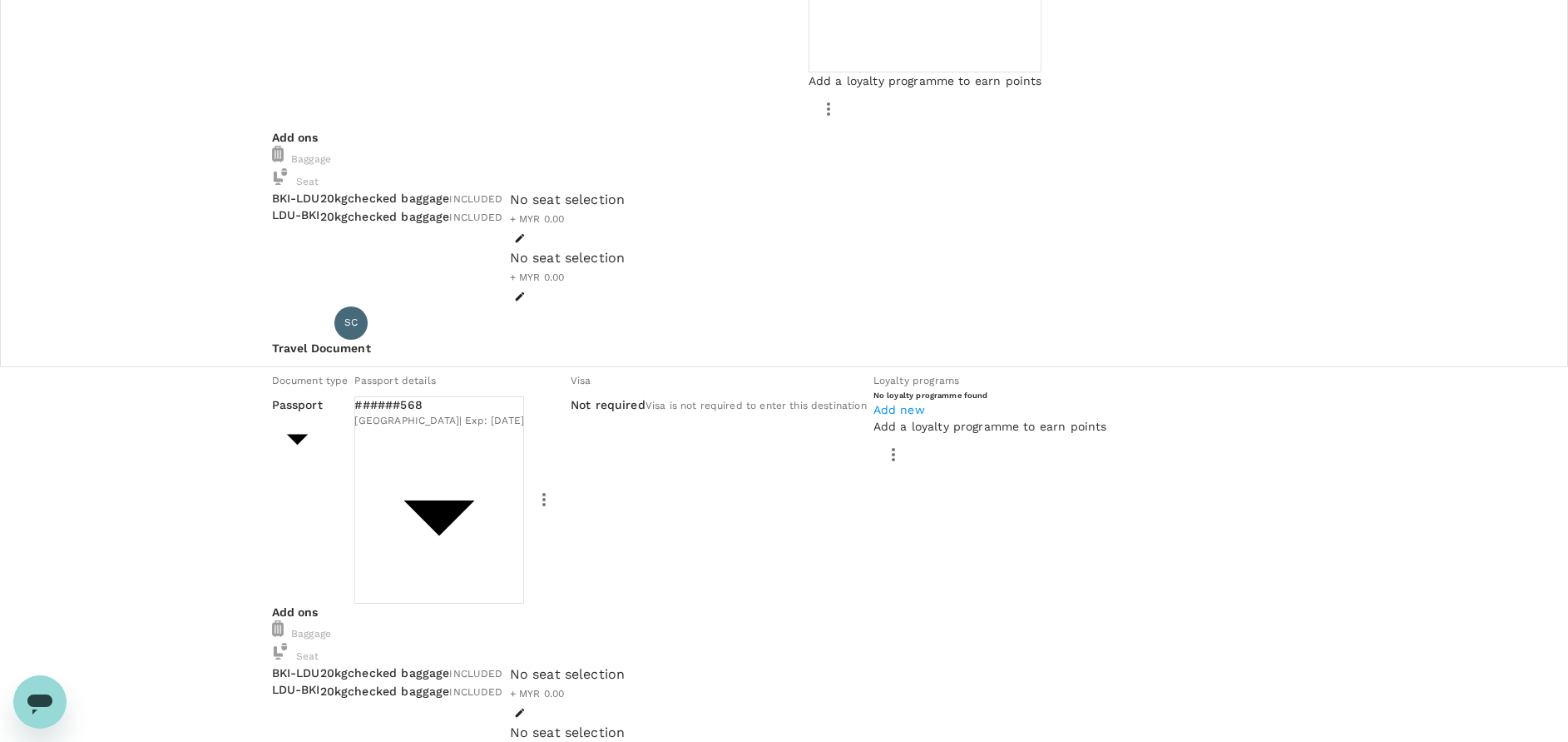
click at [332, 46] on p "ID card" at bounding box center [327, 38] width 42 height 17
type input "Id card"
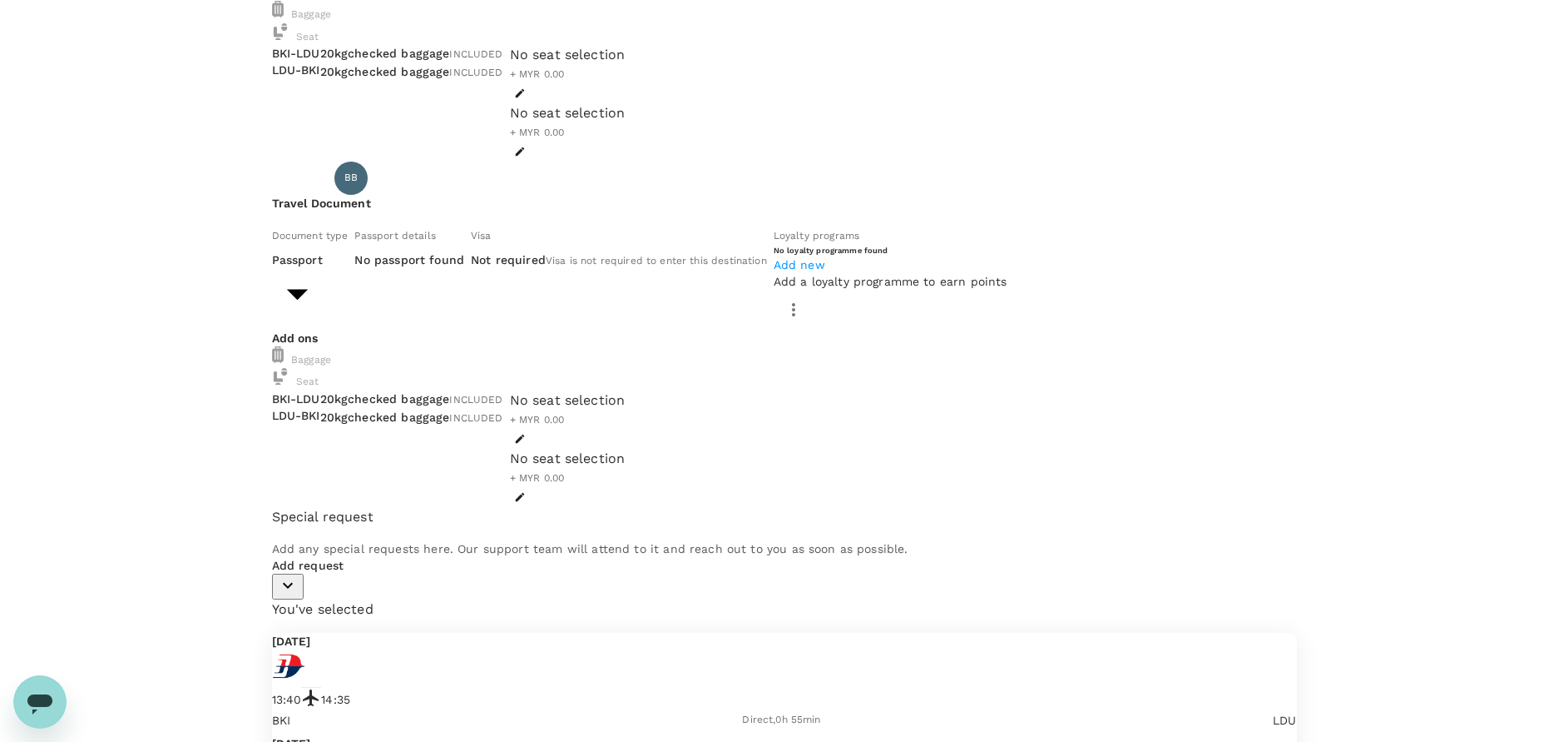
scroll to position [874, 0]
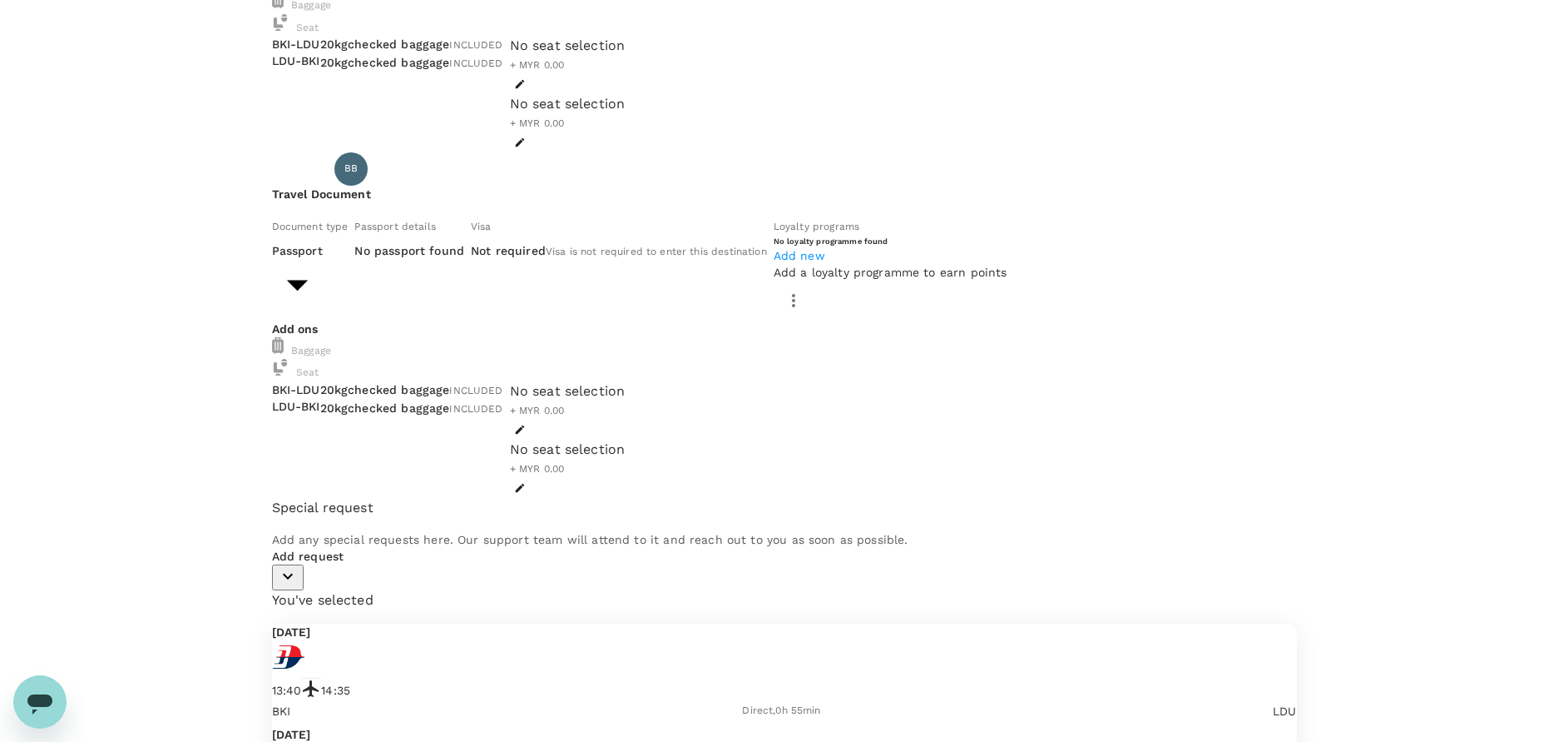
click at [395, 324] on body "Back to flight results Flight review Traveller(s) Traveller 1 : AB [PERSON_NAME…" at bounding box center [784, 193] width 1568 height 2135
type input "Id card"
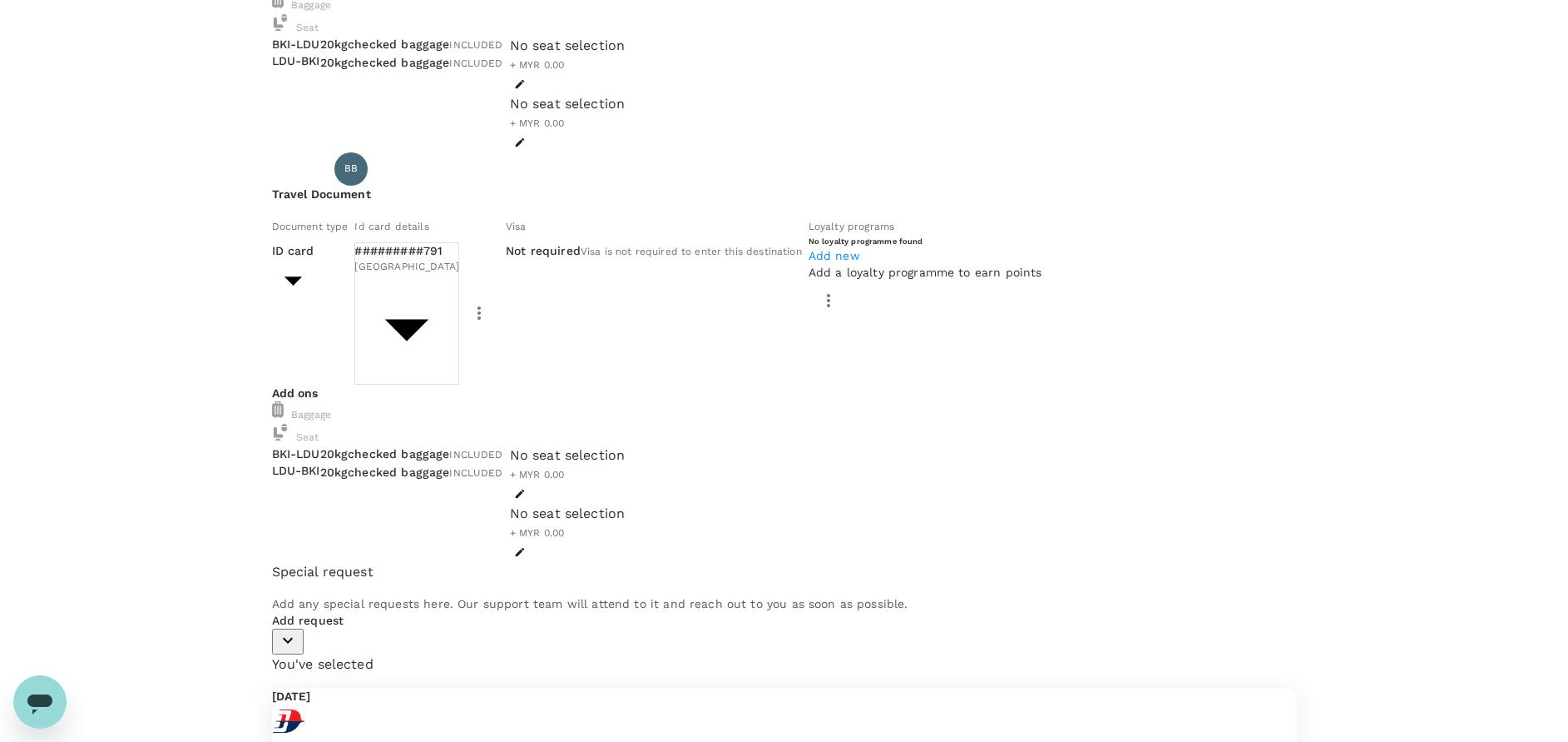
scroll to position [977, 0]
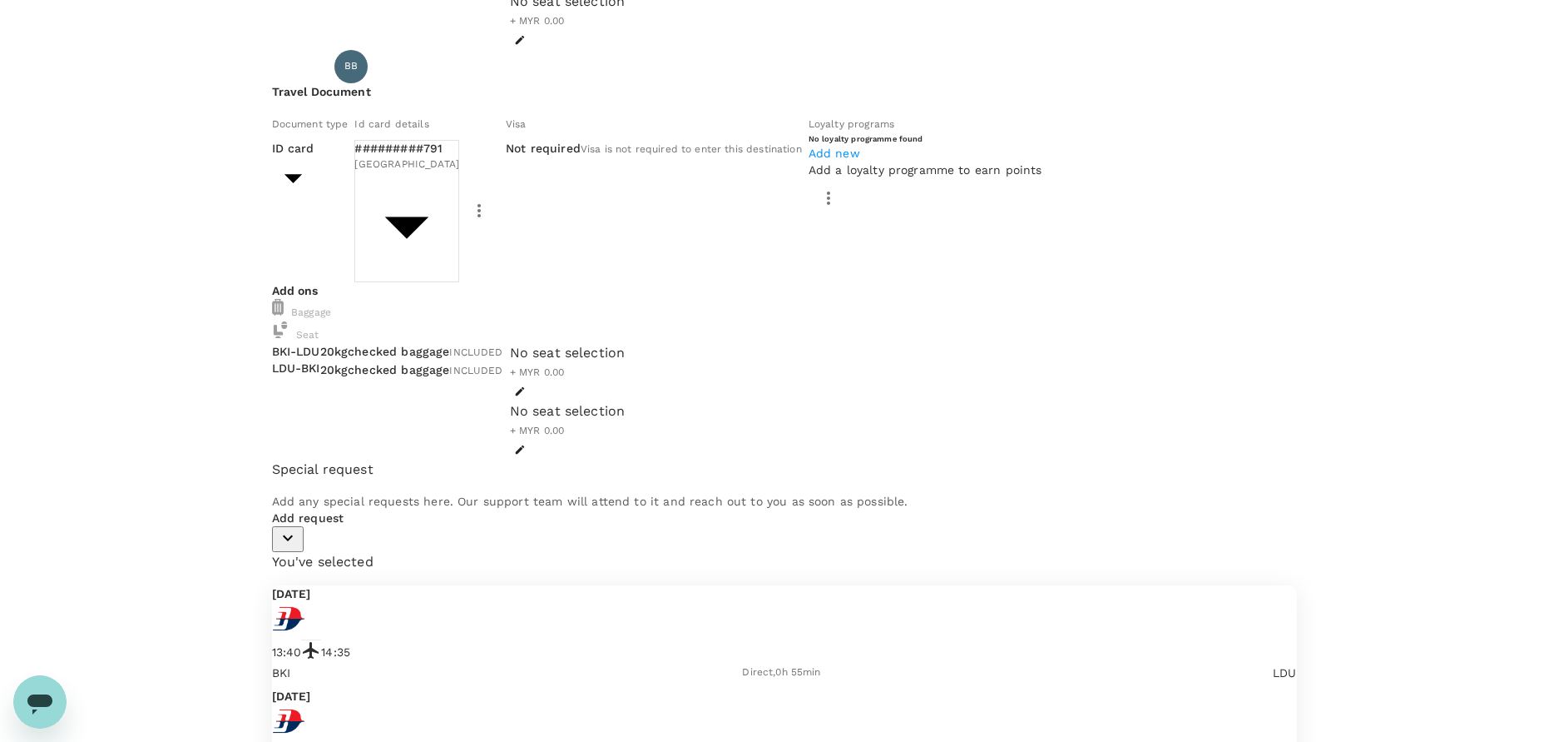
click at [298, 548] on icon "button" at bounding box center [288, 538] width 20 height 20
drag, startPoint x: 471, startPoint y: 665, endPoint x: 536, endPoint y: 633, distance: 72.4
click at [307, 626] on input "checkbox" at bounding box center [290, 609] width 35 height 35
checkbox input "true"
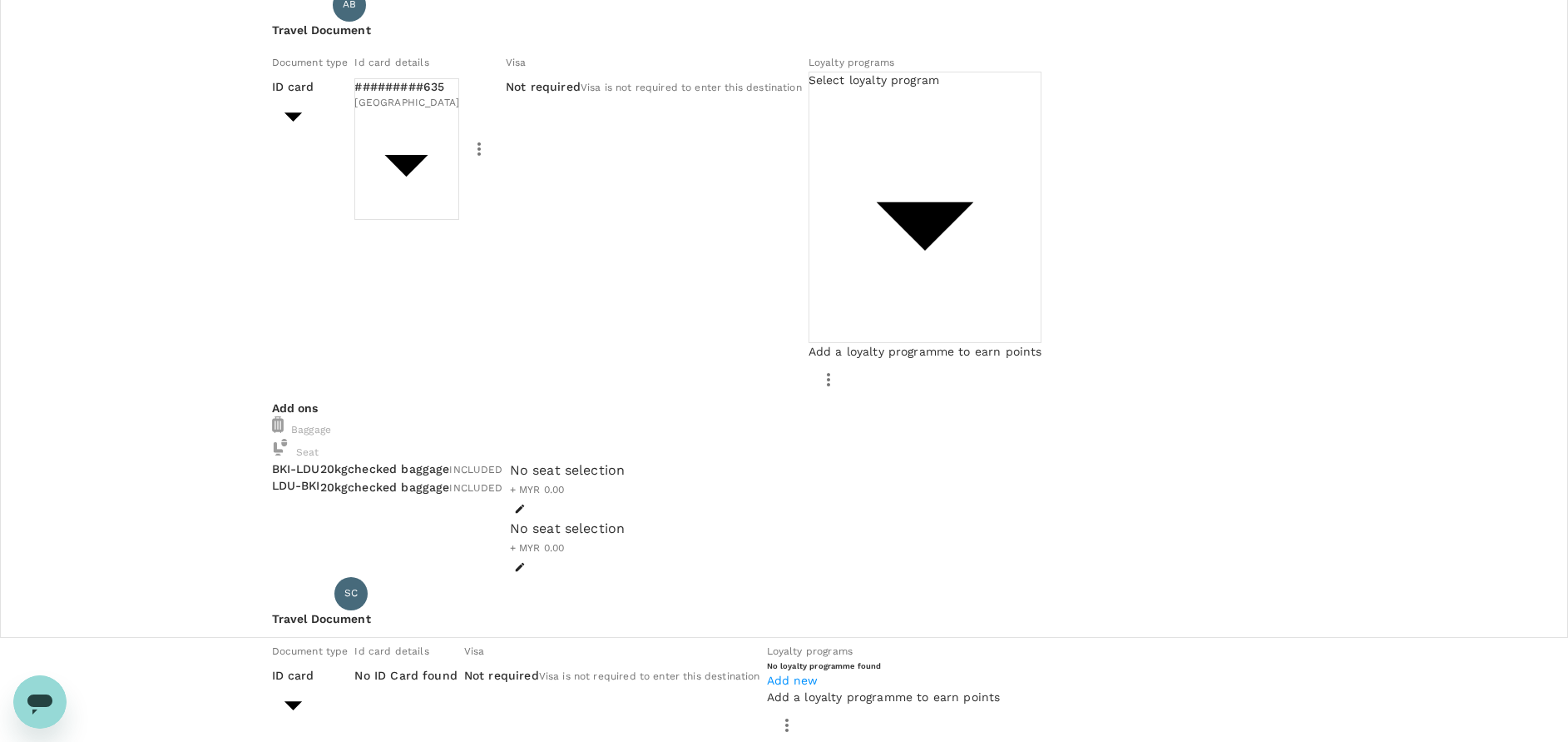
scroll to position [0, 0]
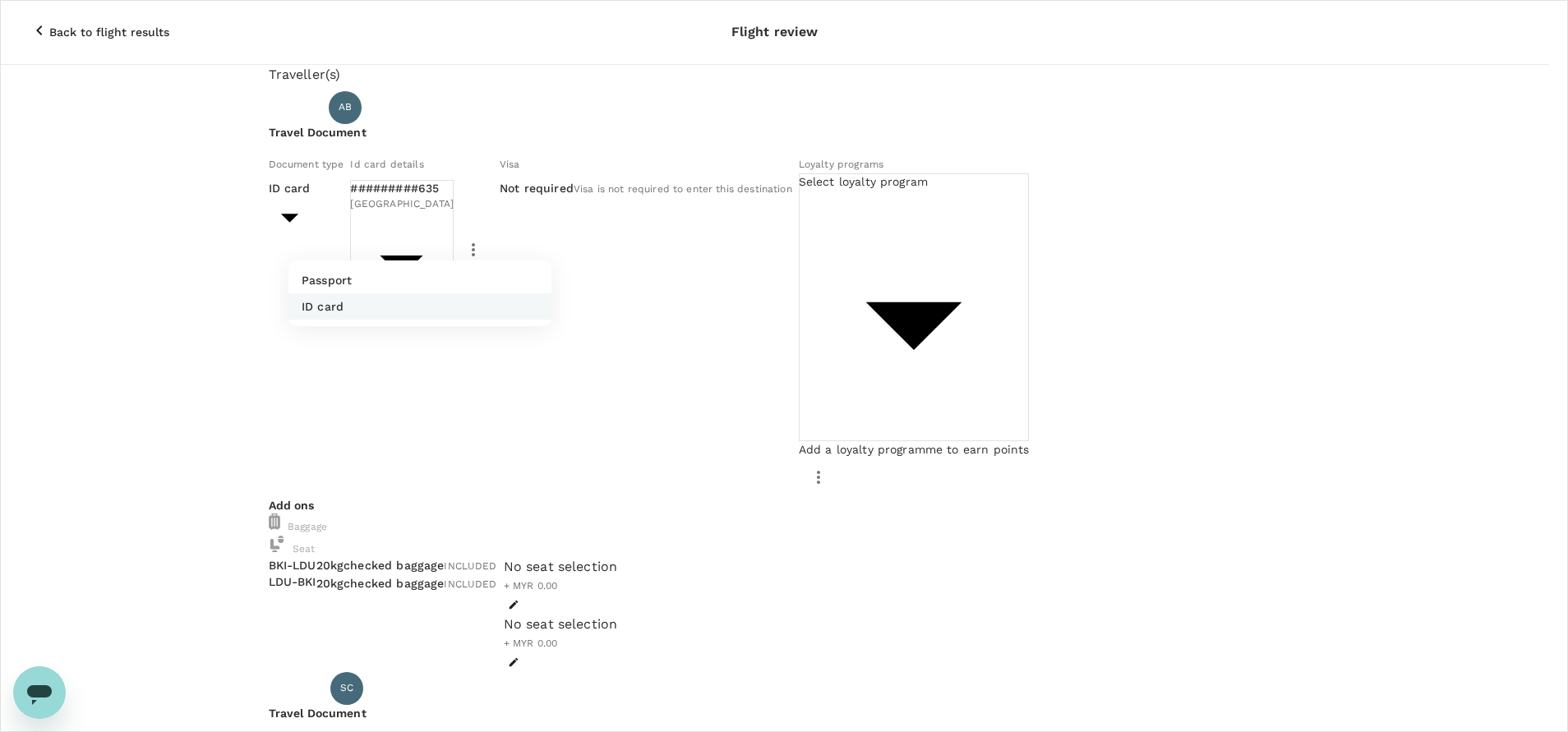
drag, startPoint x: 384, startPoint y: 246, endPoint x: 358, endPoint y: 274, distance: 38.2
click at [338, 278] on p "Passport" at bounding box center [327, 280] width 50 height 16
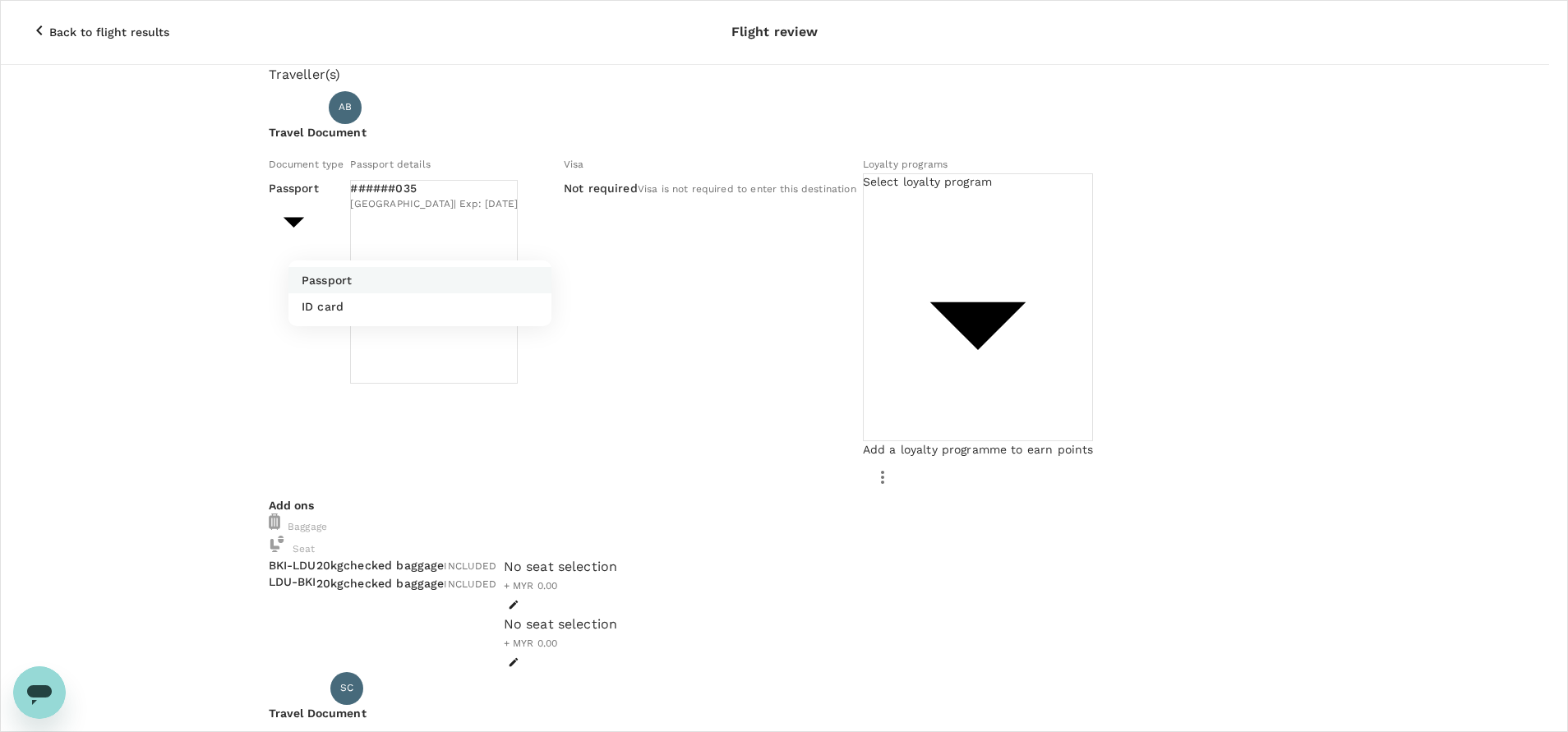
click at [348, 305] on li "ID card" at bounding box center [420, 306] width 263 height 26
type input "Id card"
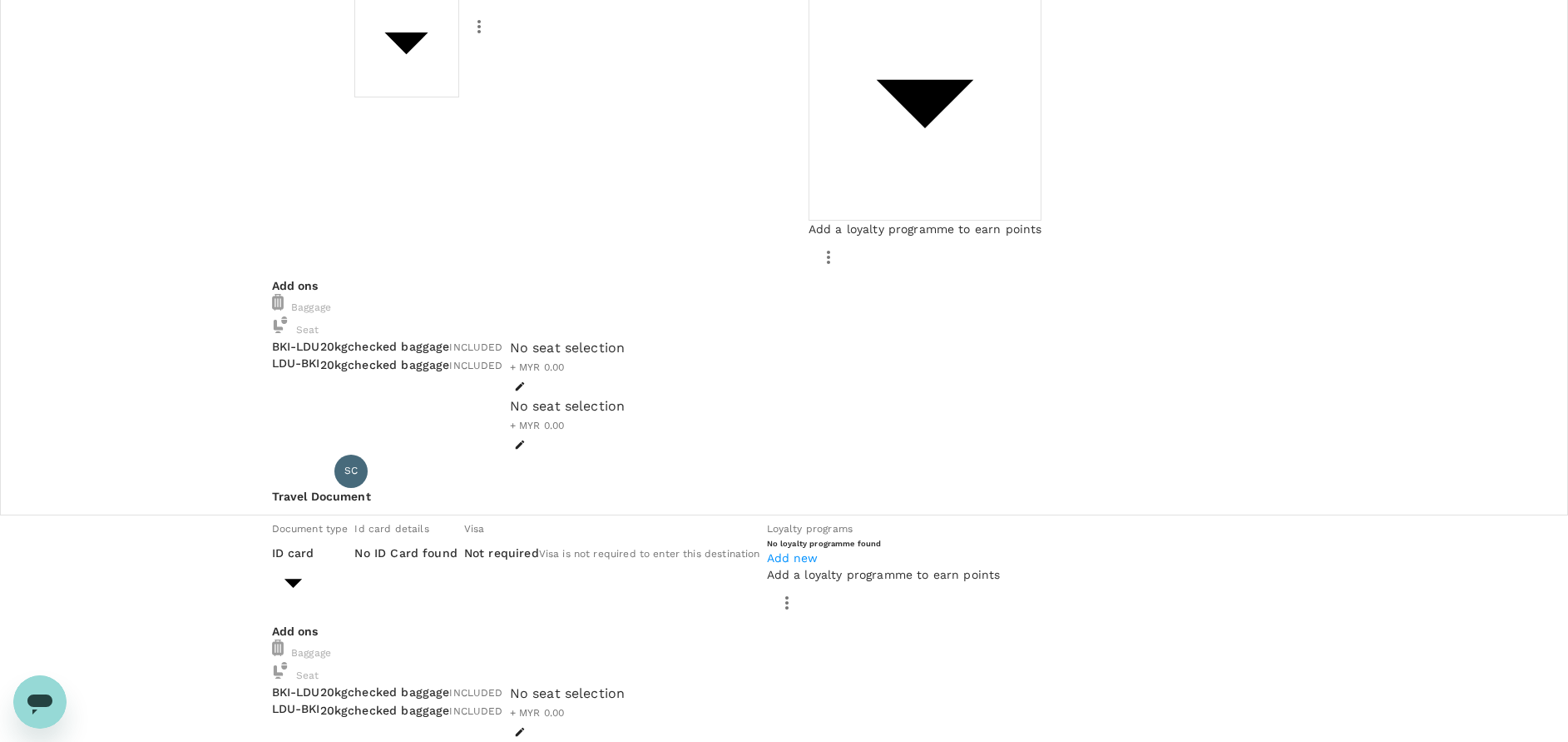
scroll to position [249, 0]
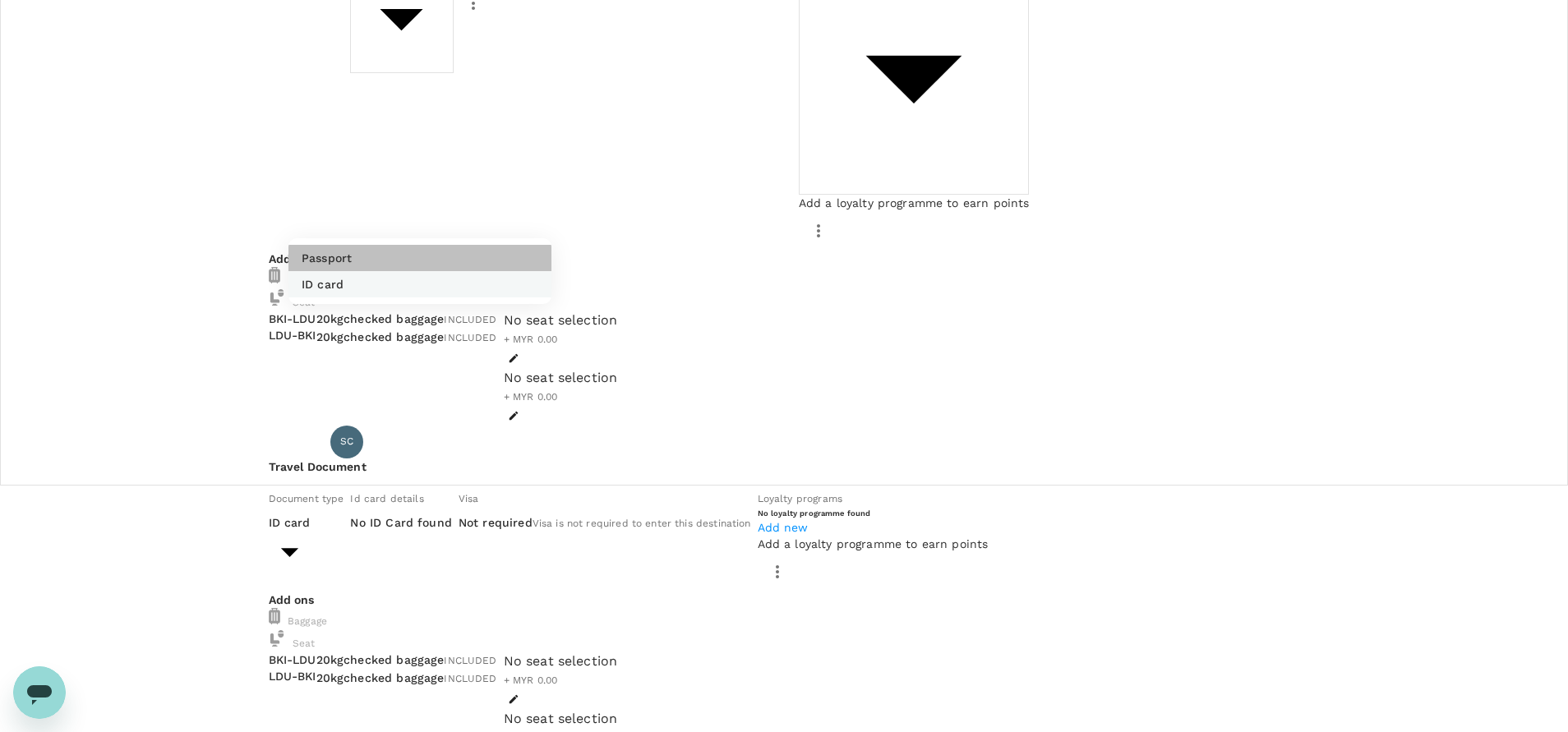
click at [331, 266] on p "Passport" at bounding box center [327, 258] width 50 height 16
type input "Passport"
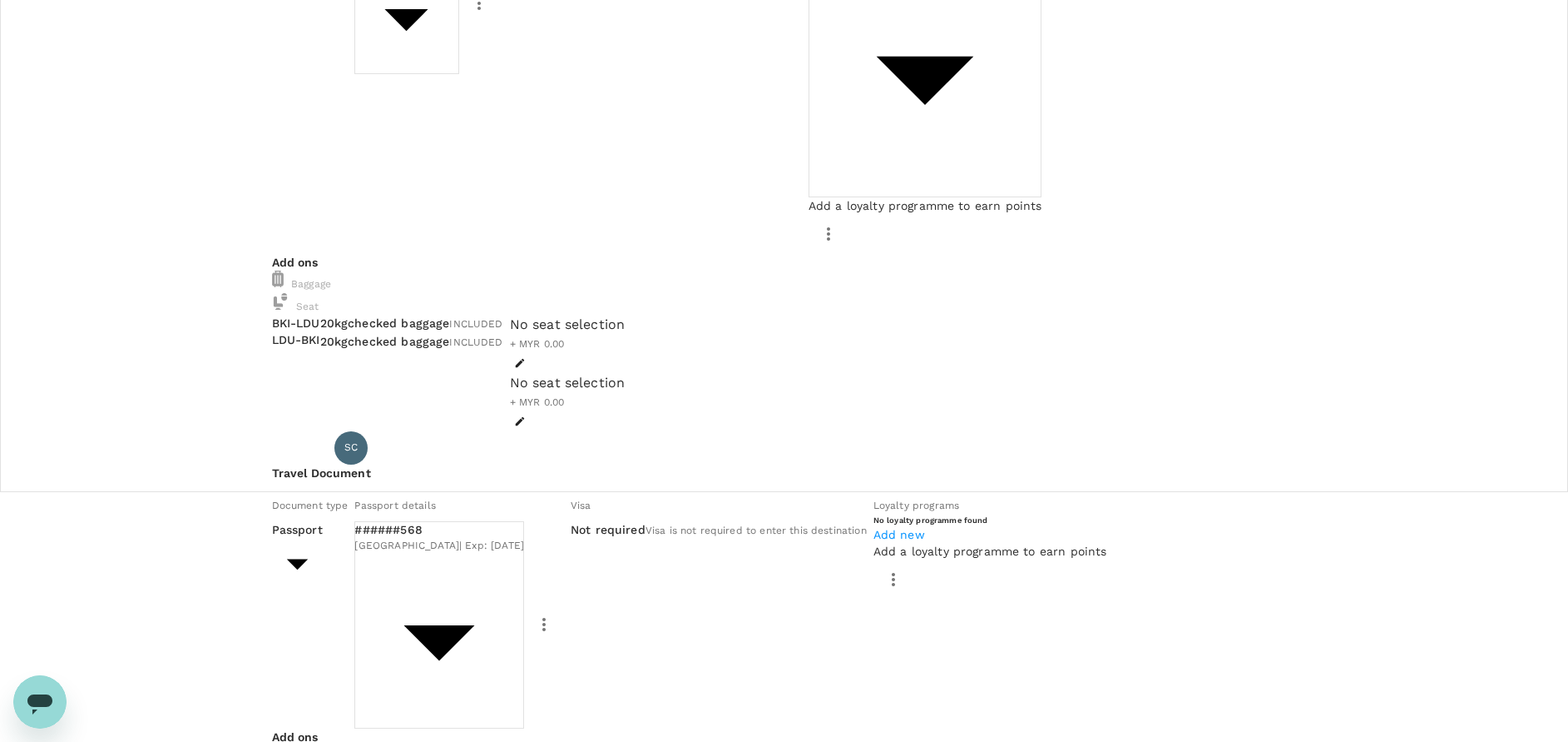
click at [633, 465] on h6 "Travel Document" at bounding box center [785, 474] width 1025 height 18
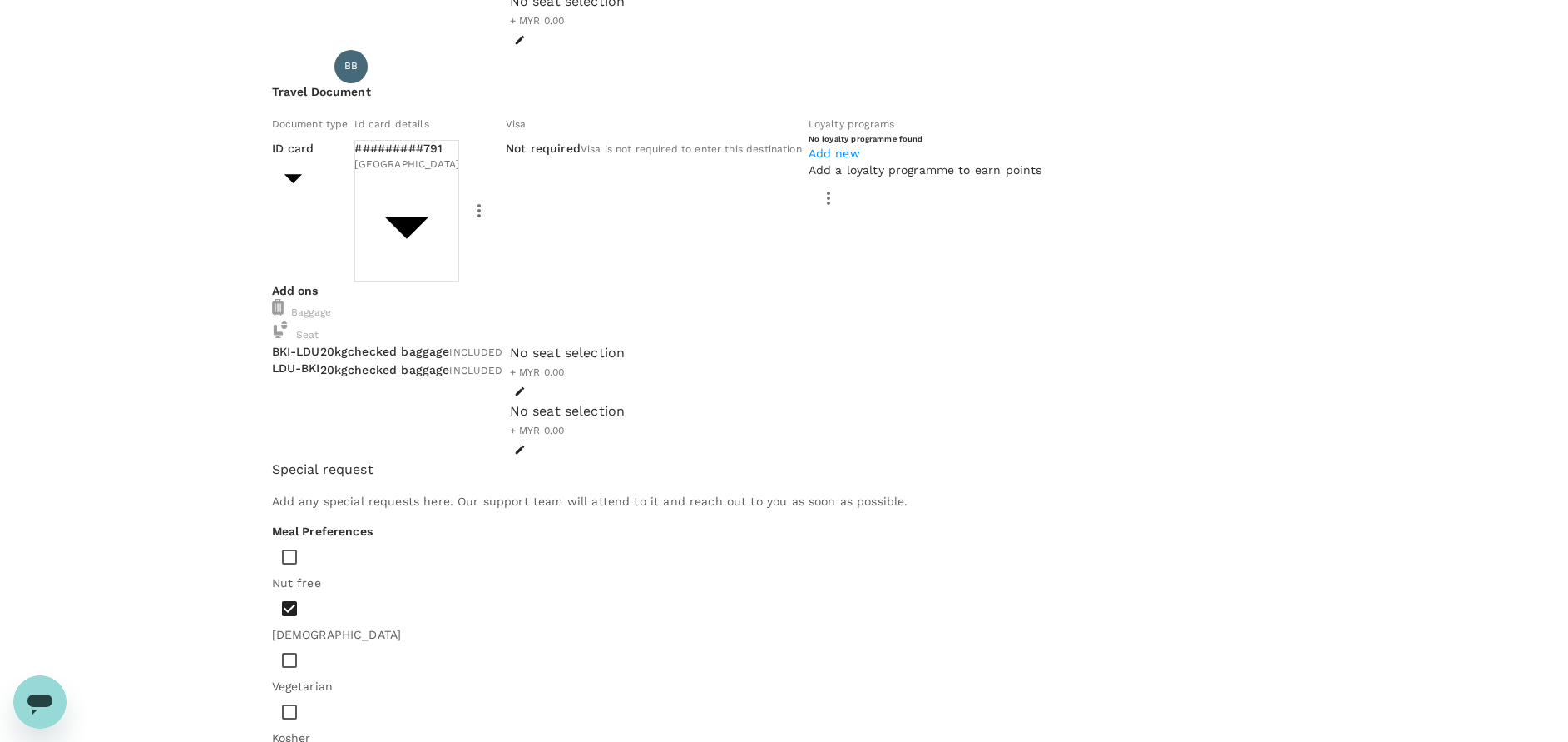
scroll to position [1242, 0]
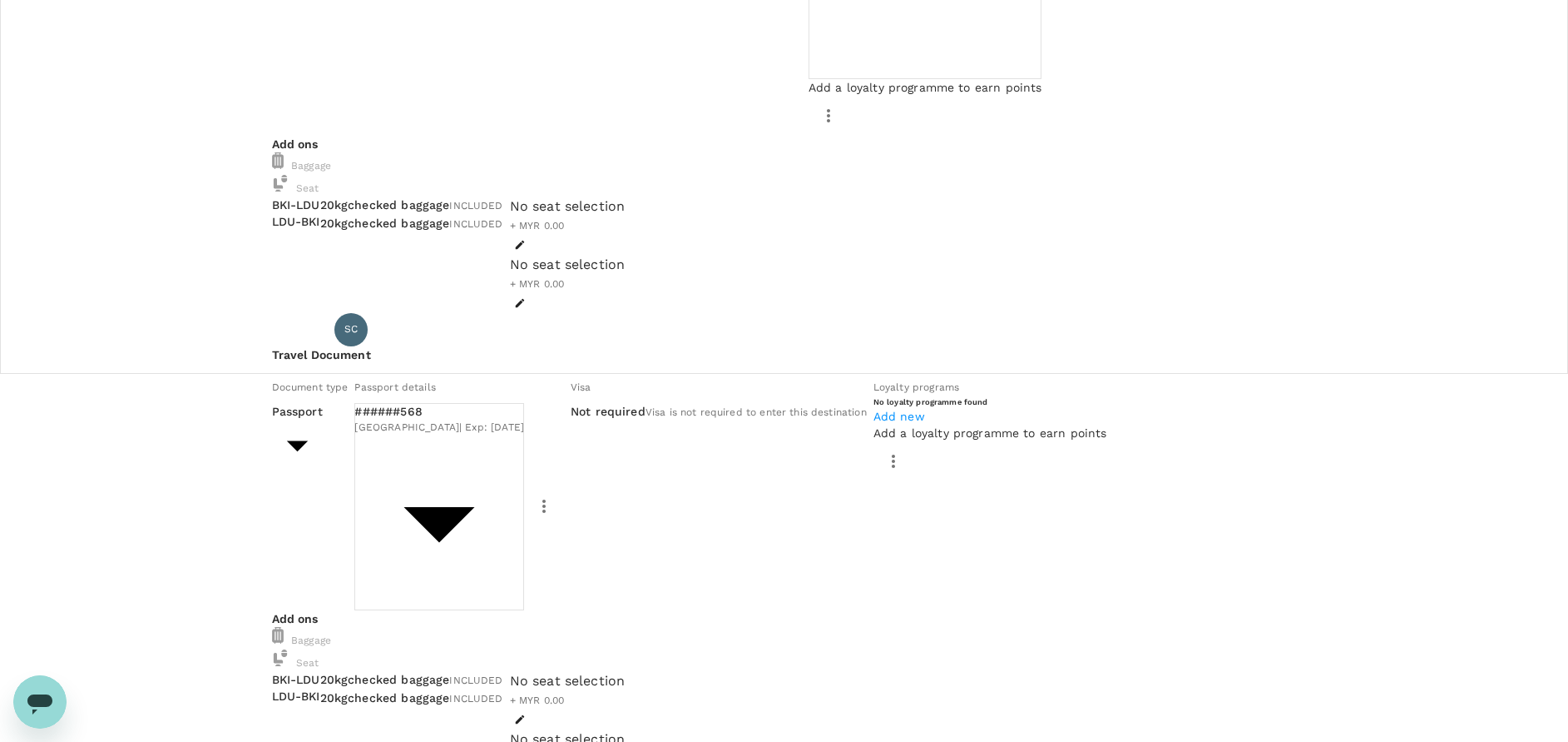
scroll to position [0, 0]
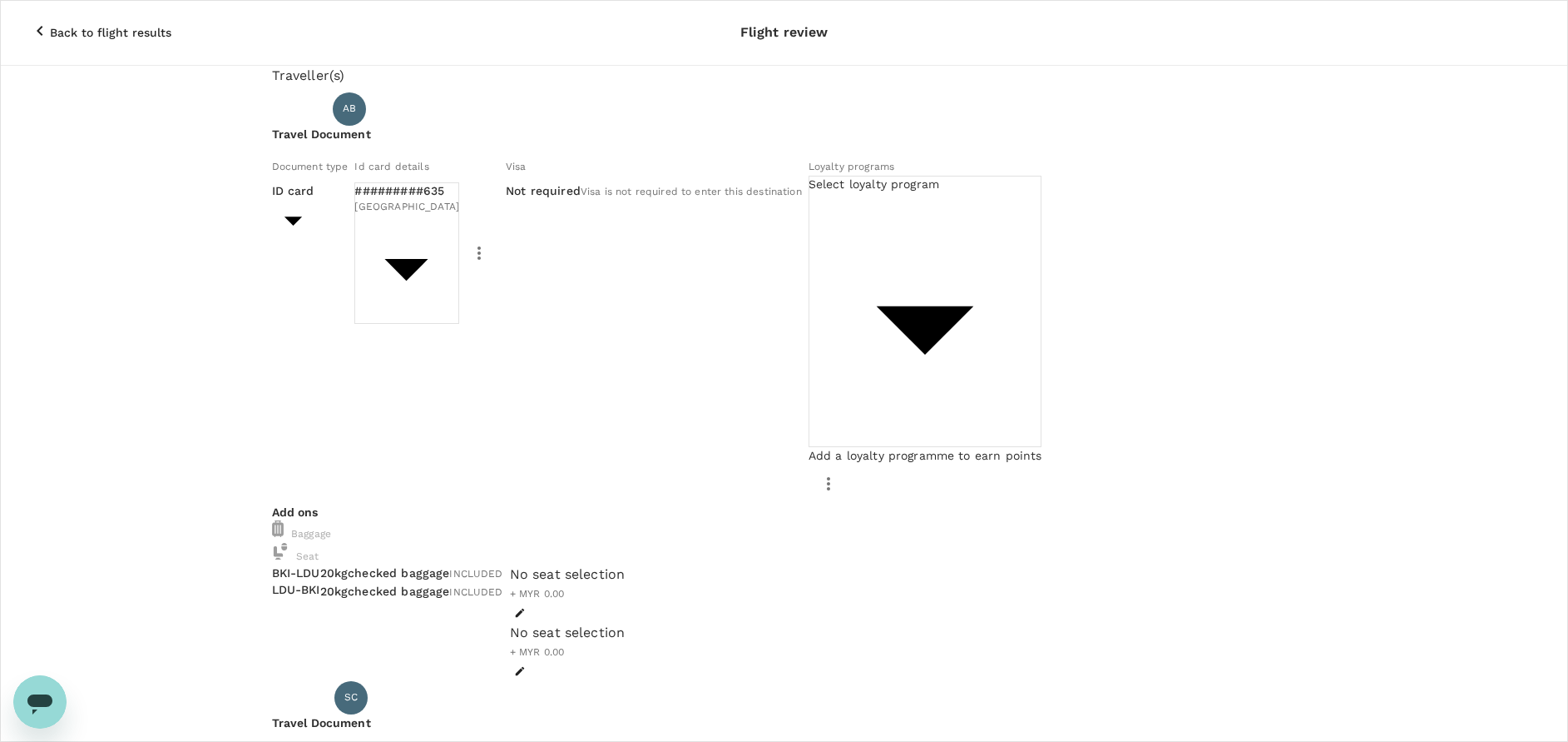
click at [30, 21] on icon "button" at bounding box center [40, 31] width 20 height 20
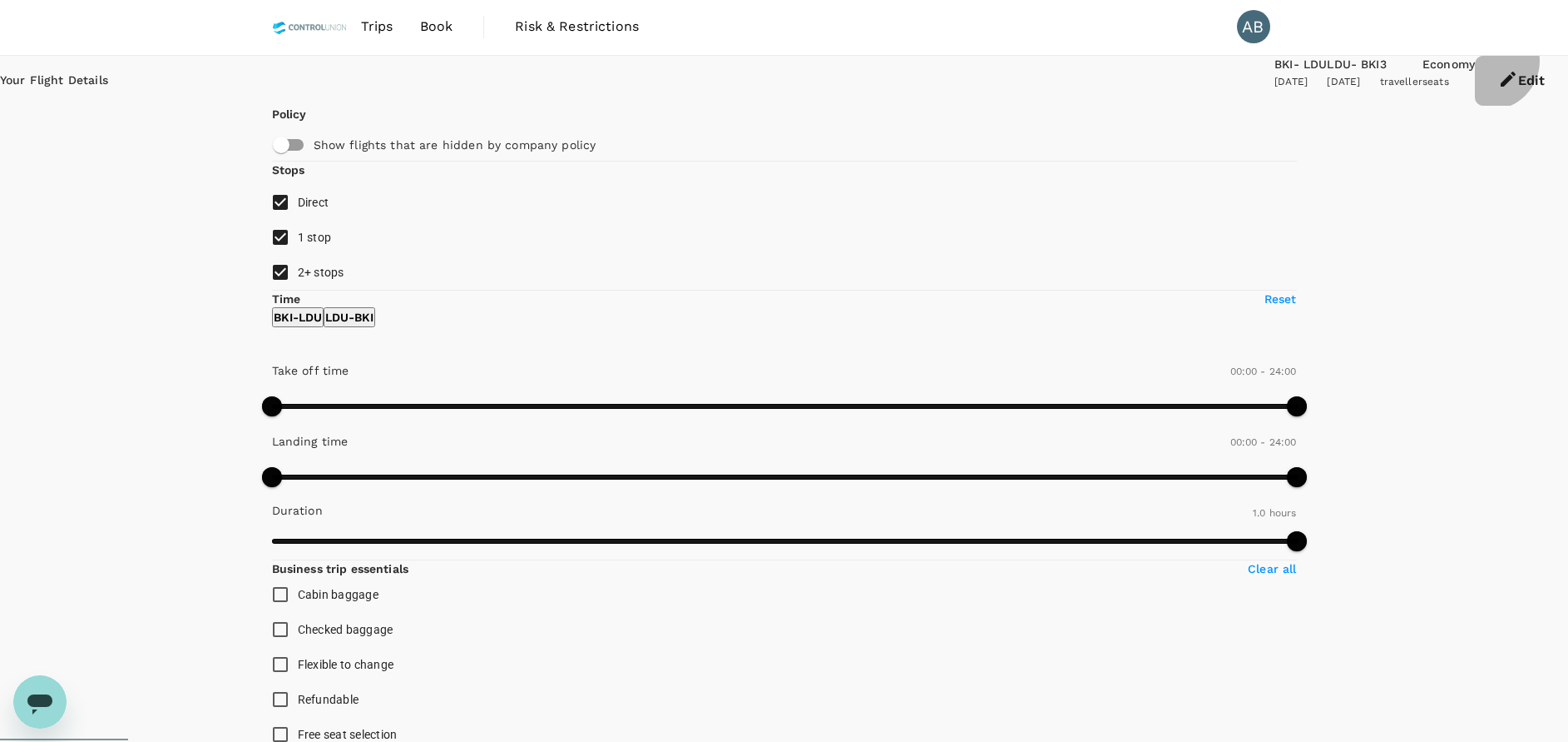
click at [1498, 76] on icon "button" at bounding box center [1508, 79] width 20 height 20
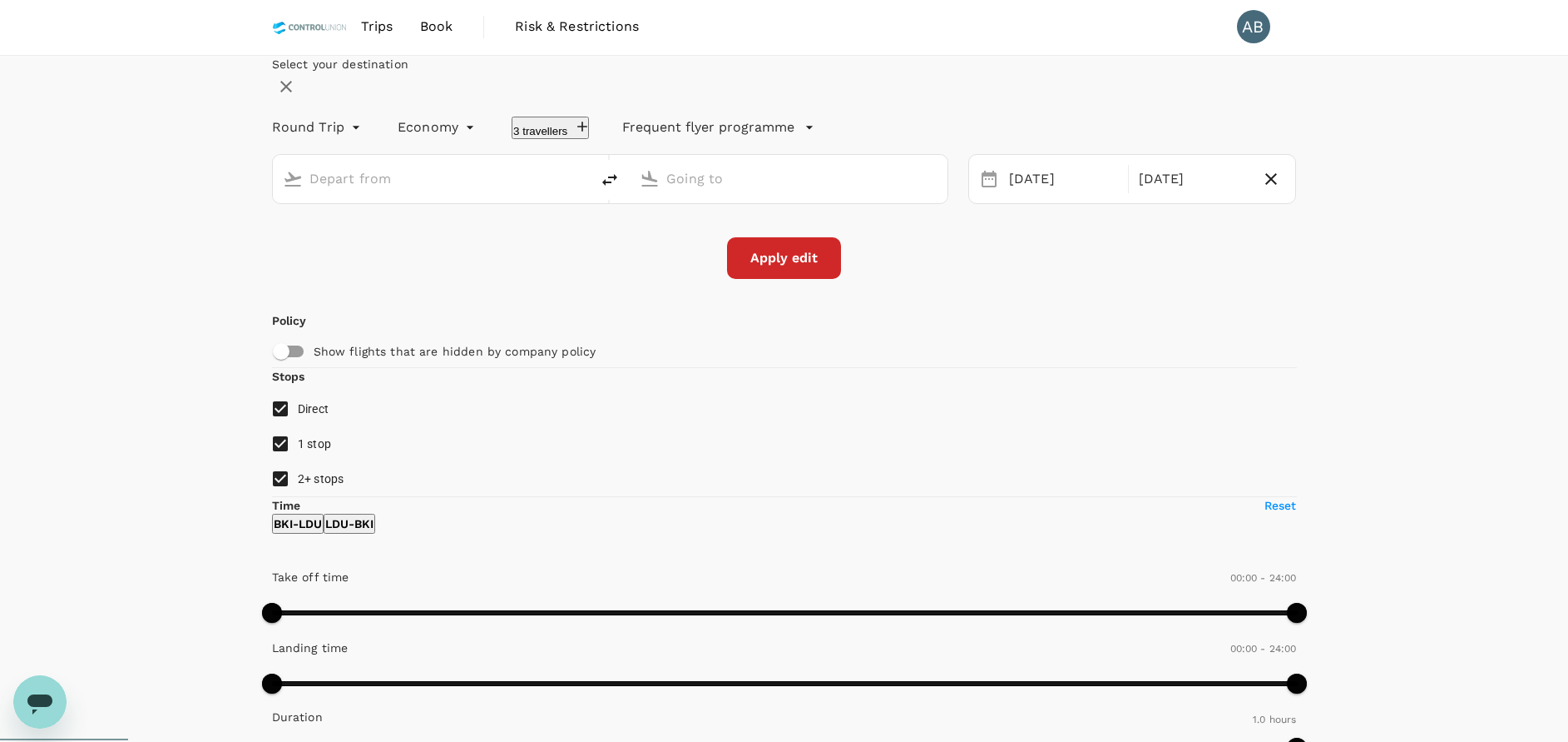
type input "Kota Kinabalu Intl (BKI)"
type input "[GEOGRAPHIC_DATA] (LDU)"
click at [583, 139] on button "3 travellers" at bounding box center [550, 128] width 78 height 22
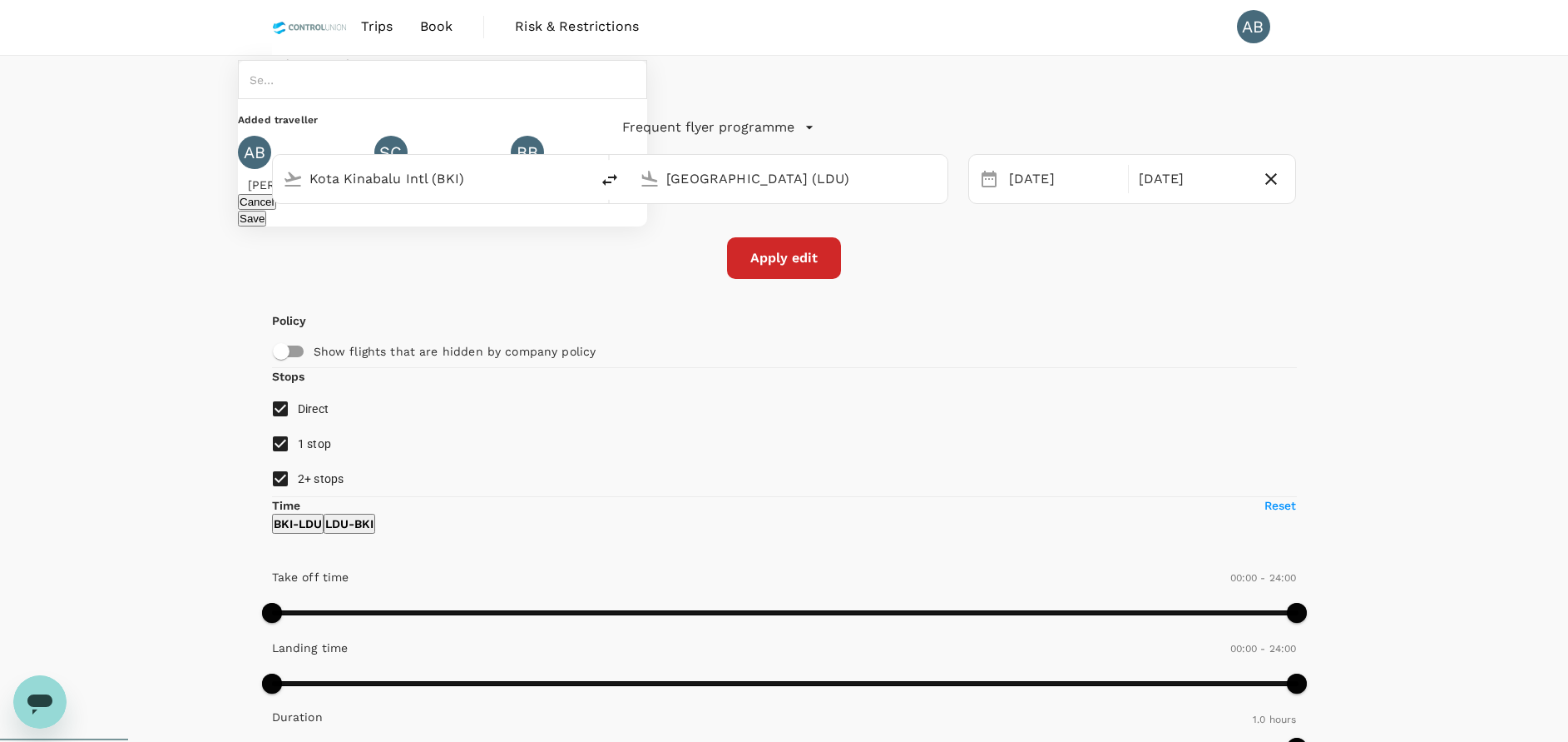
click at [511, 189] on icon at bounding box center [501, 179] width 20 height 20
click at [278, 94] on input "text" at bounding box center [261, 79] width 32 height 30
click at [424, 239] on div "[PERSON_NAME]" at bounding box center [361, 223] width 126 height 33
type input "[PERSON_NAME]"
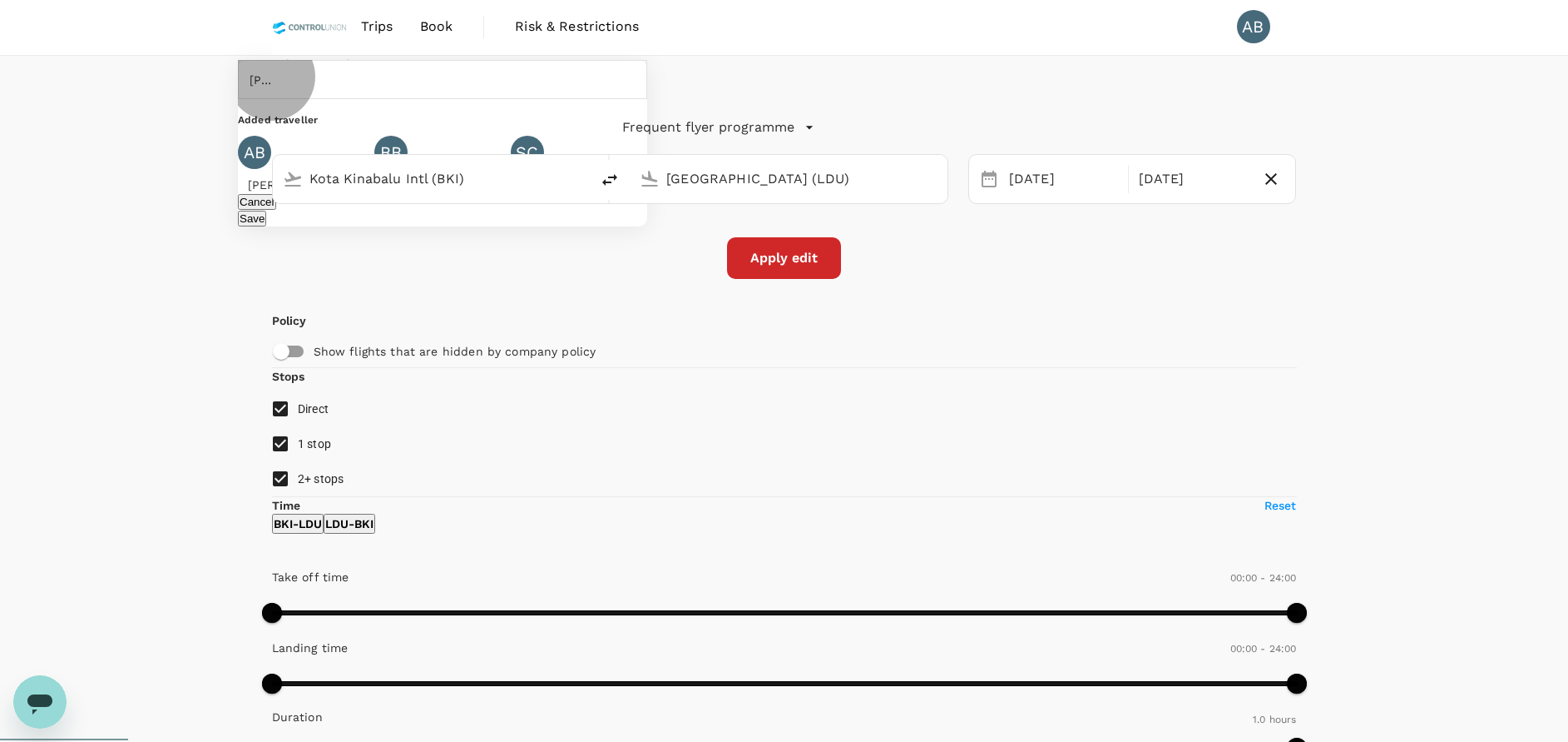
click at [266, 226] on button "Save" at bounding box center [252, 218] width 29 height 16
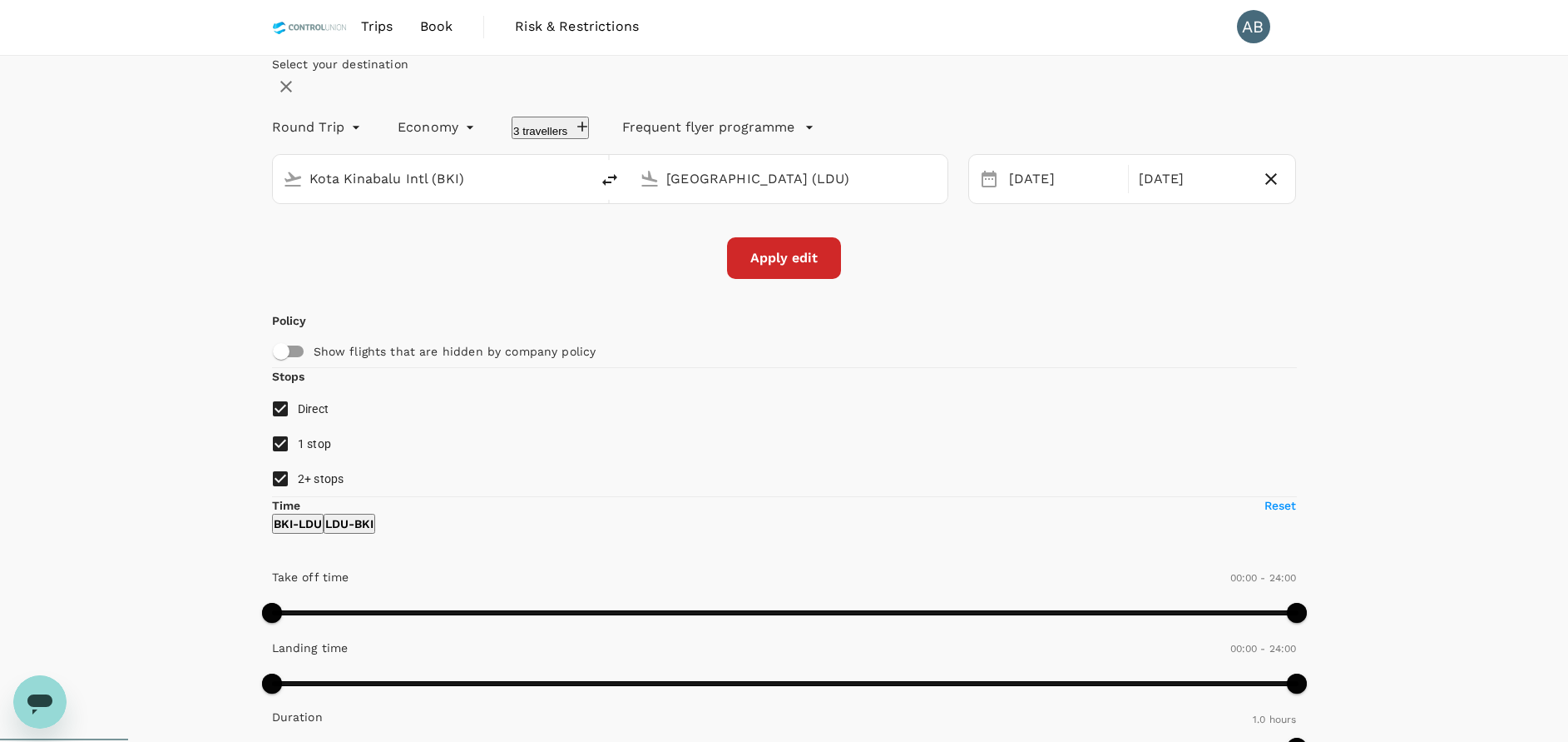
click at [804, 279] on button "Apply edit" at bounding box center [783, 258] width 114 height 42
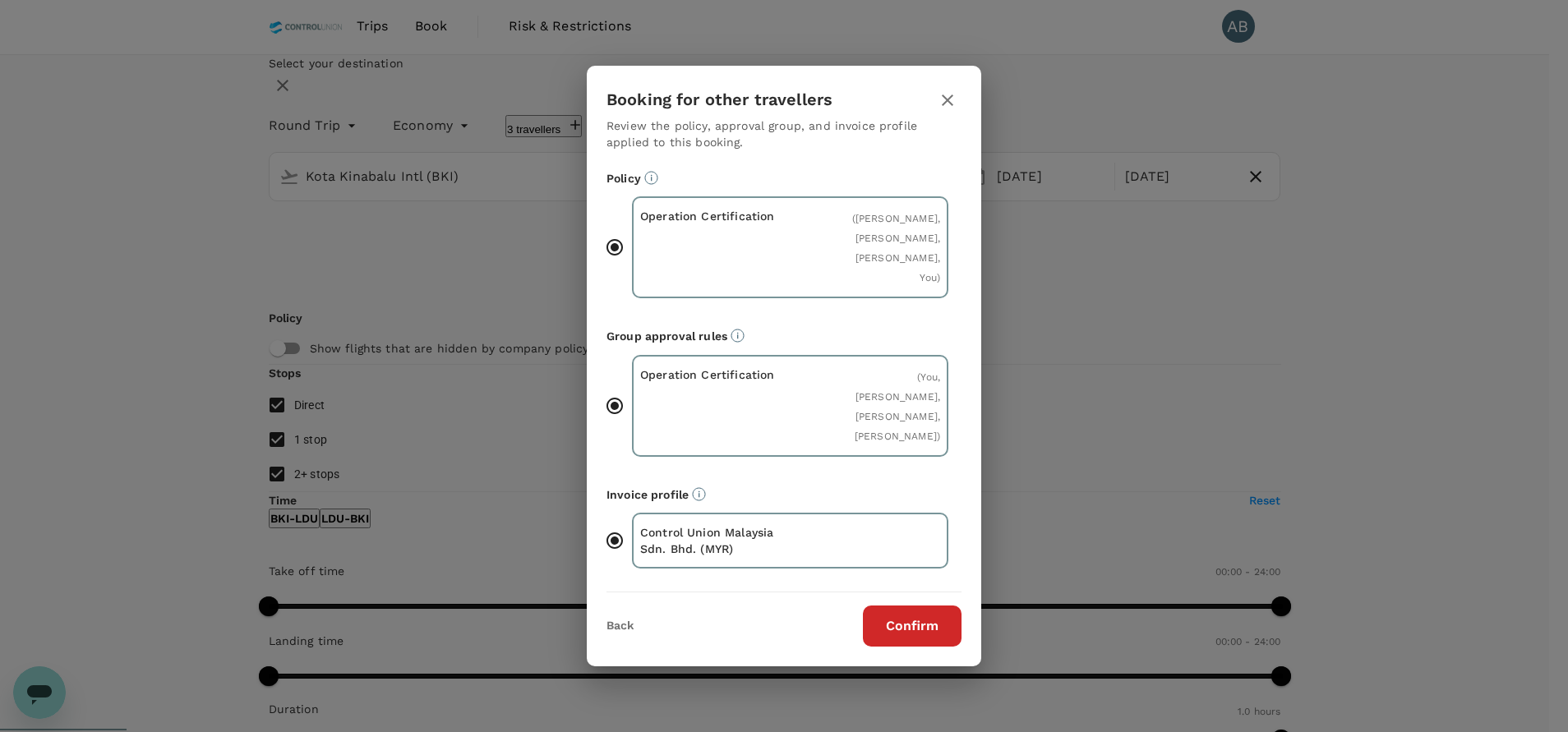
drag, startPoint x: 912, startPoint y: 628, endPoint x: 895, endPoint y: 591, distance: 40.7
click at [911, 628] on button "Confirm" at bounding box center [912, 625] width 99 height 41
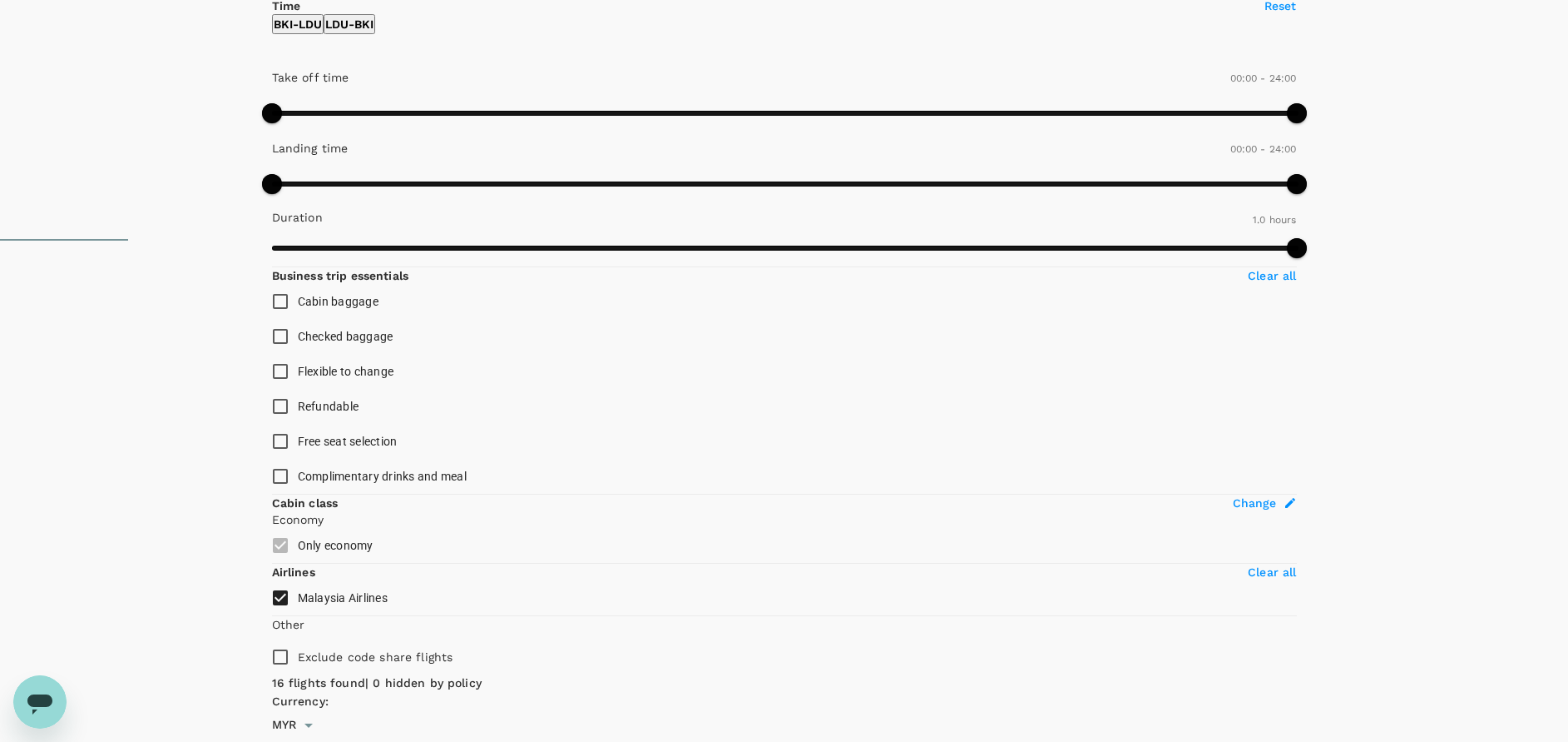
checkbox input "false"
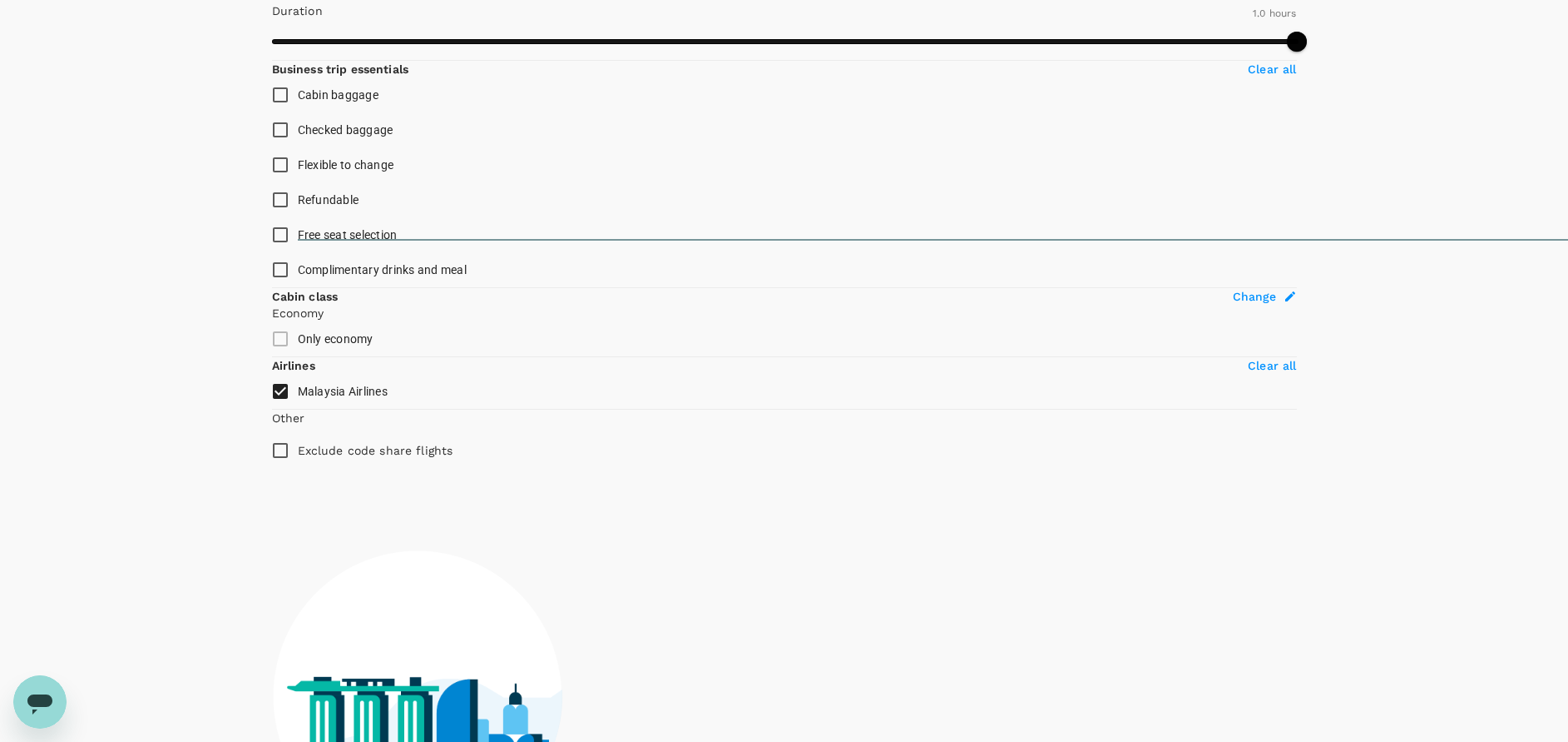
type input "1440"
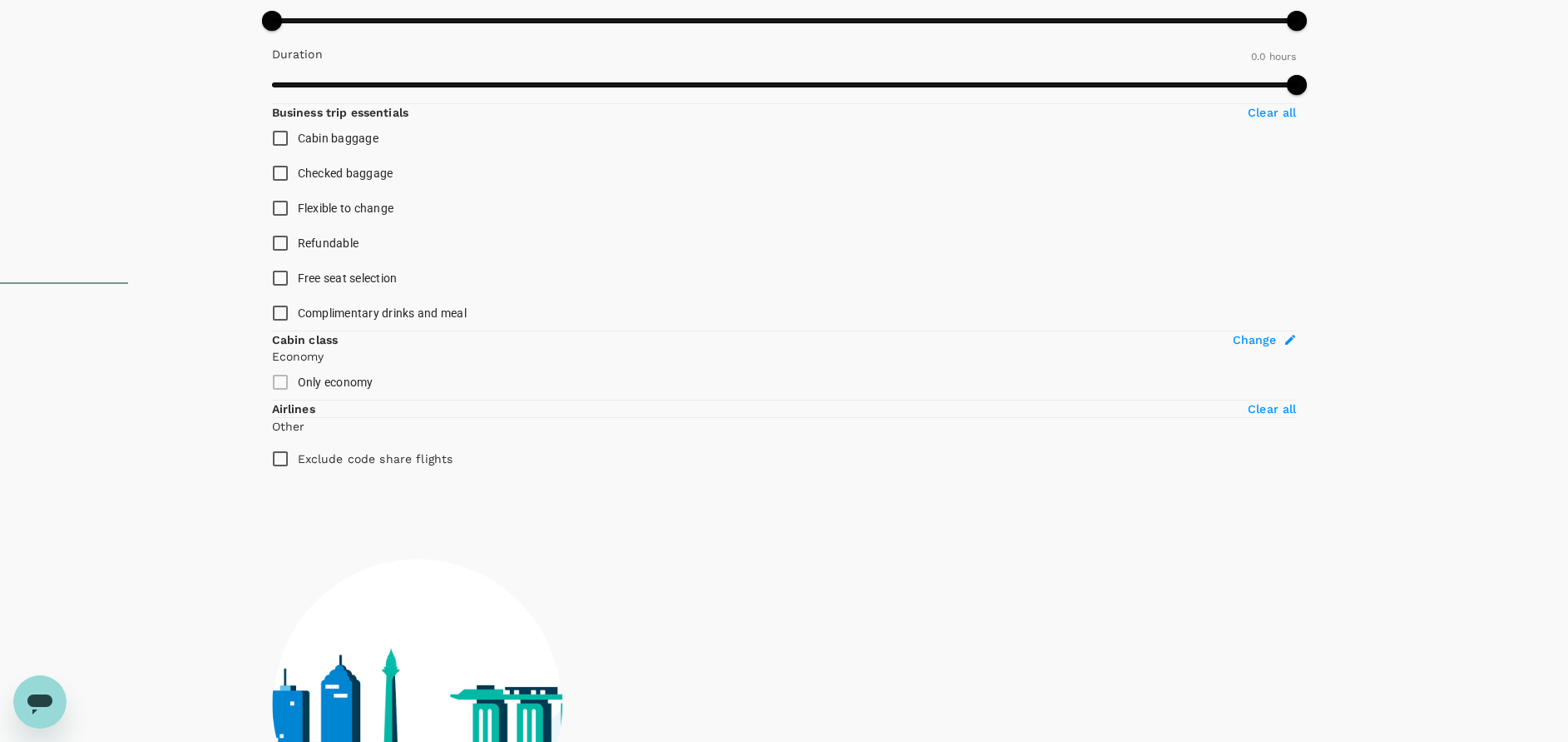
scroll to position [493, 0]
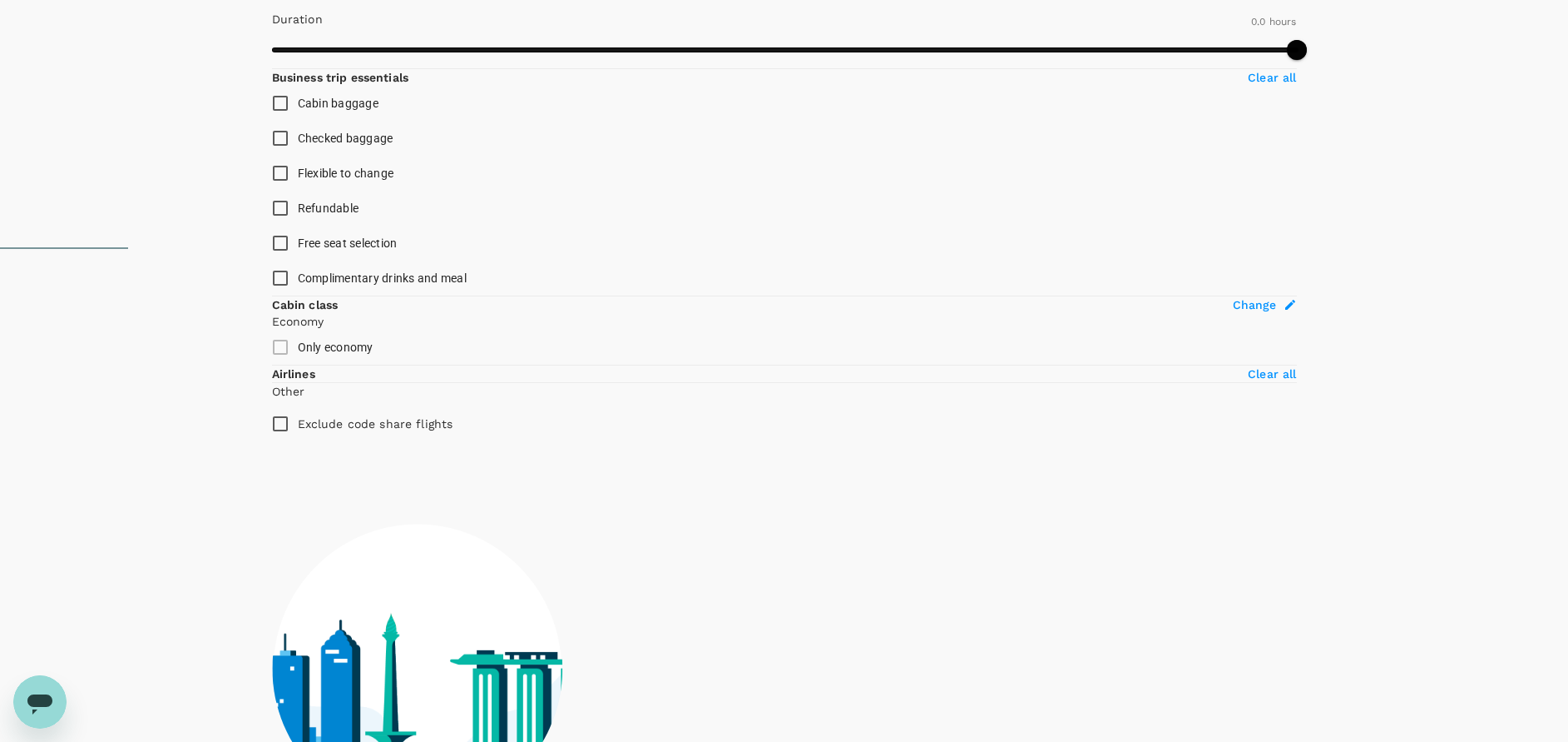
checkbox input "true"
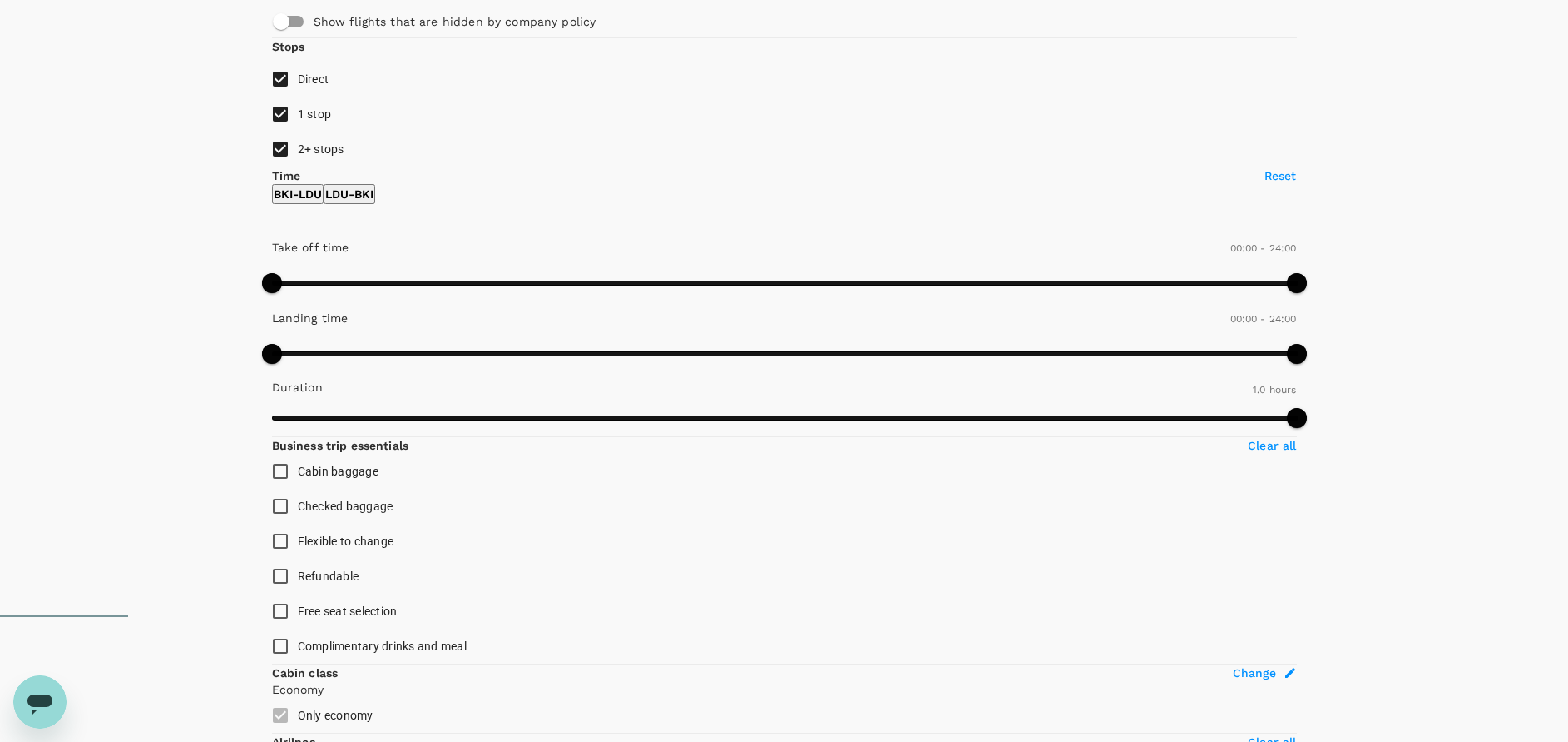
scroll to position [0, 0]
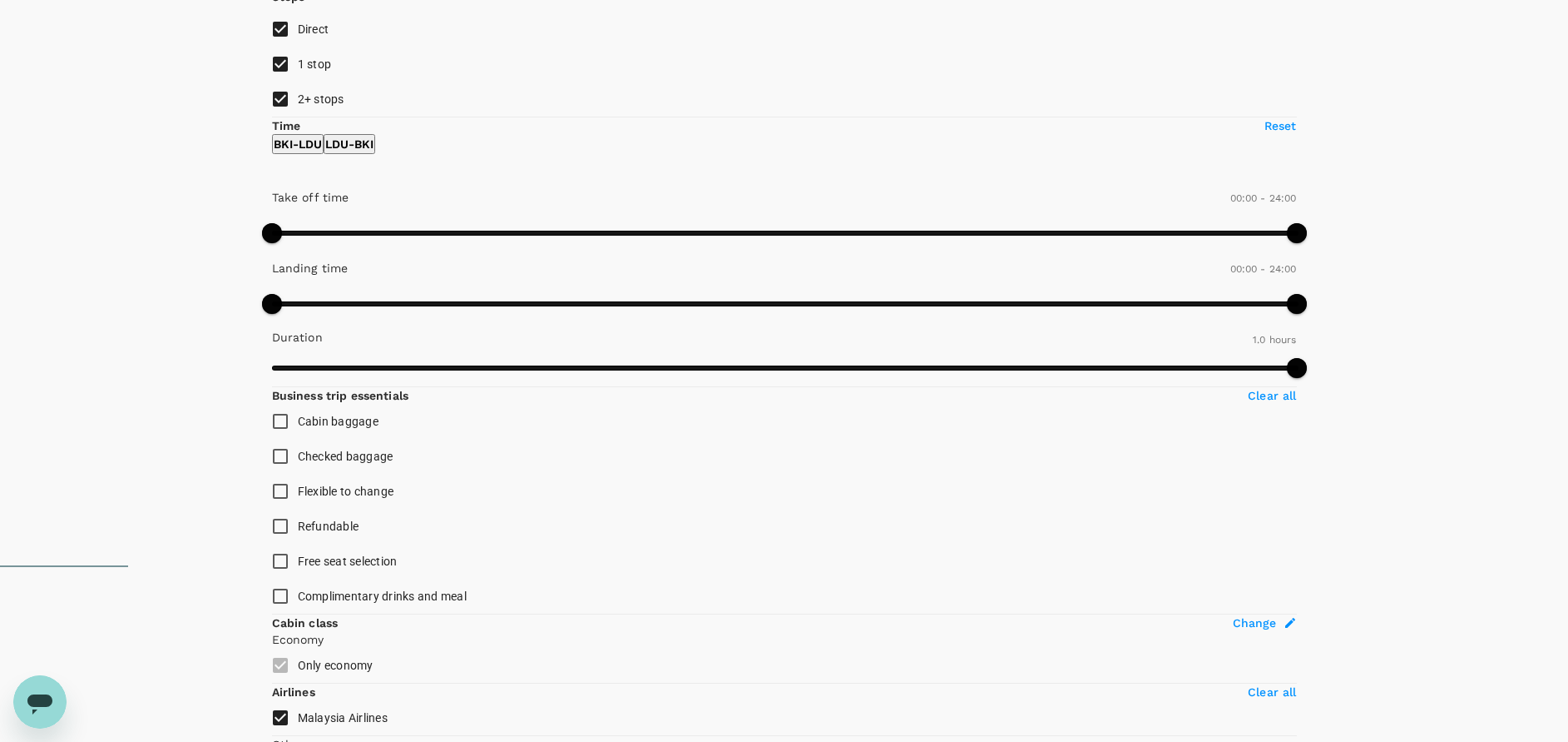
scroll to position [176, 0]
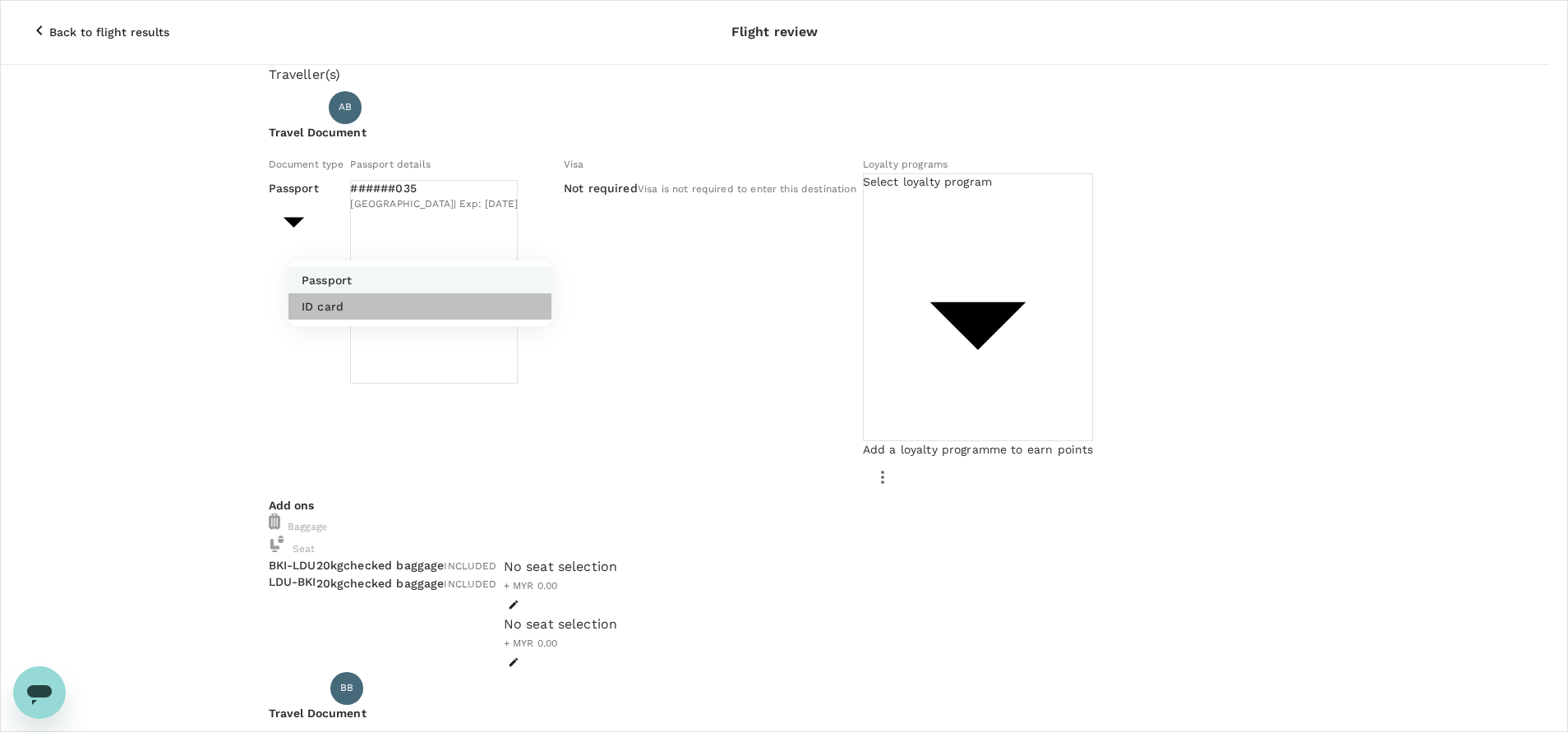
click at [381, 304] on li "ID card" at bounding box center [420, 306] width 263 height 26
type input "Id card"
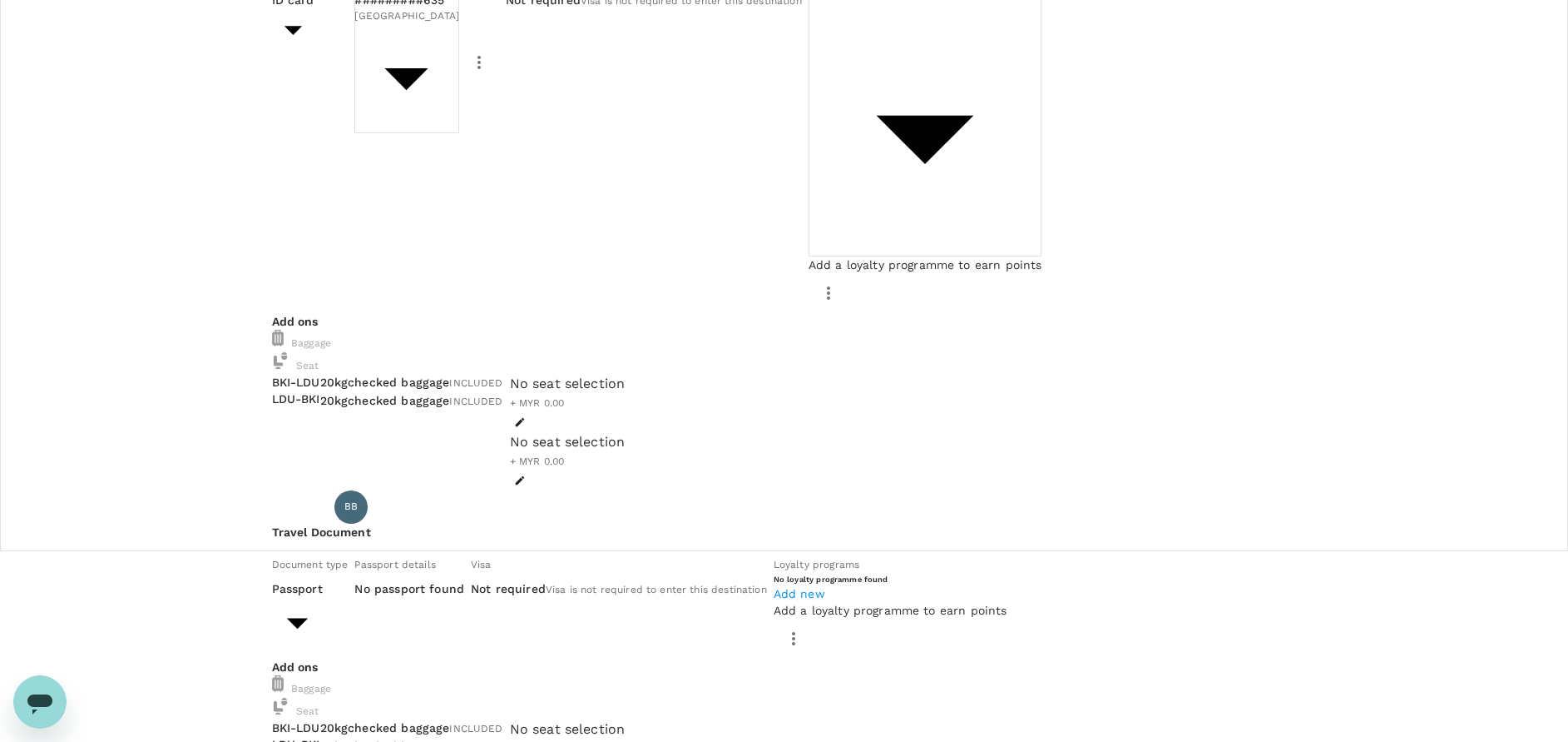
scroll to position [249, 0]
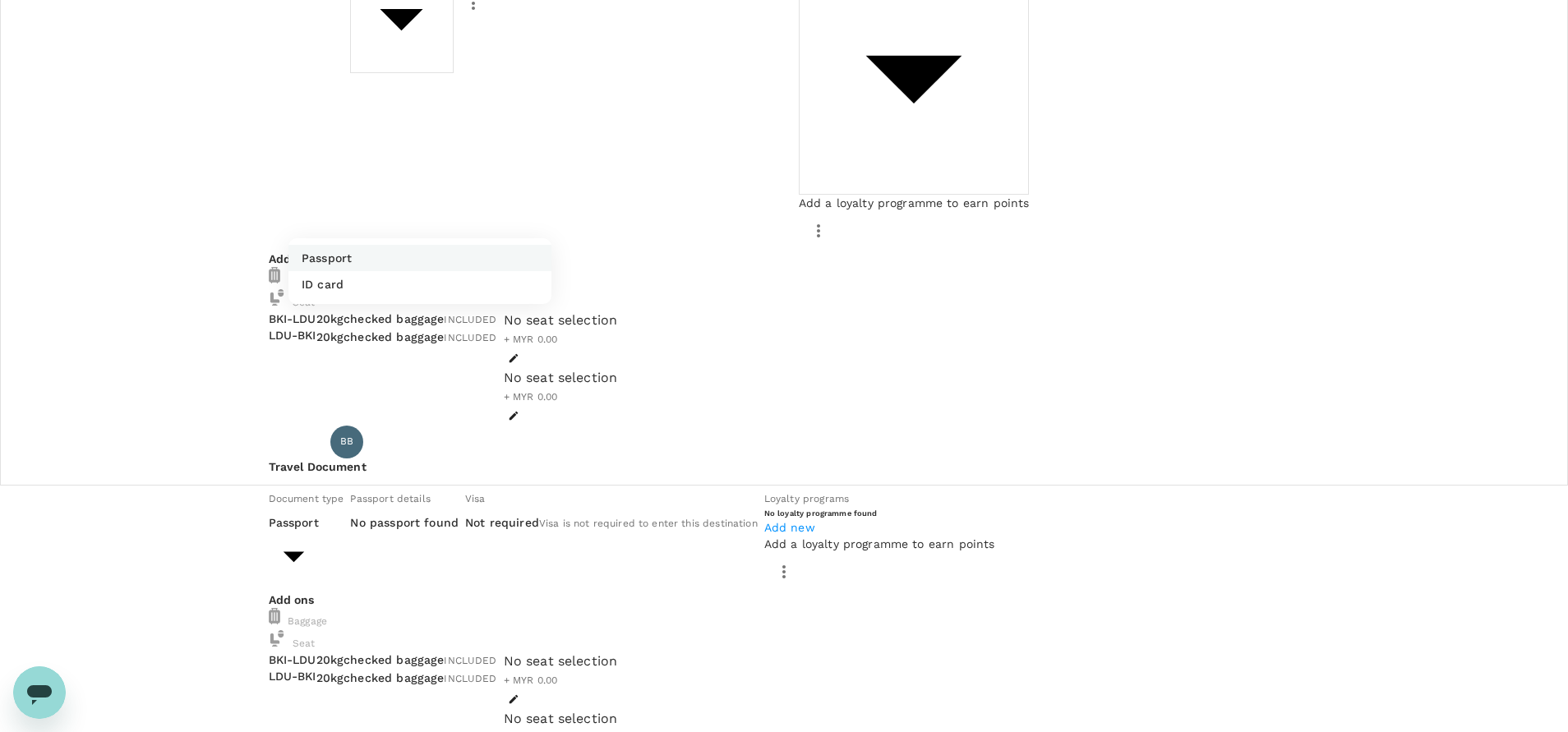
drag, startPoint x: 364, startPoint y: 531, endPoint x: 400, endPoint y: 514, distance: 39.8
click at [362, 297] on li "ID card" at bounding box center [420, 284] width 263 height 26
type input "Id card"
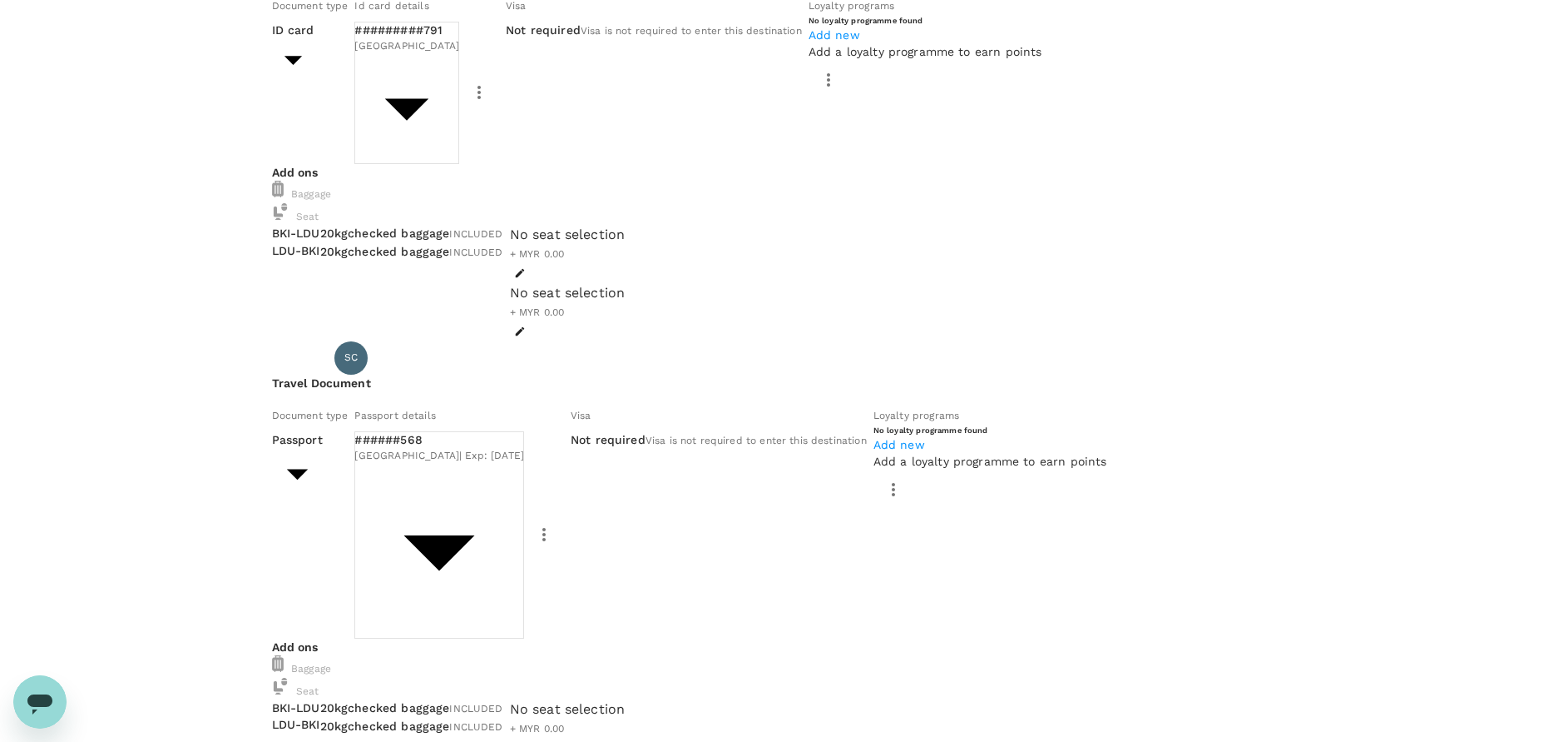
scroll to position [977, 0]
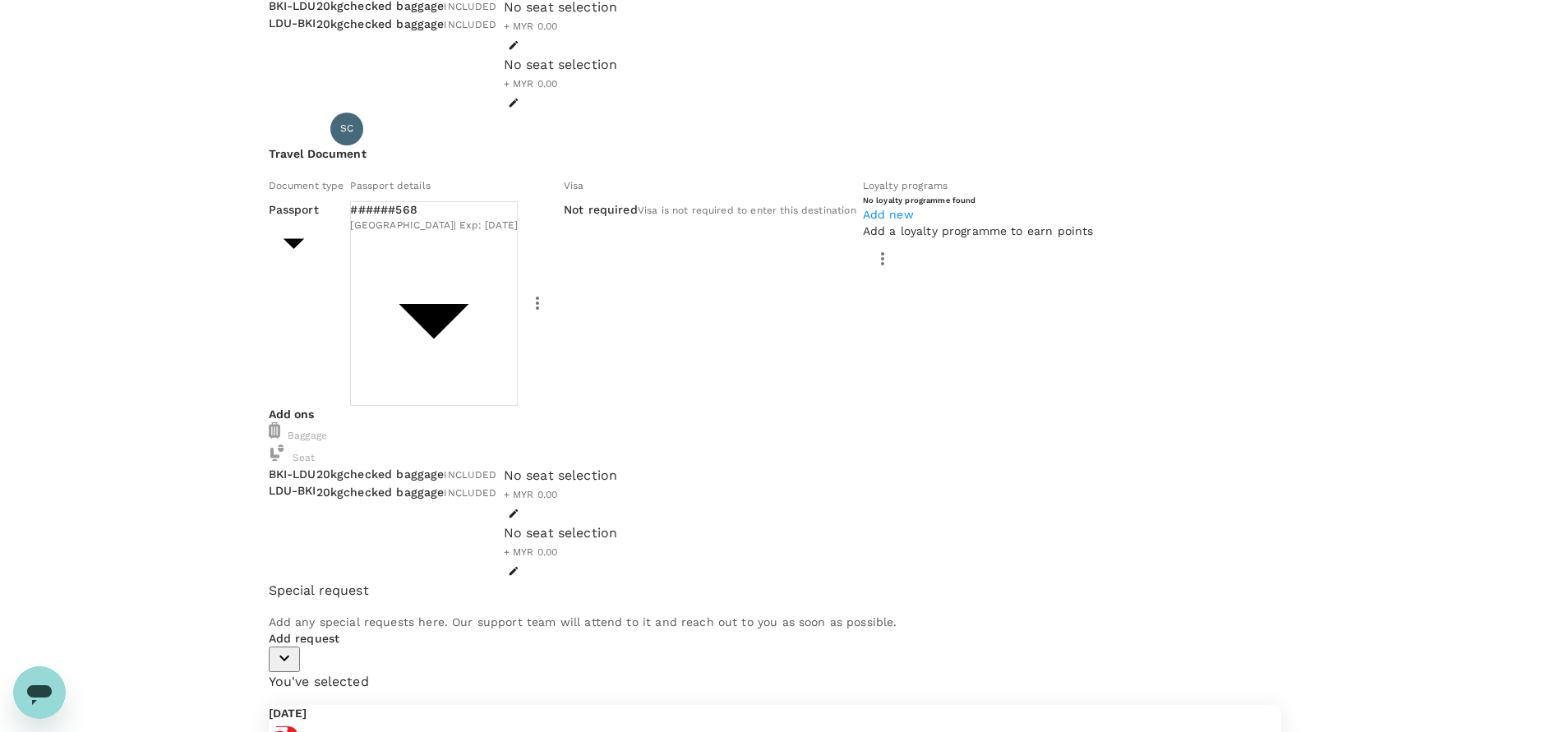
click at [456, 211] on body "Back to flight results Flight review Traveller(s) Traveller 1 : AB [PERSON_NAME…" at bounding box center [784, 177] width 1568 height 2281
type input "Id card"
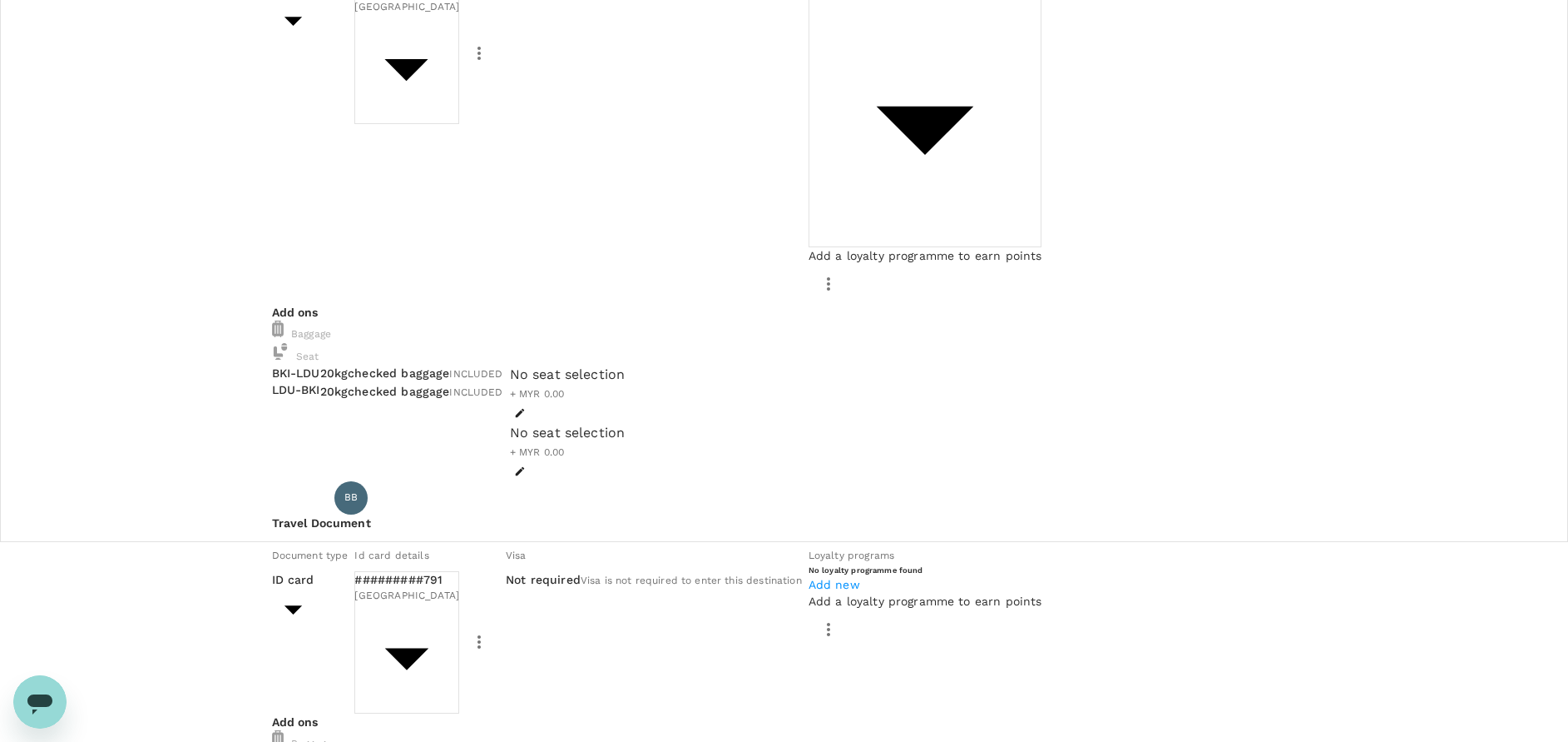
scroll to position [0, 0]
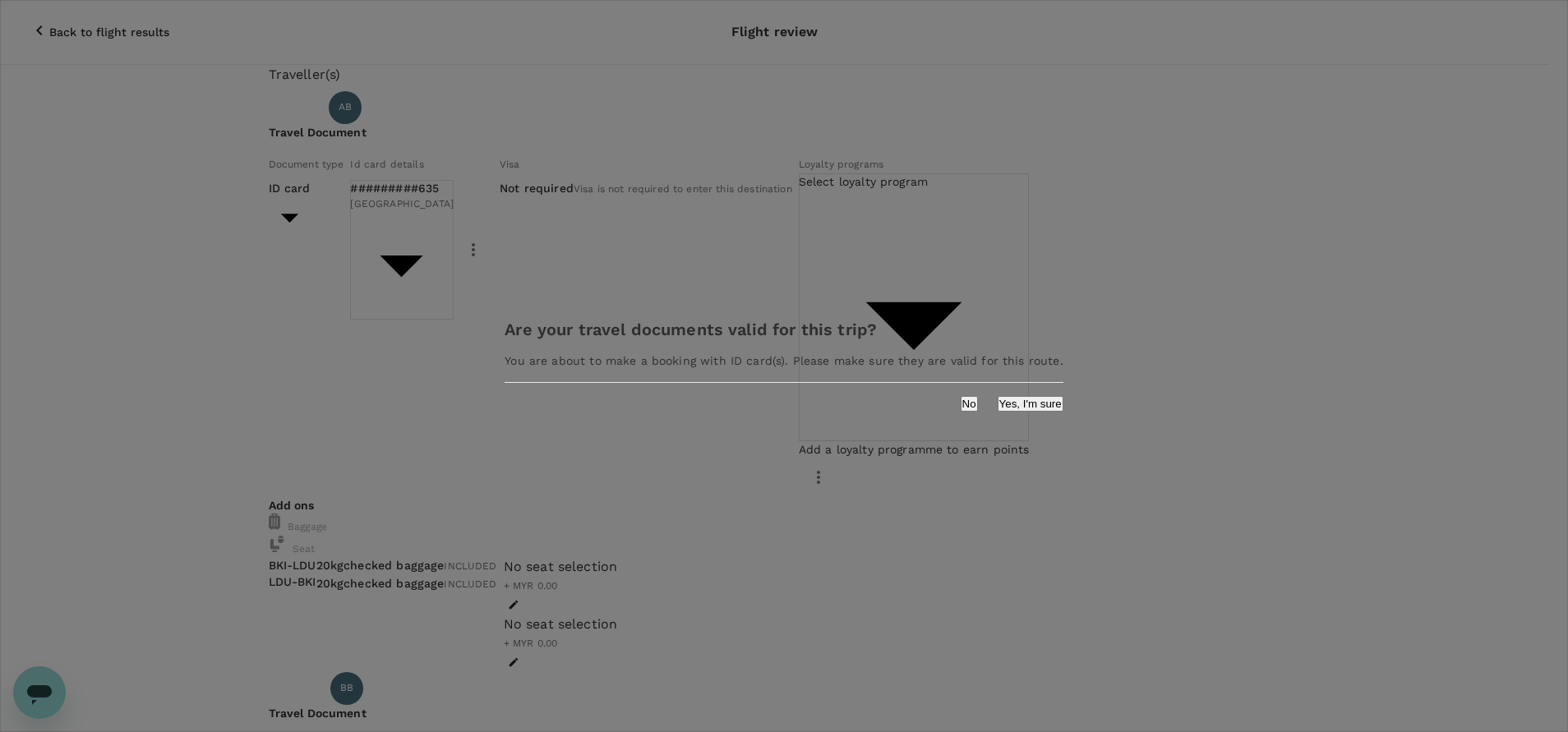
click at [998, 411] on button "Yes, I'm sure" at bounding box center [1031, 403] width 66 height 15
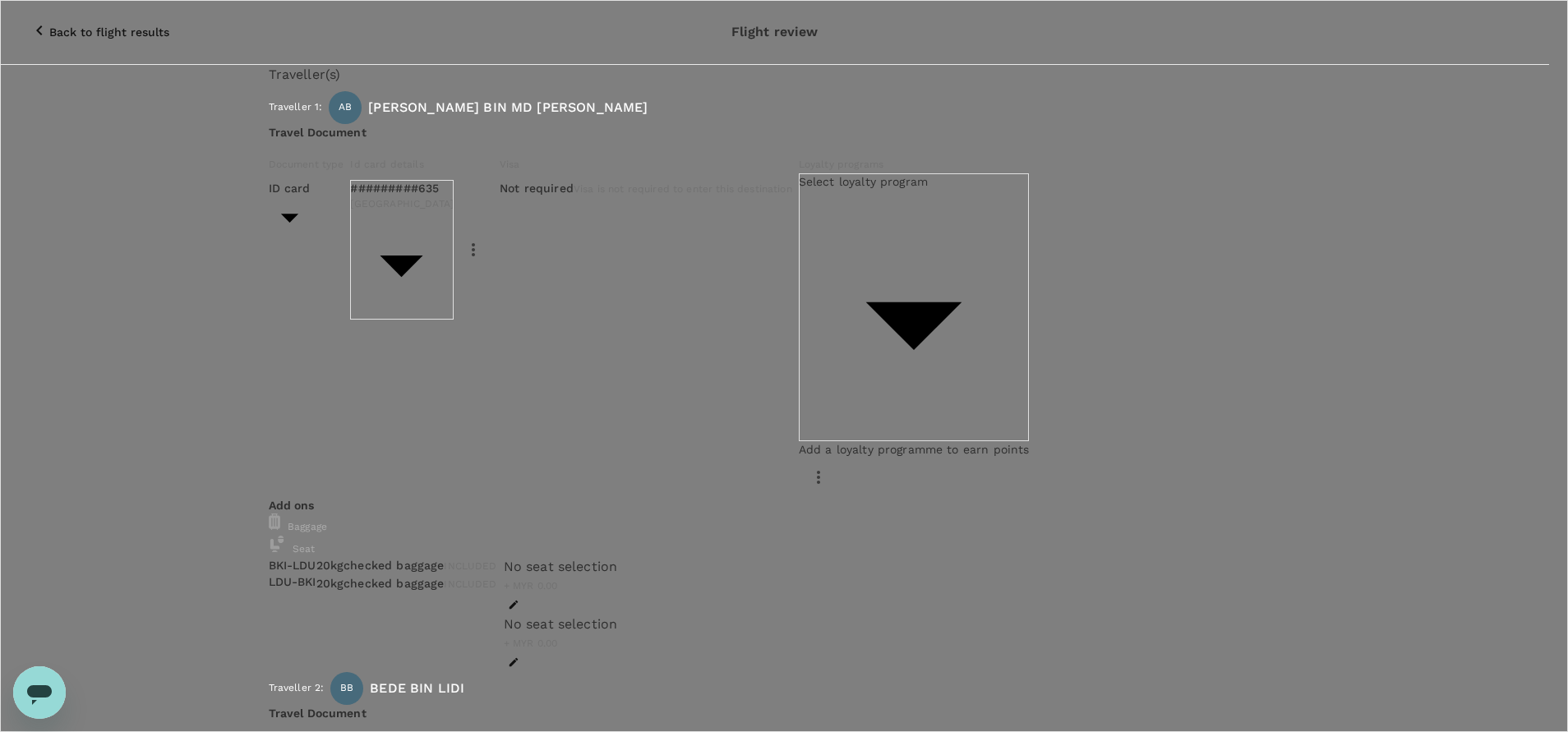
type input "9e254831-a140-43d4-90d9-f4bdc71b84d3"
paste textarea "Hi @Hariz / @[GEOGRAPHIC_DATA], Requesting your approval for the accommodation …"
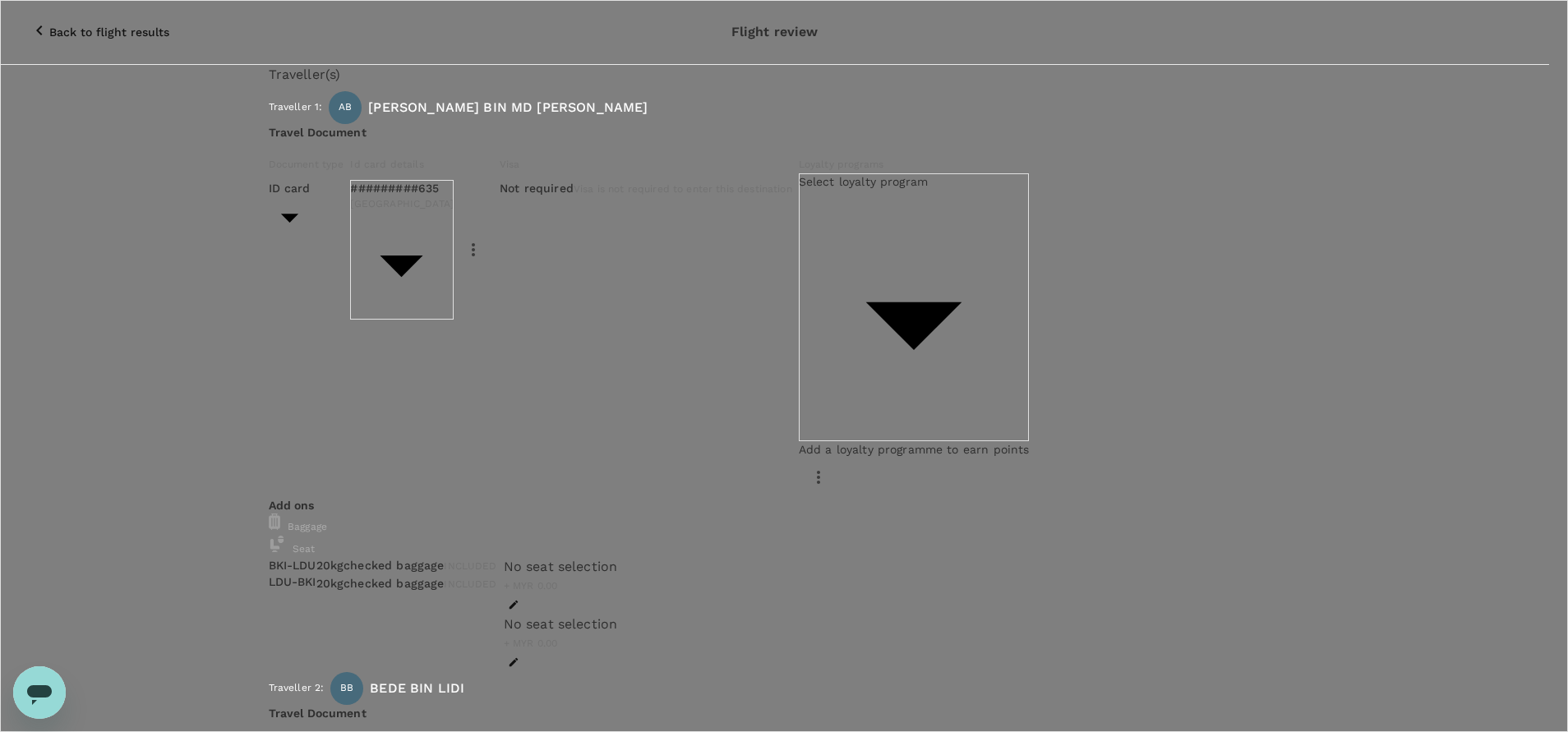
drag, startPoint x: 718, startPoint y: 295, endPoint x: 737, endPoint y: 319, distance: 30.6
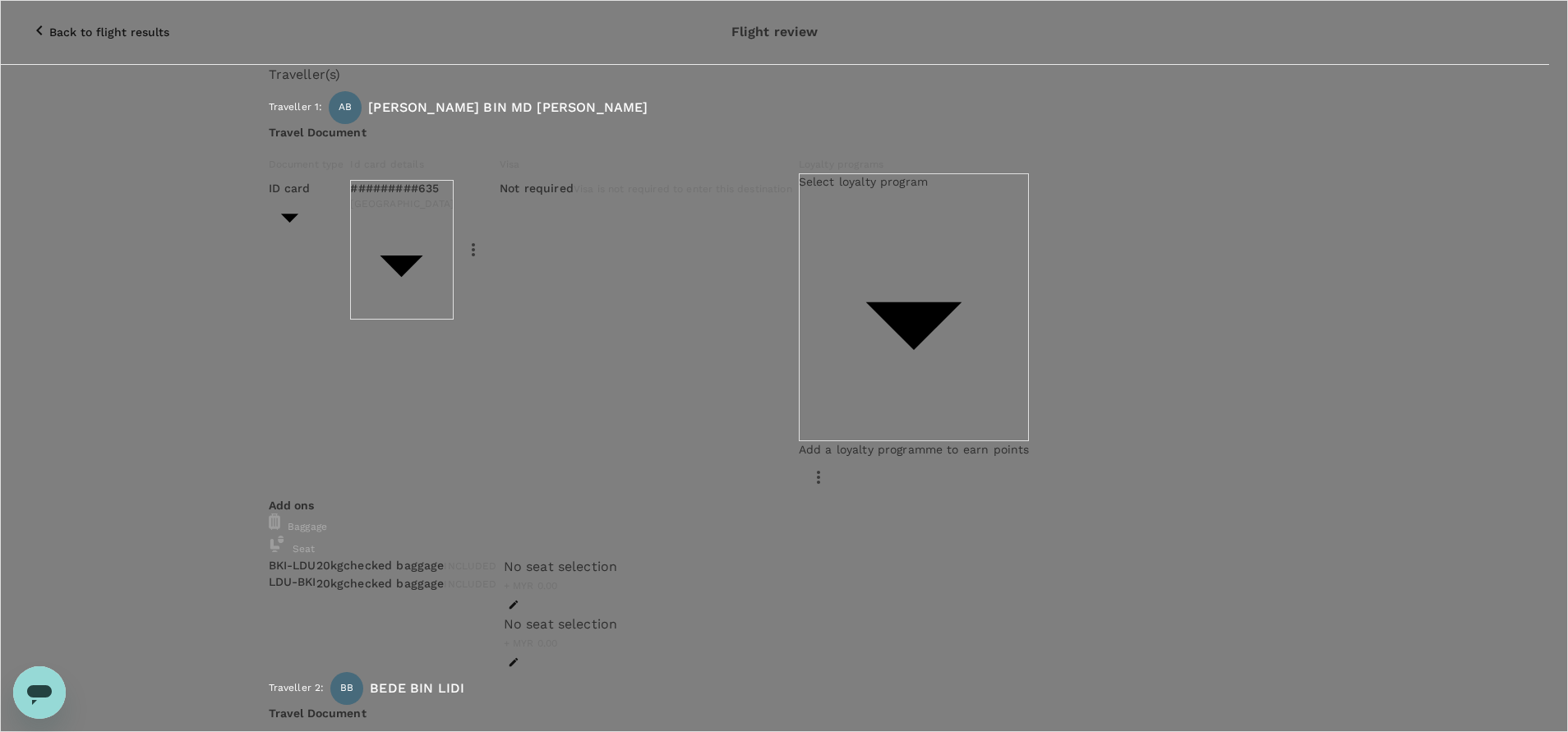
drag, startPoint x: 502, startPoint y: 434, endPoint x: 485, endPoint y: 441, distance: 18.4
paste textarea "PRJ 874179 [PERSON_NAME] Plantations Holding Berhad ([GEOGRAPHIC_DATA]), PRJ 87…"
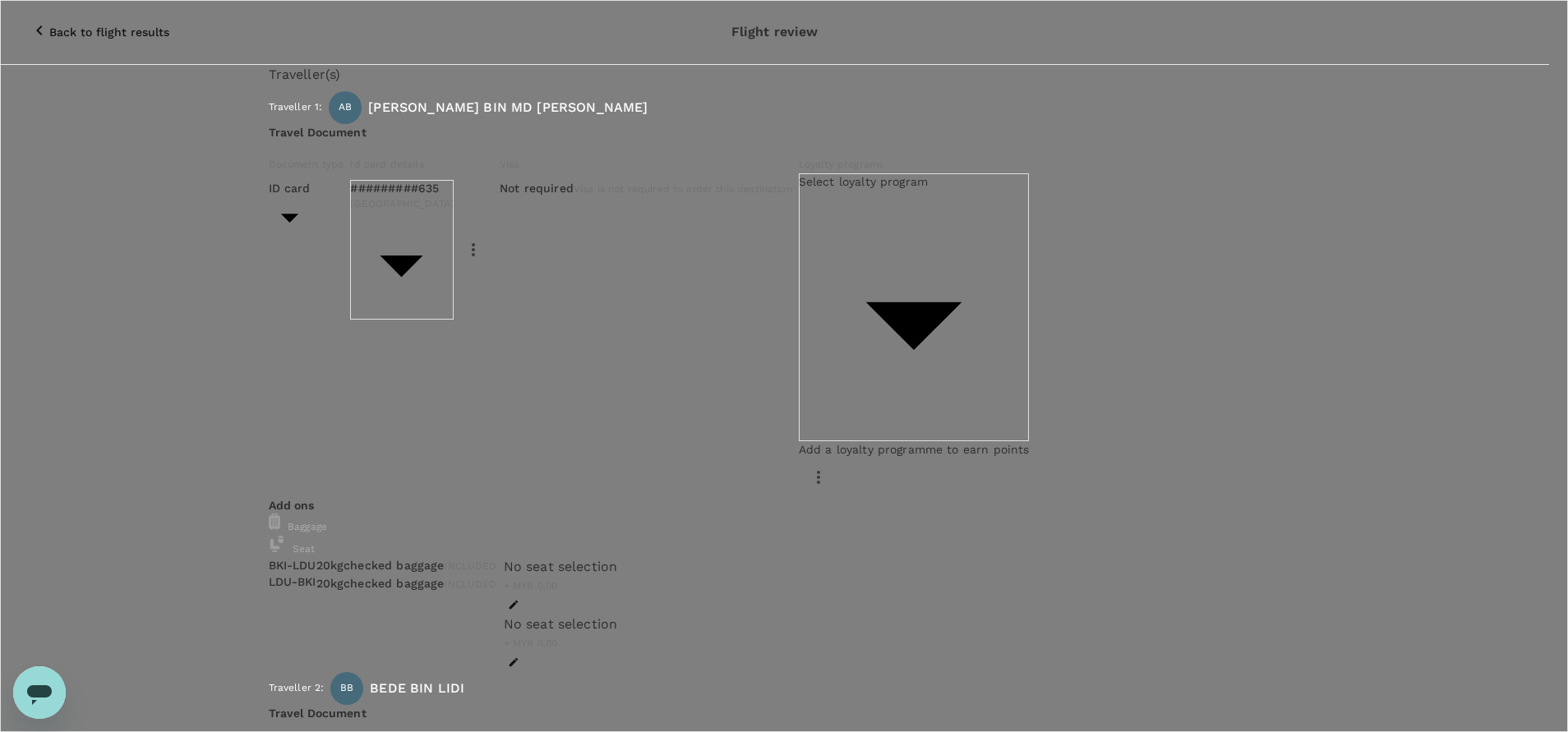
drag, startPoint x: 418, startPoint y: 460, endPoint x: 370, endPoint y: 460, distance: 48.0
drag, startPoint x: 466, startPoint y: 331, endPoint x: 405, endPoint y: 329, distance: 61.0
paste textarea "74179"
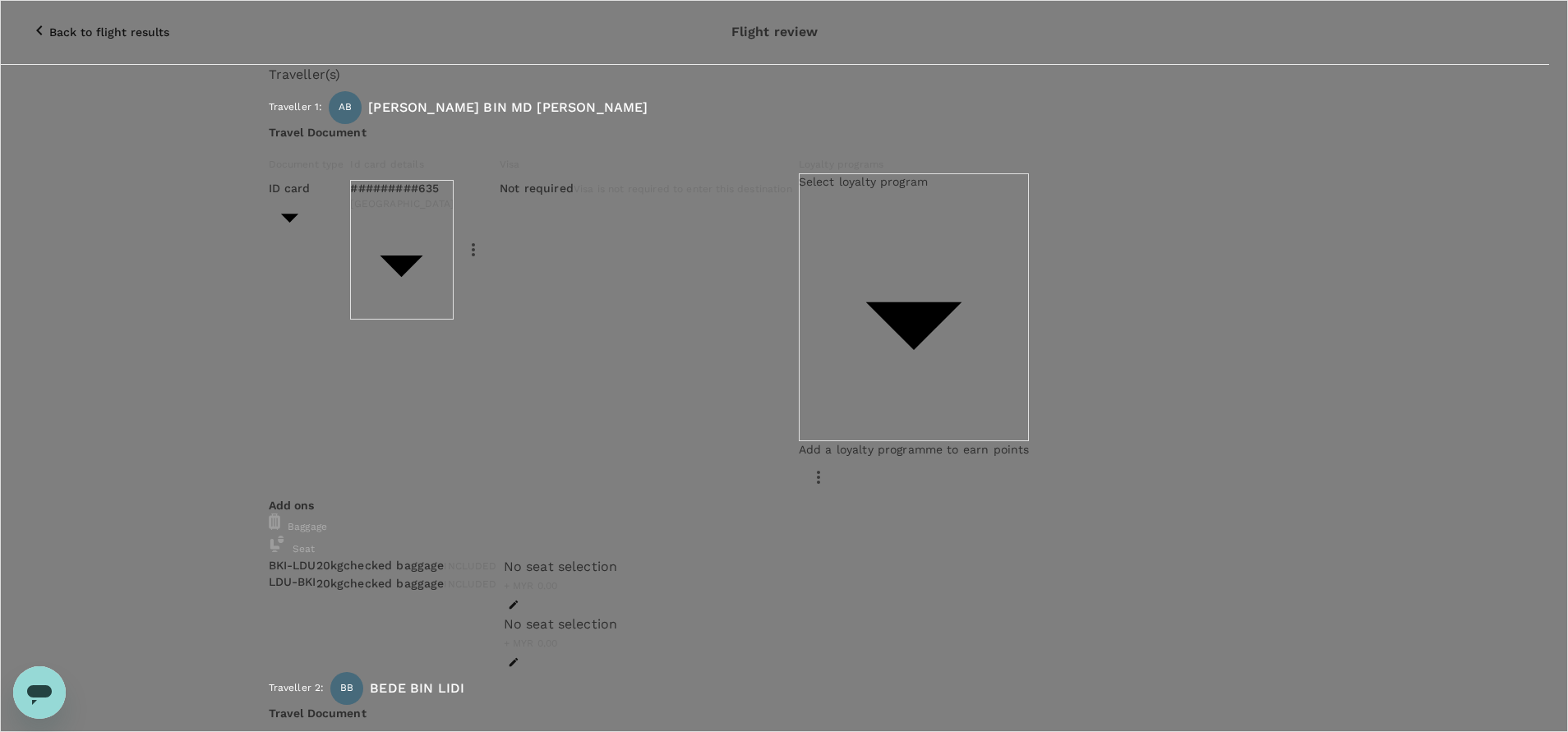
drag, startPoint x: 595, startPoint y: 485, endPoint x: 526, endPoint y: 480, distance: 69.2
drag, startPoint x: 515, startPoint y: 481, endPoint x: 473, endPoint y: 481, distance: 42.0
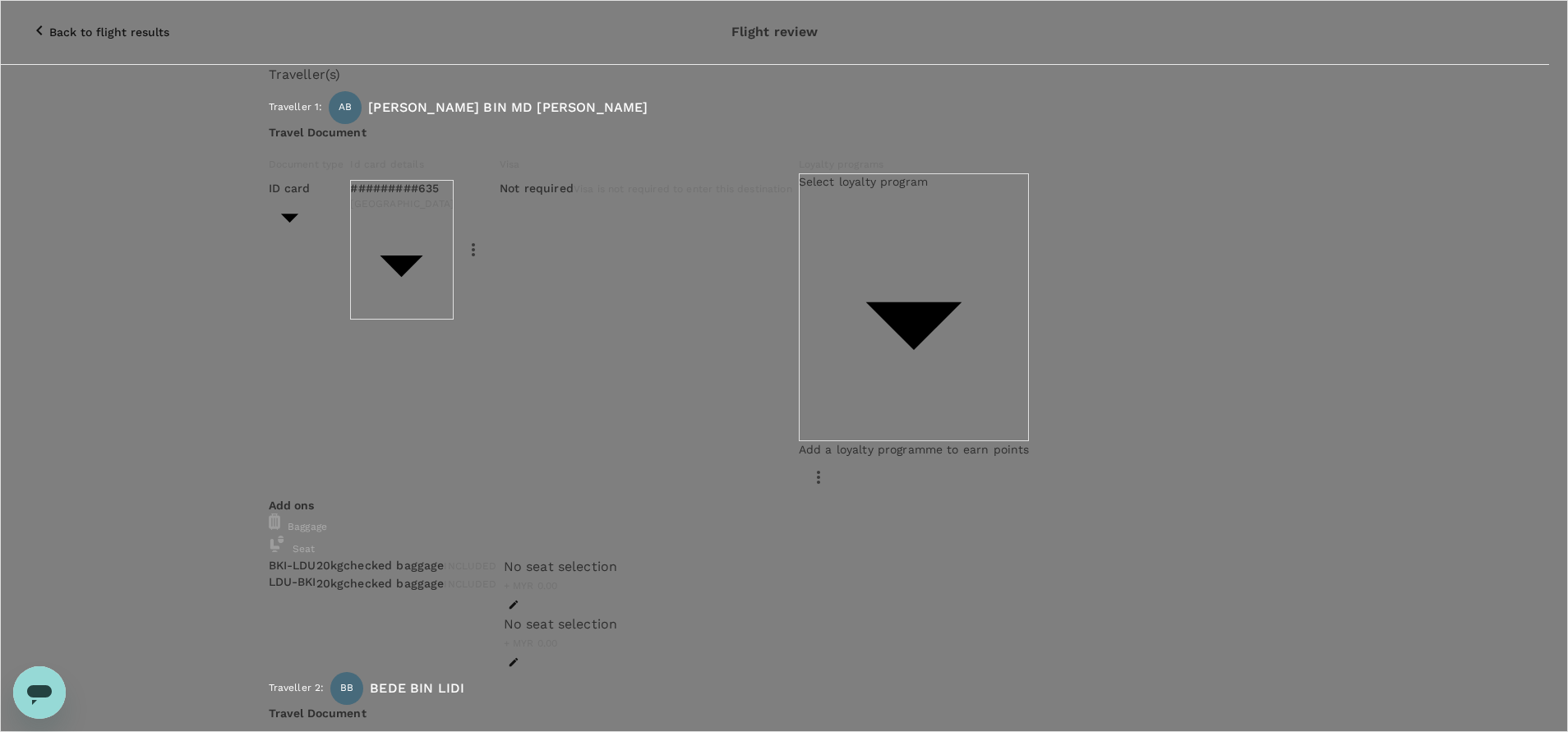
drag, startPoint x: 510, startPoint y: 479, endPoint x: 471, endPoint y: 481, distance: 39.1
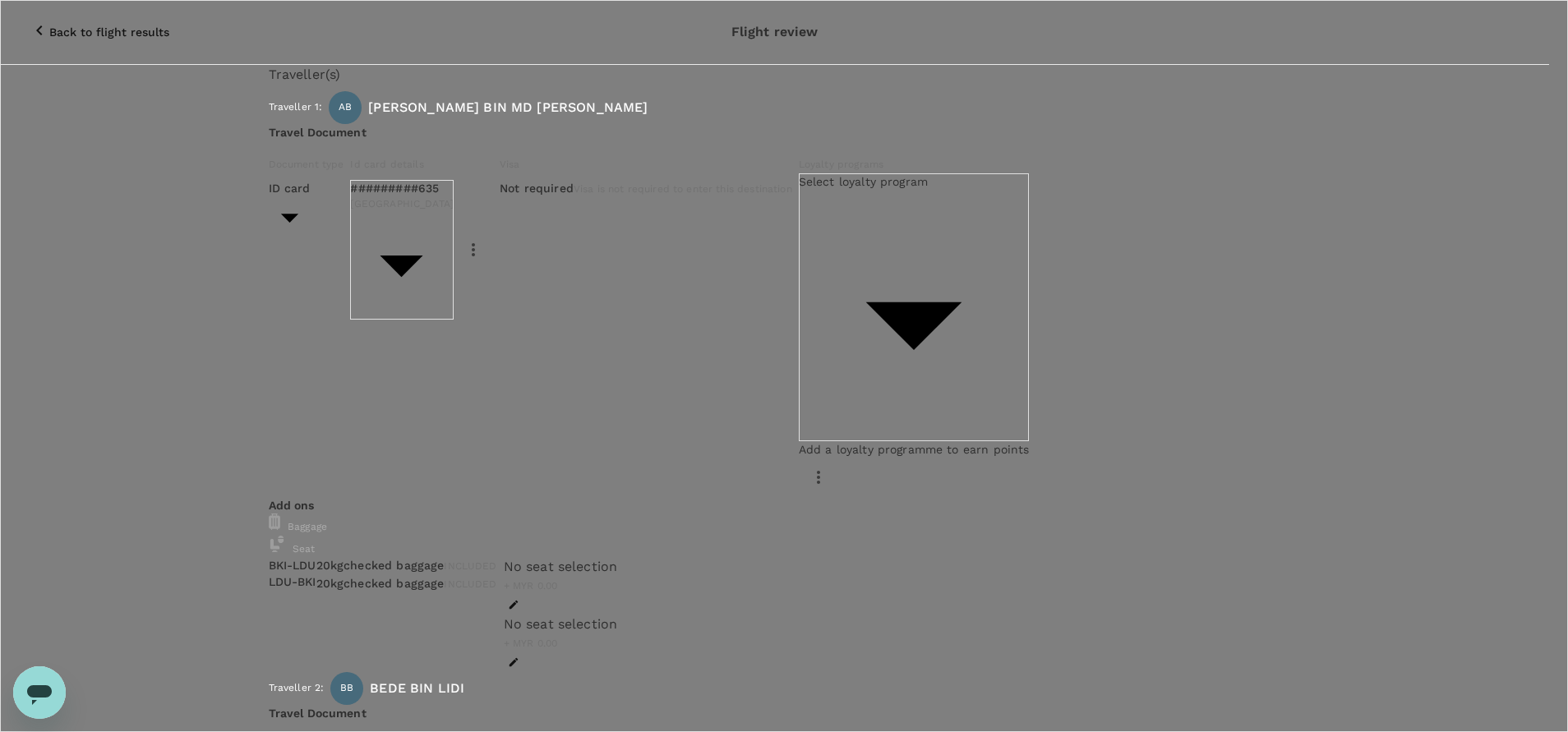
paste textarea "874180"
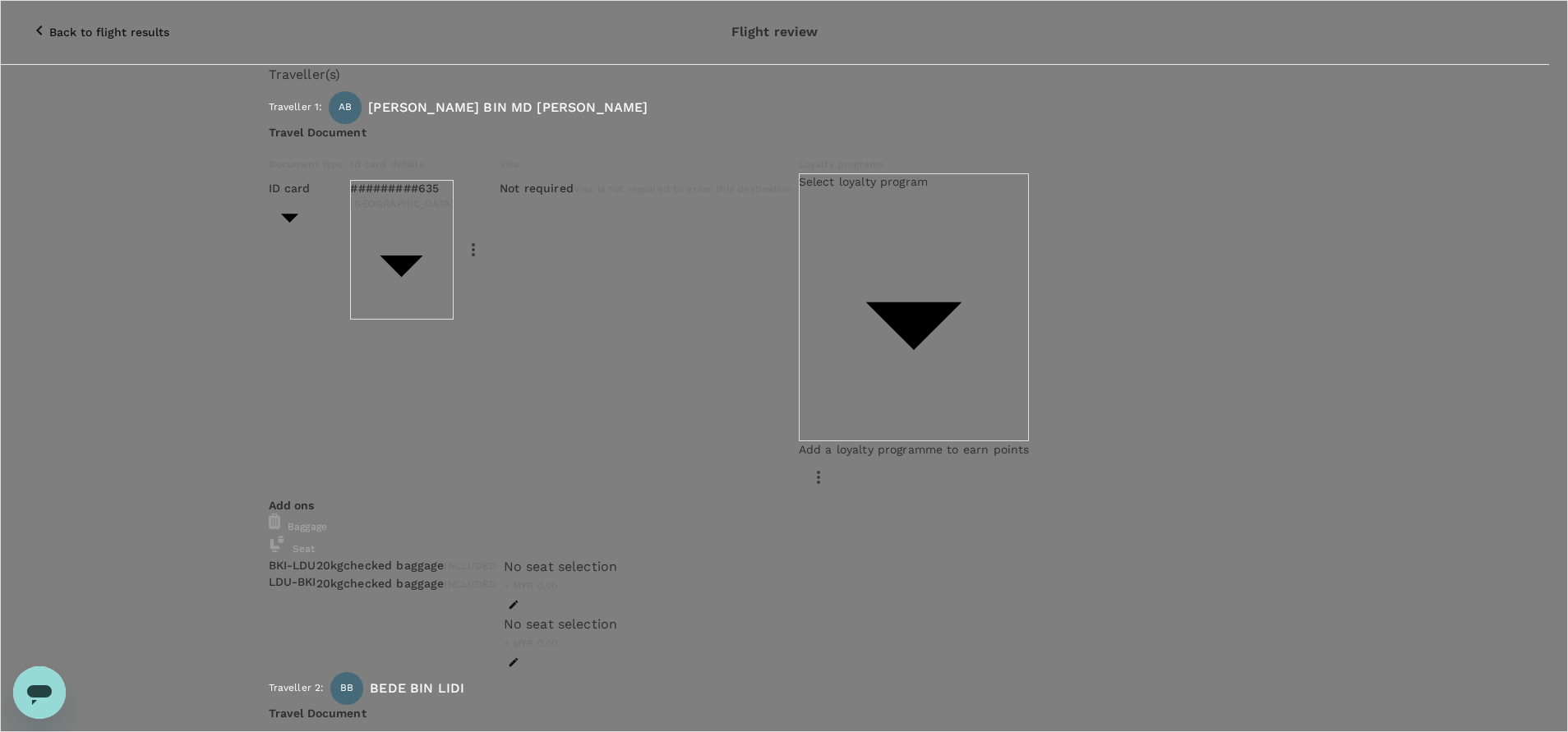
drag, startPoint x: 694, startPoint y: 481, endPoint x: 651, endPoint y: 481, distance: 43.0
paste textarea "874181"
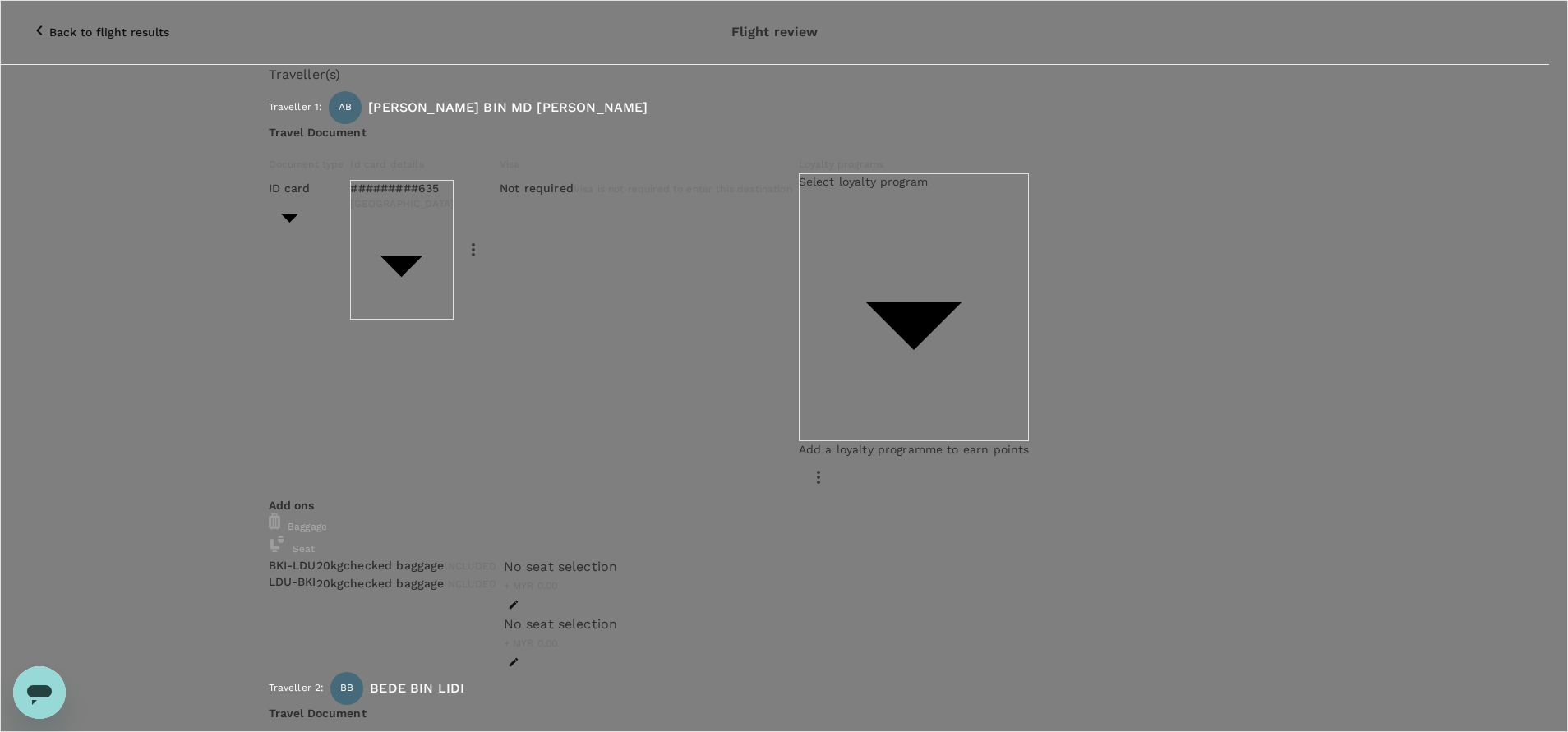
drag, startPoint x: 371, startPoint y: 460, endPoint x: 307, endPoint y: 459, distance: 64.0
drag, startPoint x: 750, startPoint y: 464, endPoint x: 671, endPoint y: 459, distance: 79.2
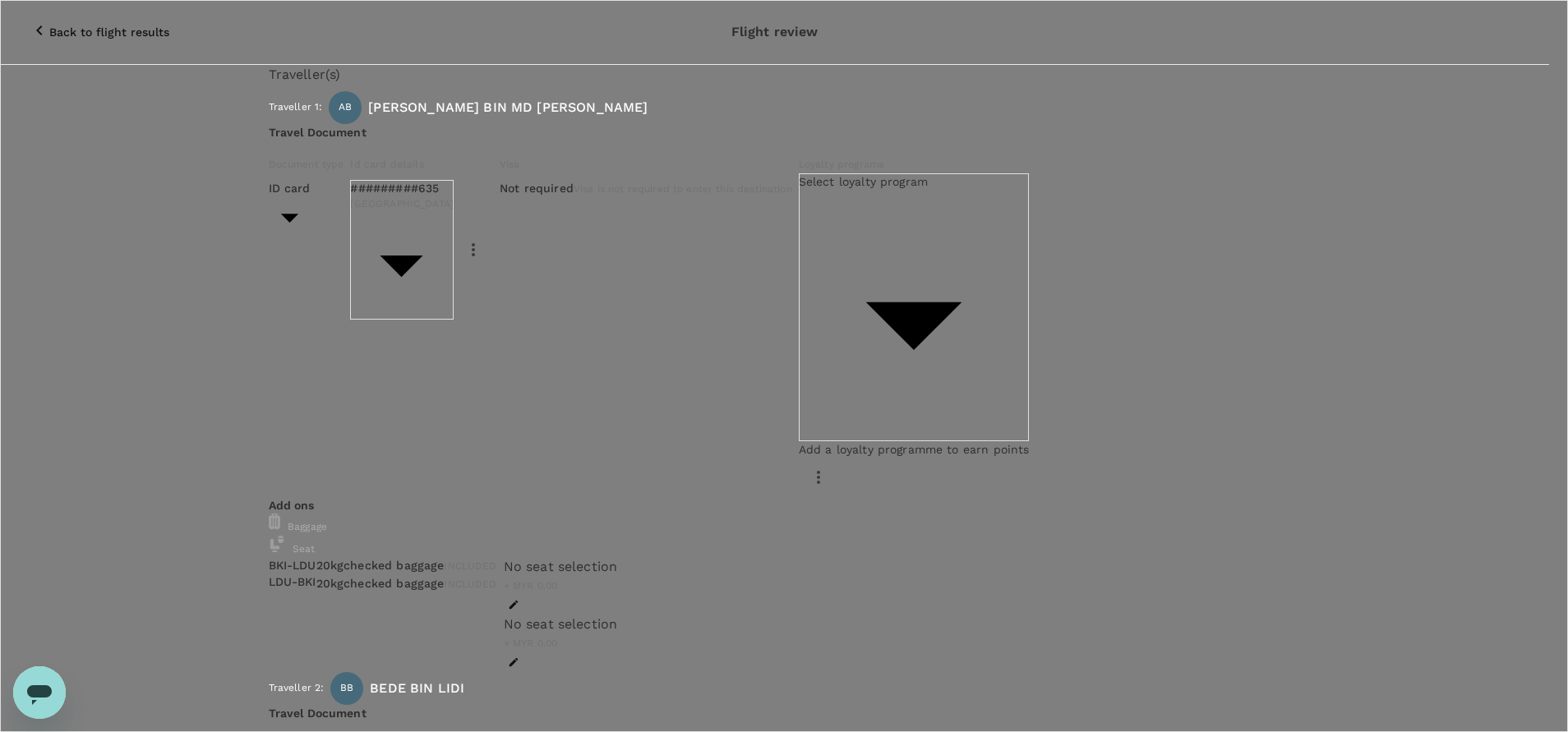
drag, startPoint x: 767, startPoint y: 464, endPoint x: 388, endPoint y: 490, distance: 379.9
drag, startPoint x: 792, startPoint y: 480, endPoint x: 641, endPoint y: 477, distance: 151.0
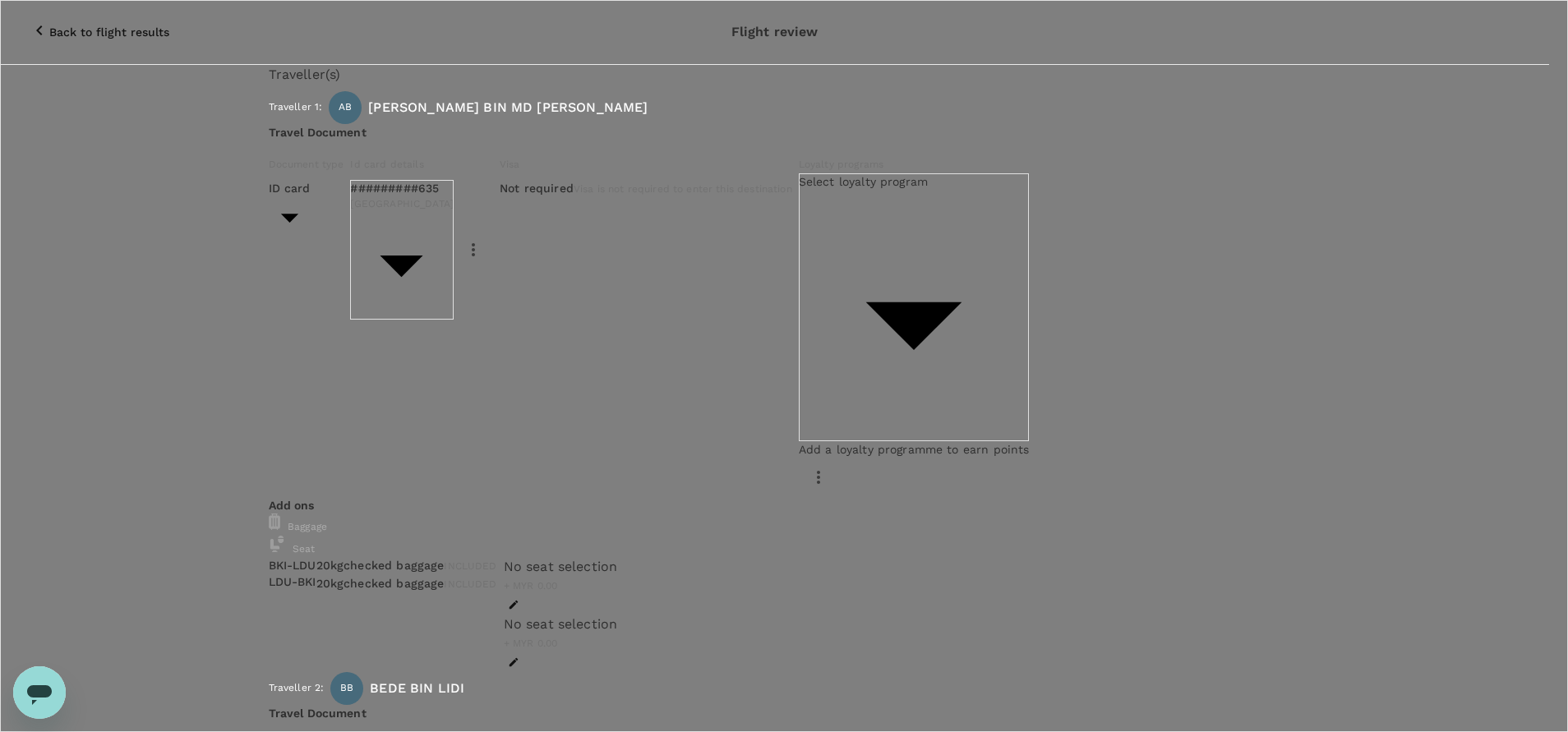
drag, startPoint x: 500, startPoint y: 366, endPoint x: 422, endPoint y: 366, distance: 78.0
paste textarea "MSPO Part 4.1 ASA 1"
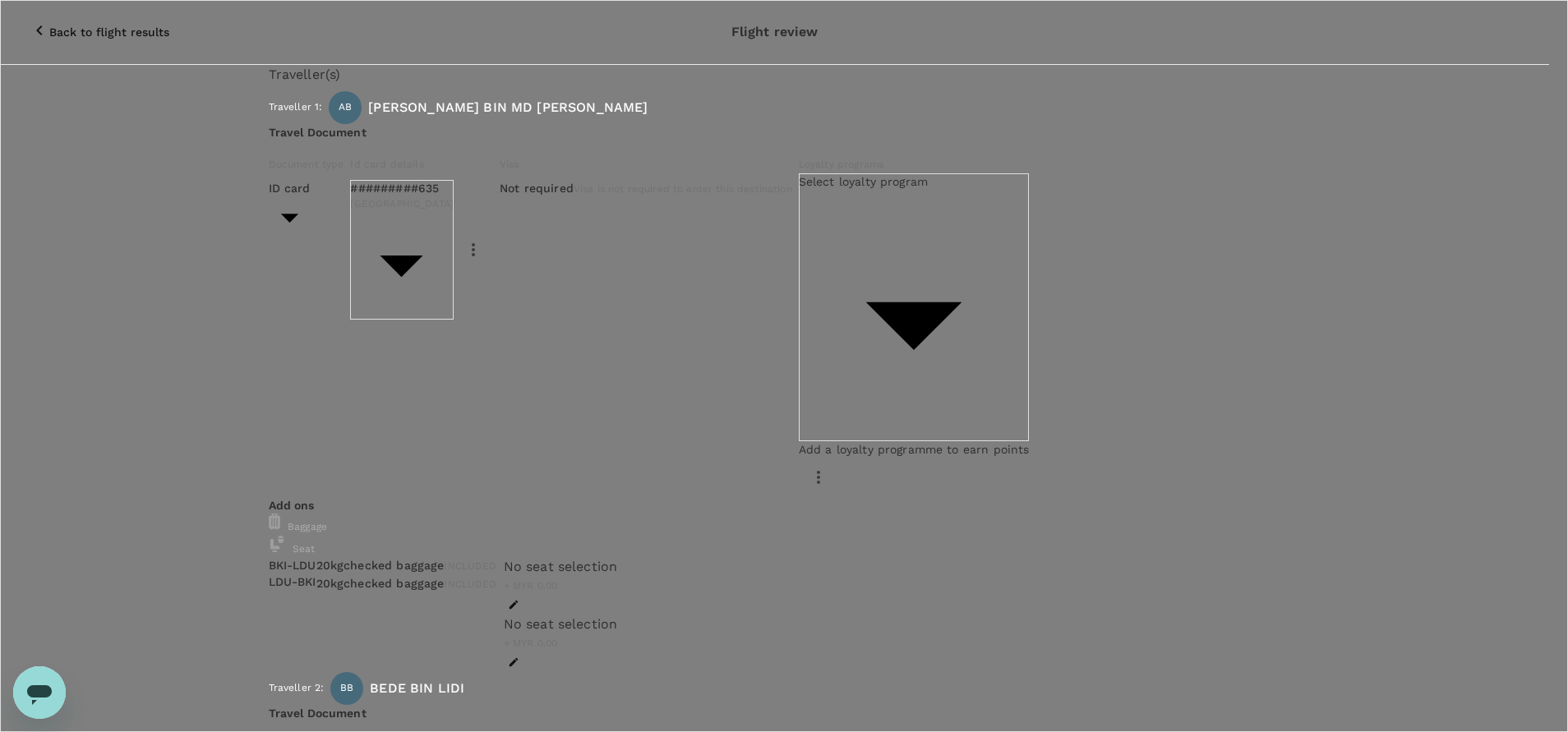
drag, startPoint x: 631, startPoint y: 484, endPoint x: 419, endPoint y: 477, distance: 212.1
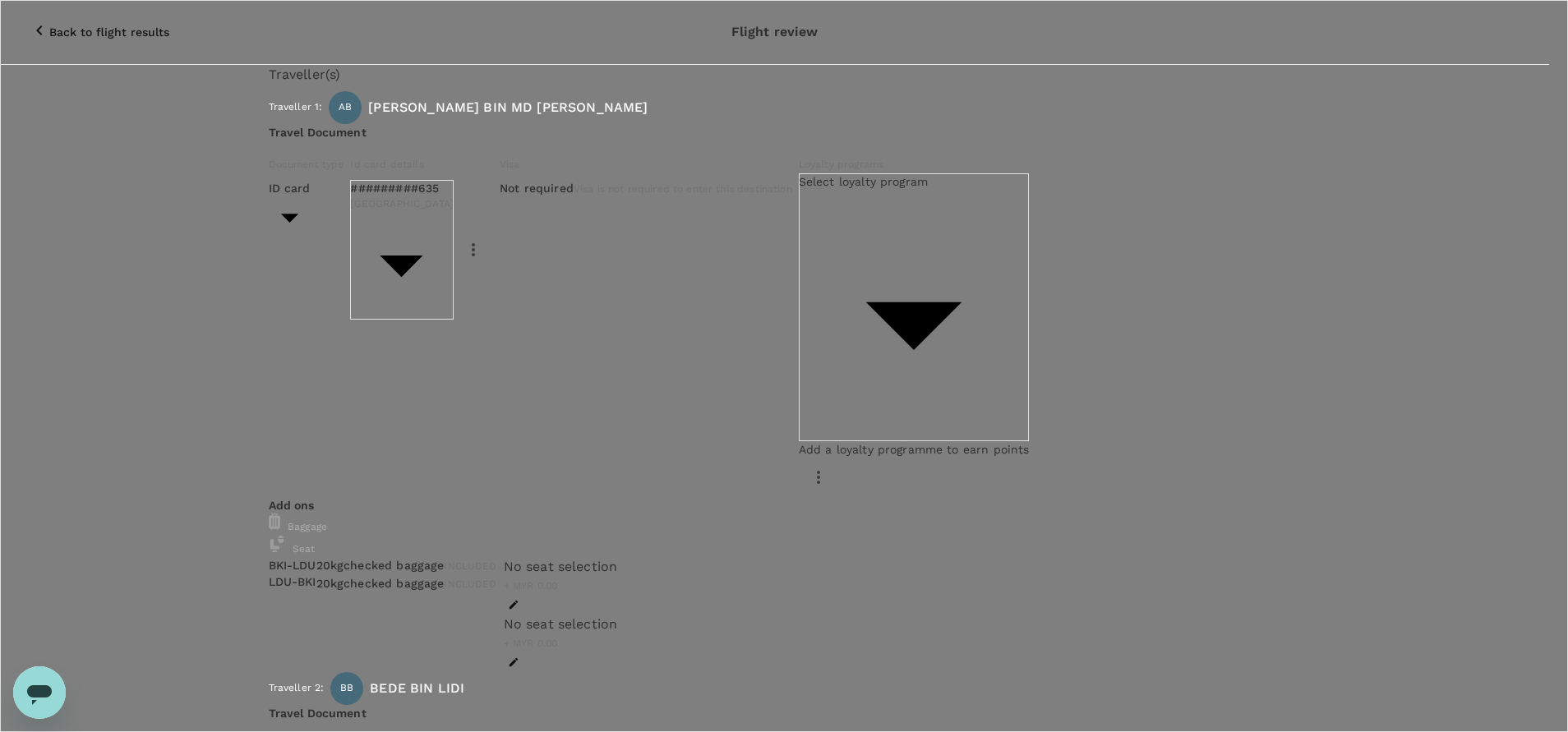
drag, startPoint x: 514, startPoint y: 486, endPoint x: 524, endPoint y: 485, distance: 10.0
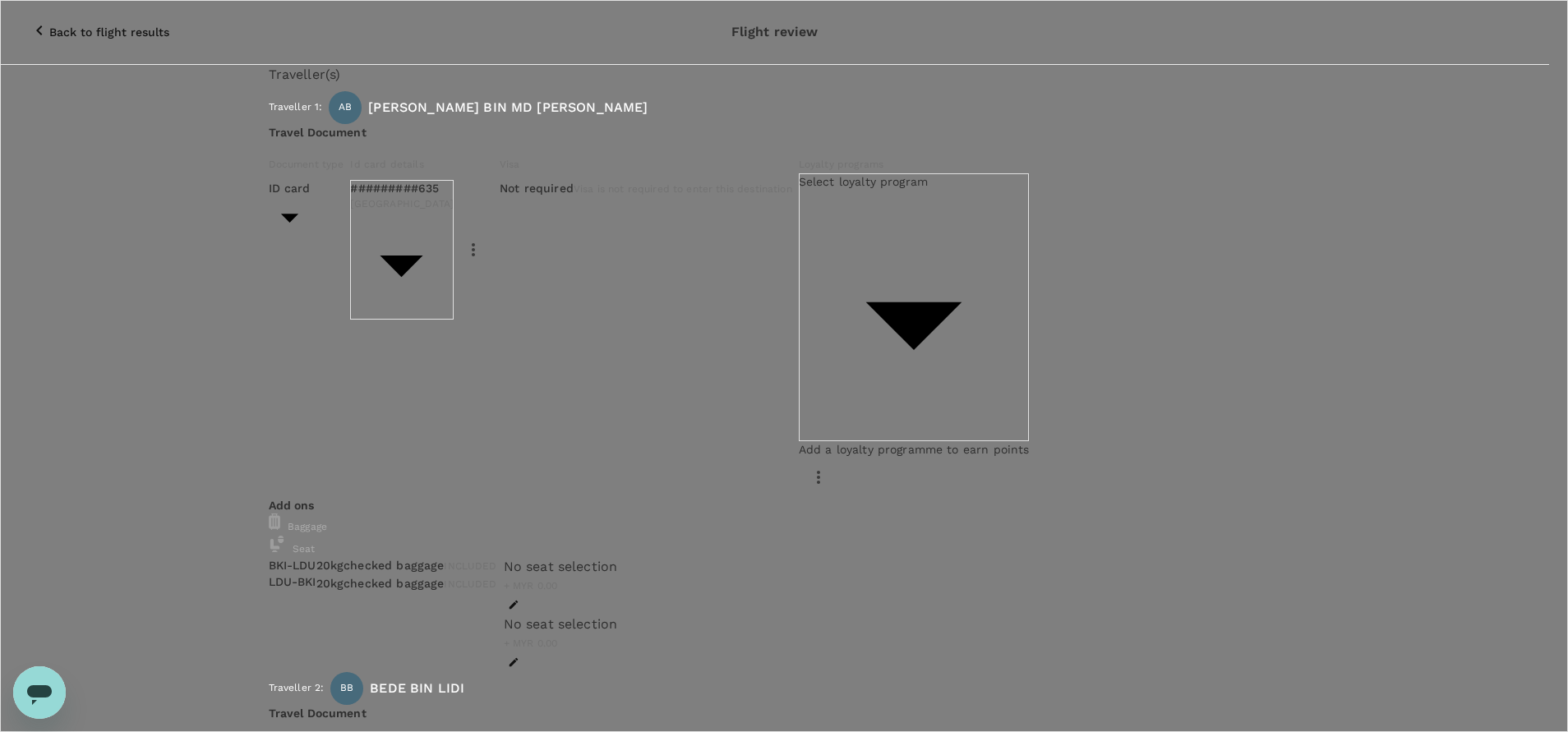
drag, startPoint x: 593, startPoint y: 459, endPoint x: 612, endPoint y: 479, distance: 27.6
drag, startPoint x: 602, startPoint y: 467, endPoint x: 333, endPoint y: 468, distance: 269.0
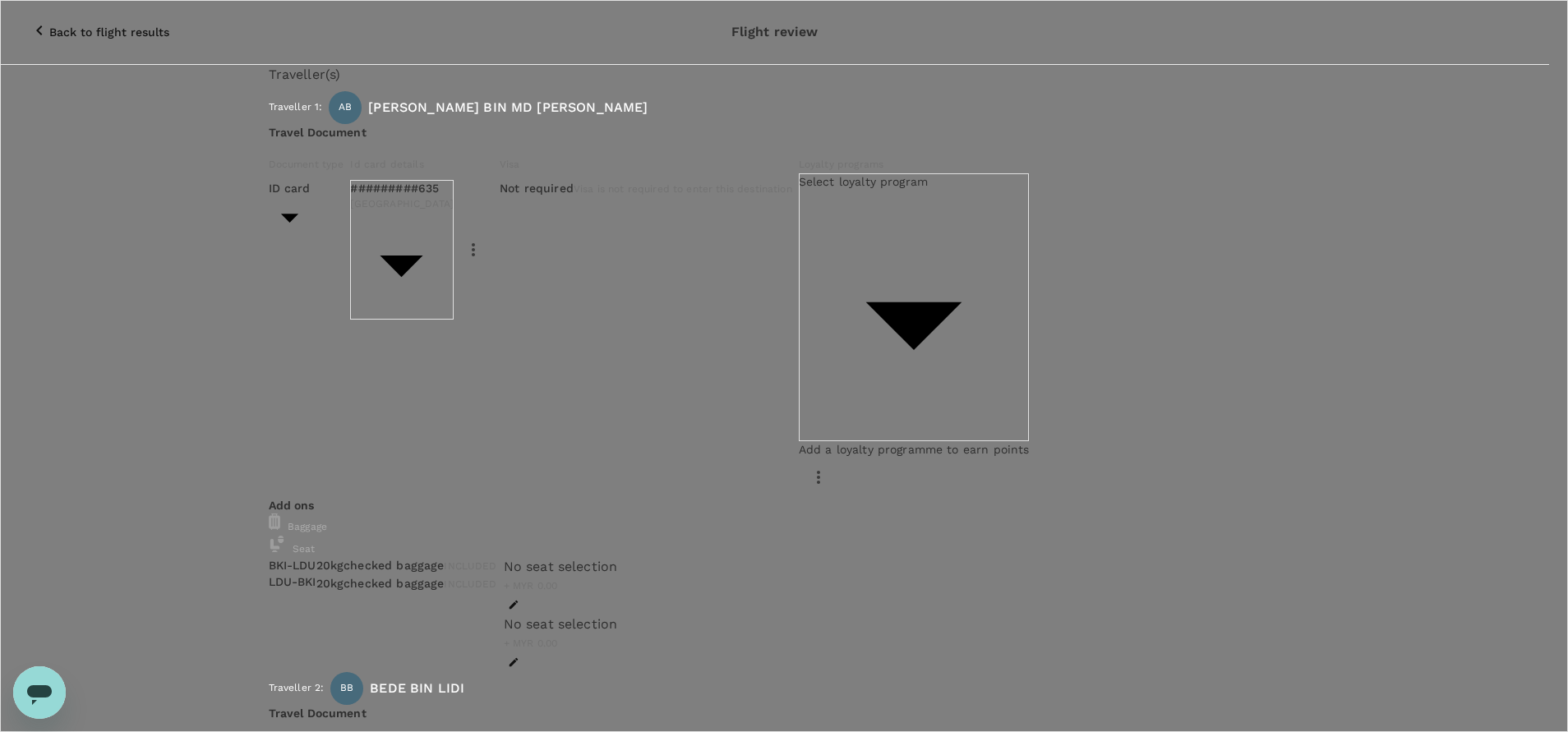
drag, startPoint x: 680, startPoint y: 346, endPoint x: 442, endPoint y: 347, distance: 238.0
paste textarea "[PERSON_NAME] Plantations Holding Berhad"
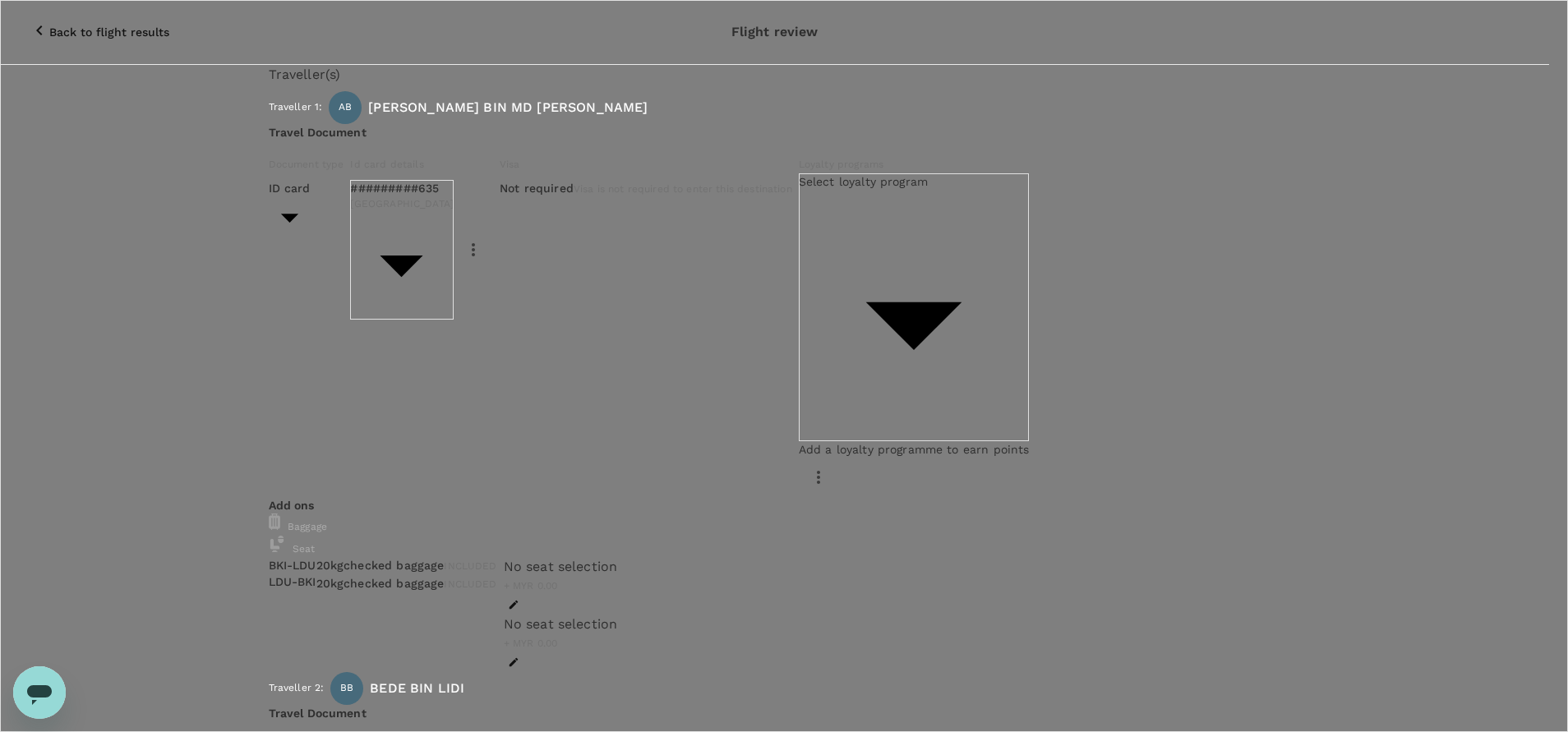
drag, startPoint x: 589, startPoint y: 386, endPoint x: 433, endPoint y: 383, distance: 156.0
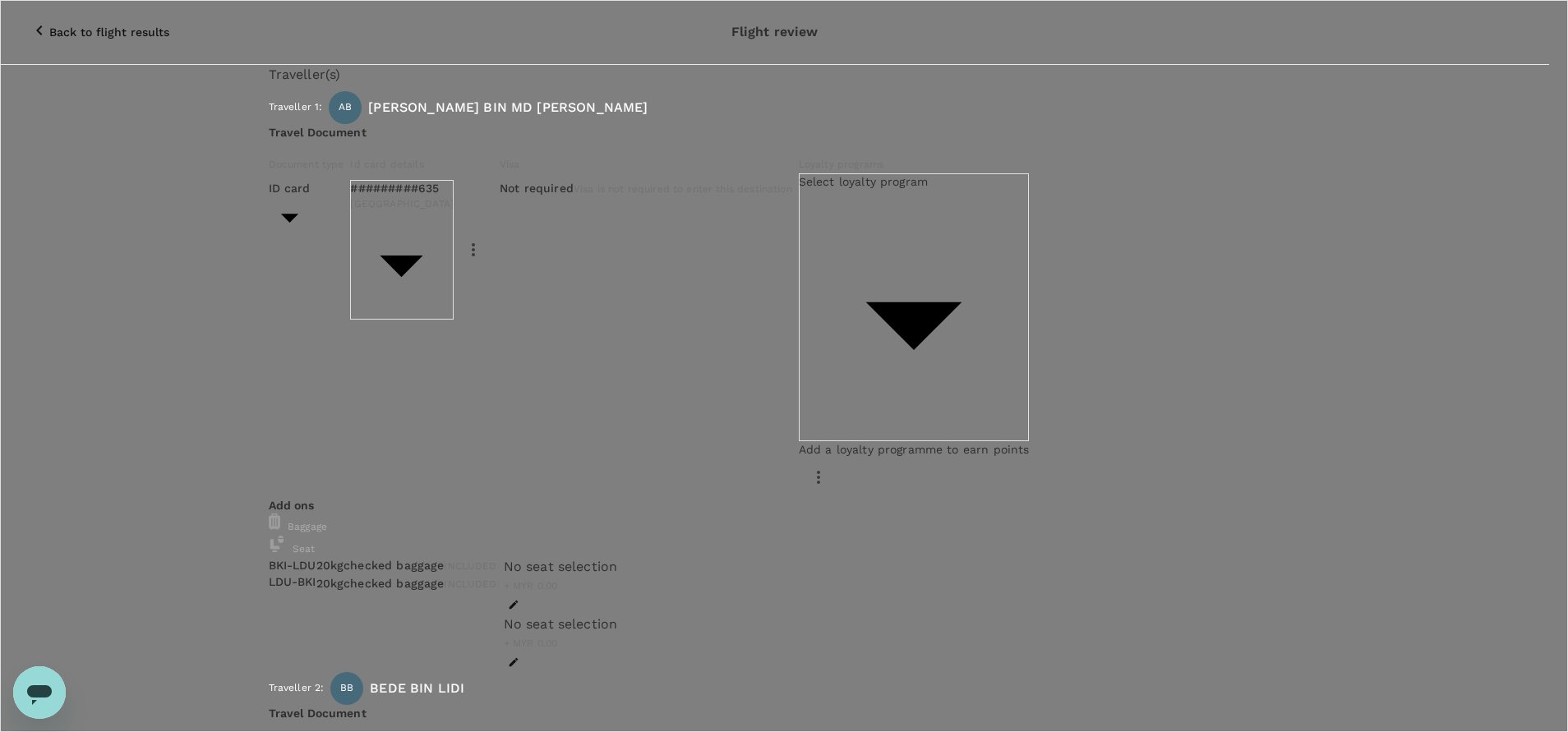
drag, startPoint x: 581, startPoint y: 411, endPoint x: 422, endPoint y: 402, distance: 159.3
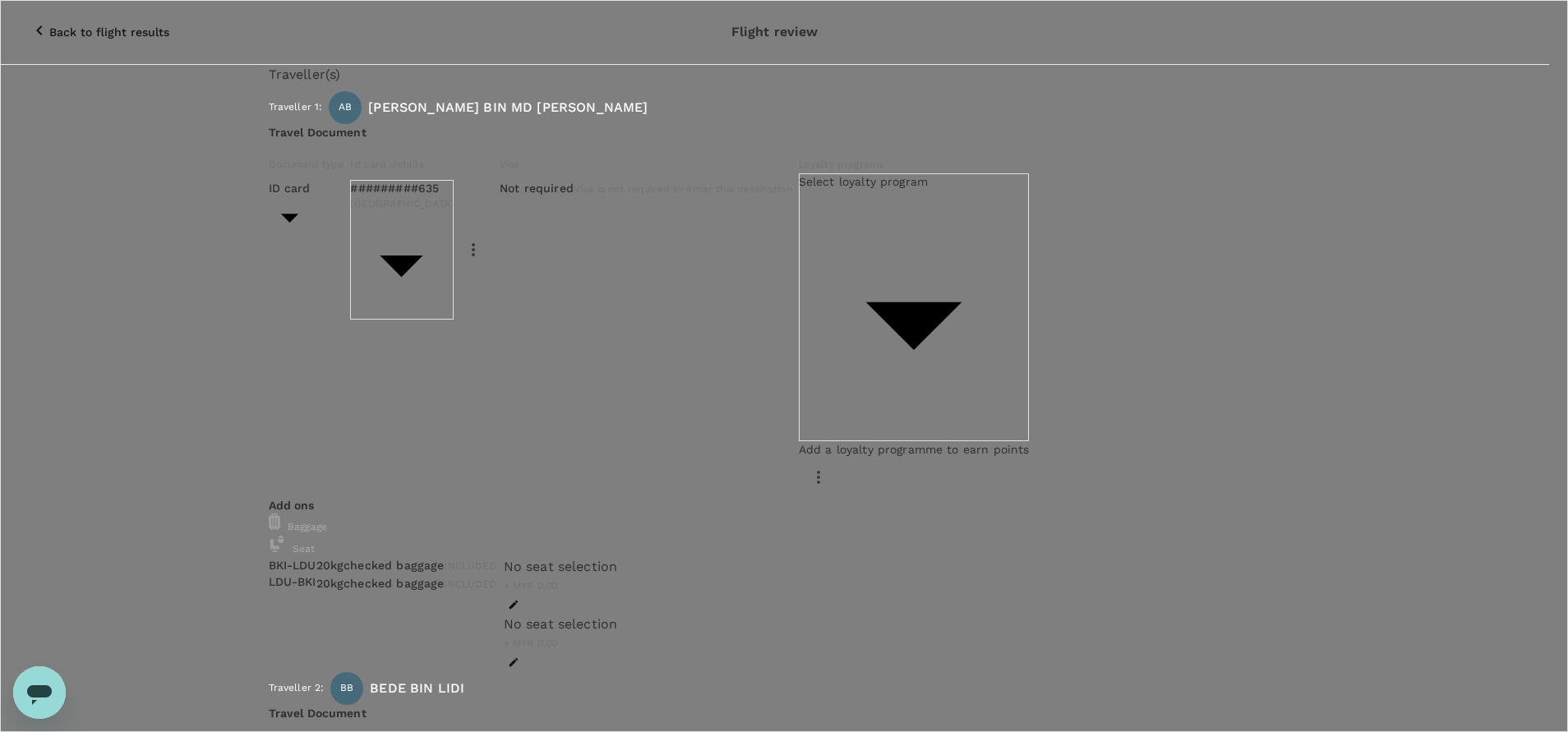
drag, startPoint x: 648, startPoint y: 289, endPoint x: 682, endPoint y: 288, distance: 34.0
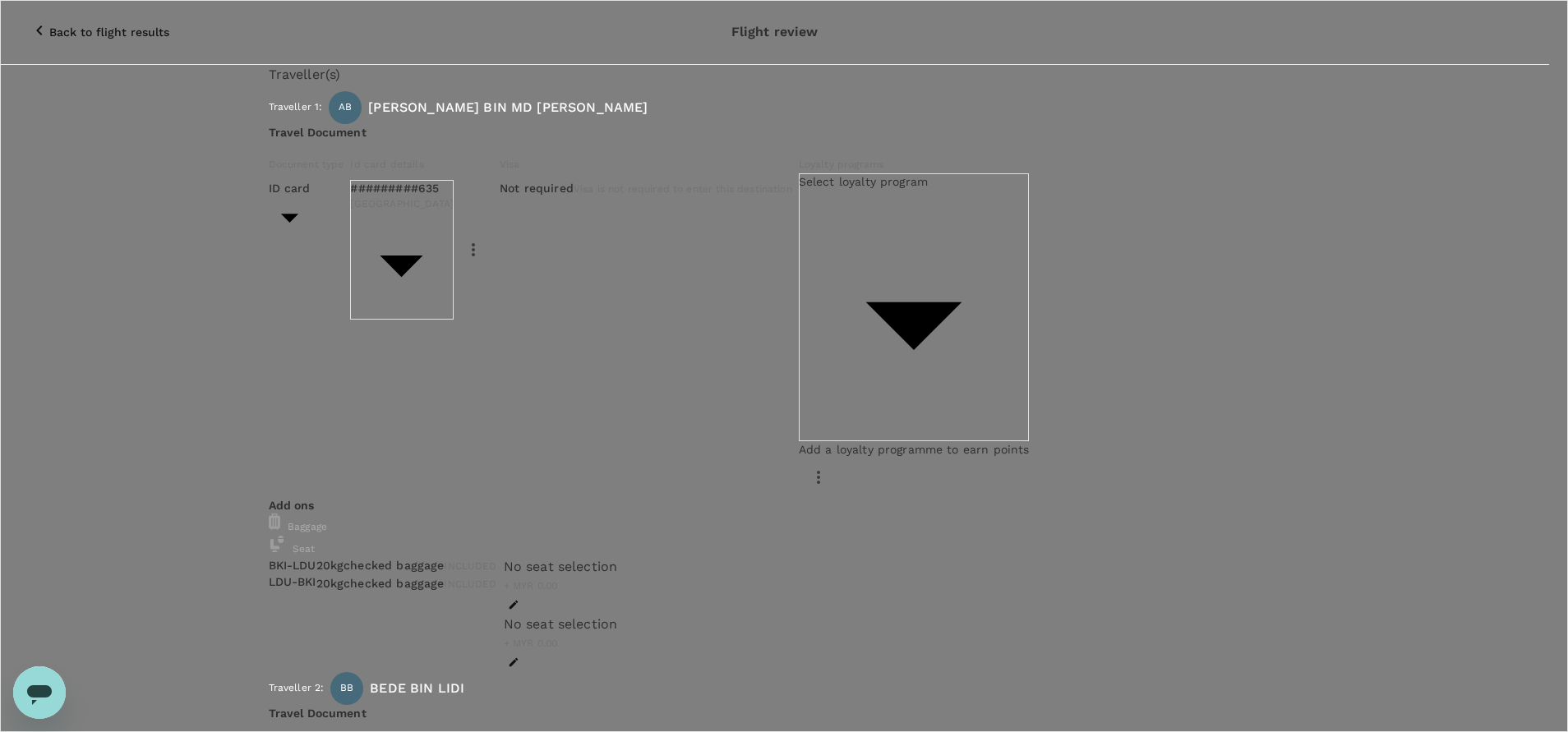
type textarea "Hi @Hariz / @[GEOGRAPHIC_DATA], Requesting your approval for the flight below, …"
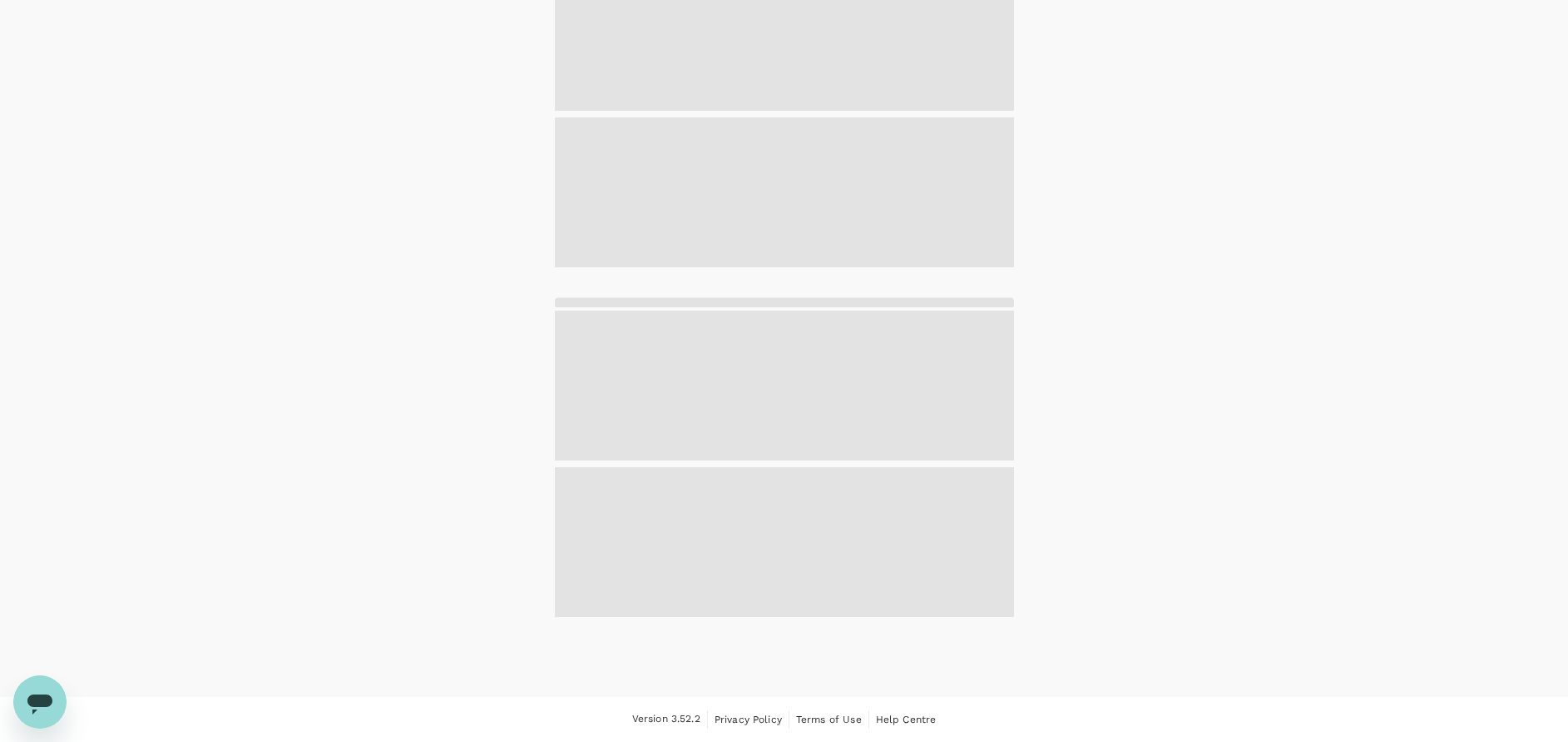
scroll to position [127, 0]
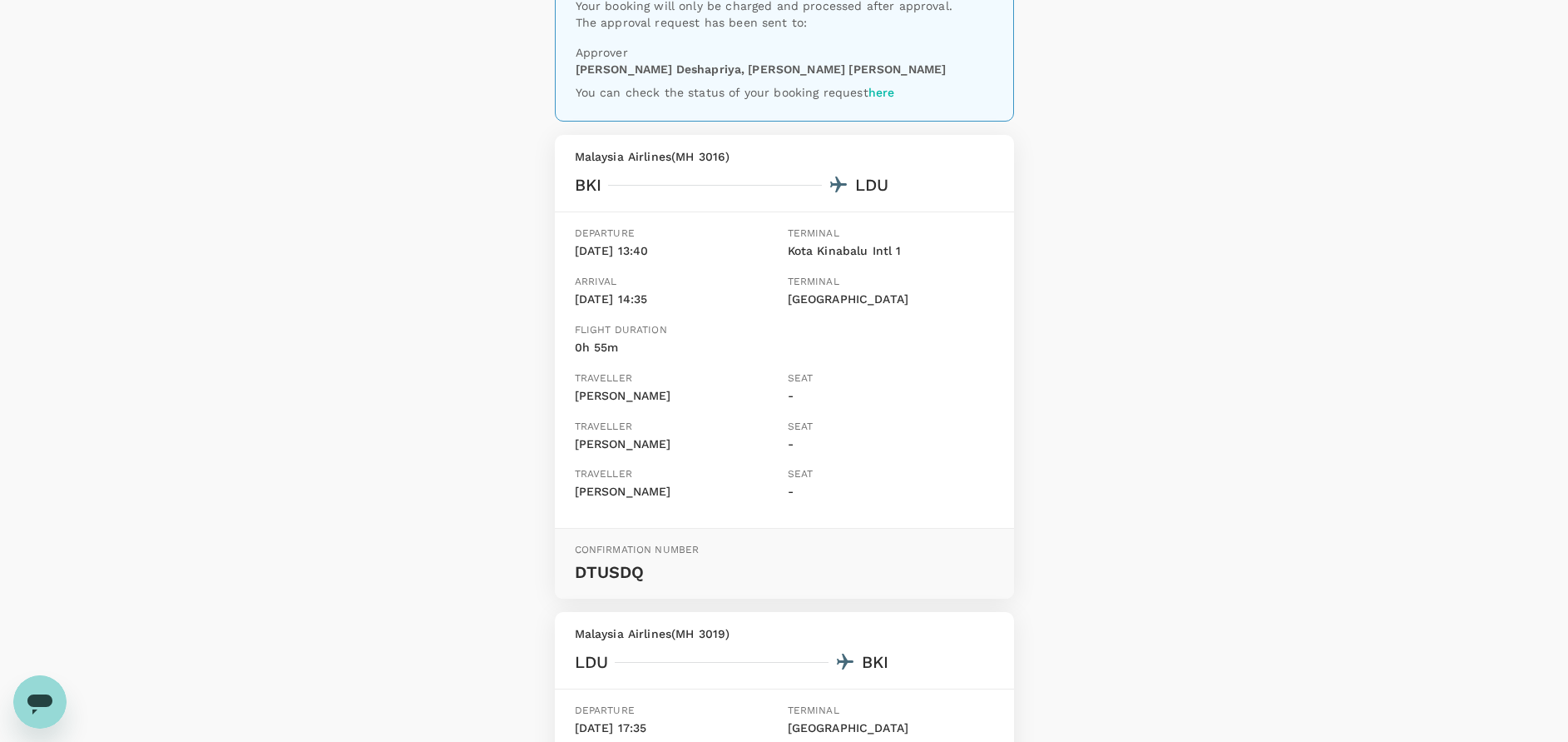
click at [1147, 433] on div "Your booking request has been sent for review Your booking will only be charged…" at bounding box center [784, 557] width 1568 height 1253
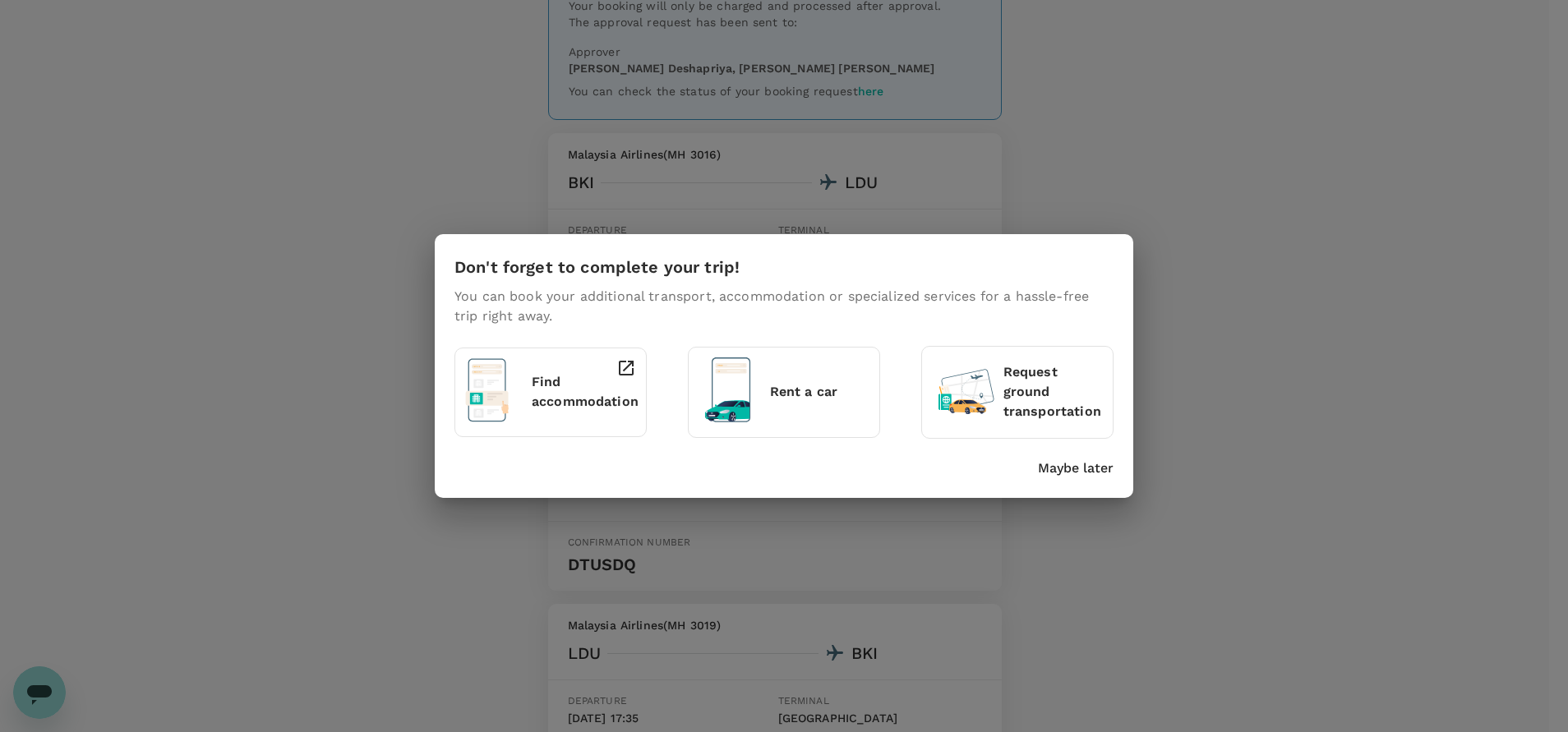
click at [1075, 460] on p "Maybe later" at bounding box center [1075, 469] width 76 height 20
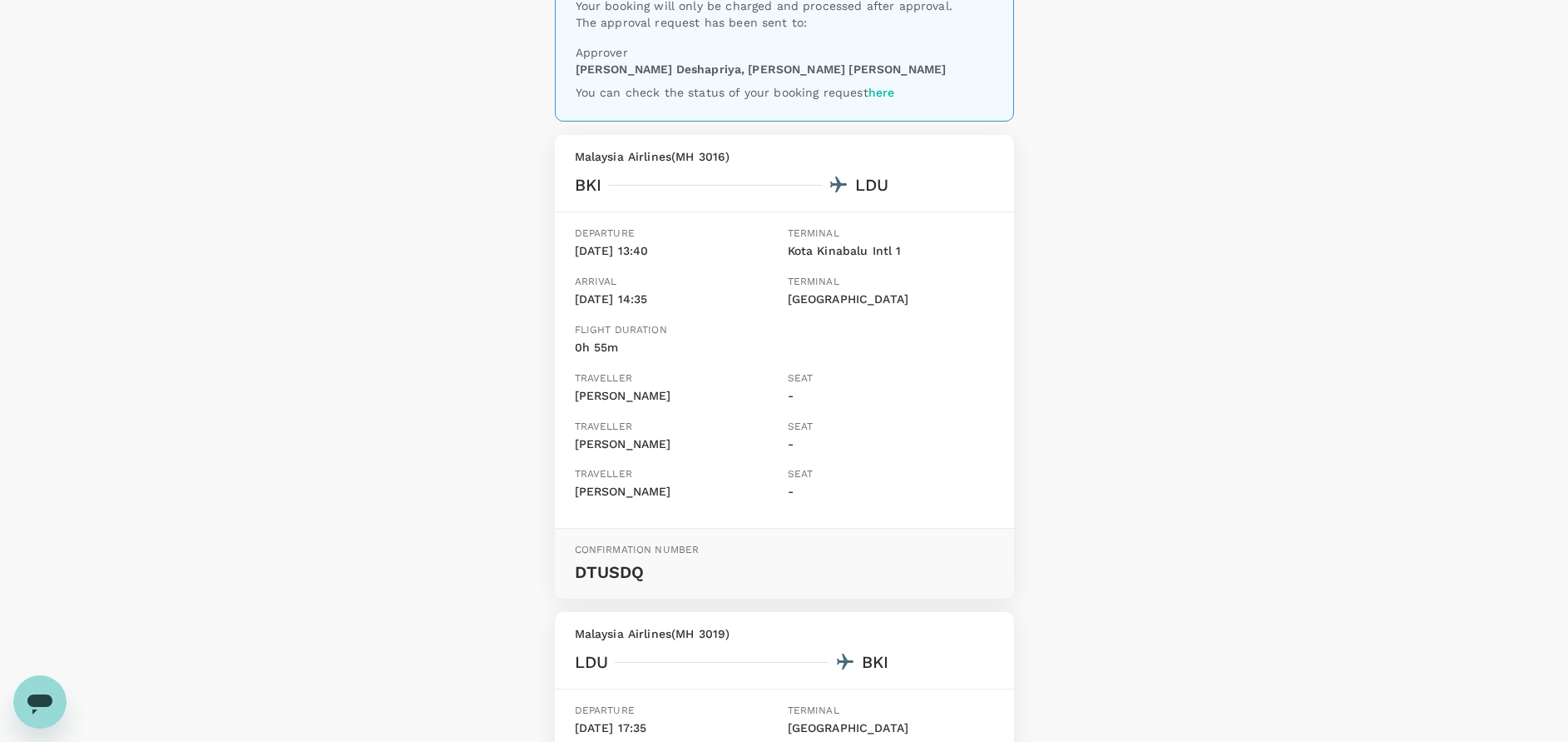
click at [1260, 370] on div "Your booking request has been sent for review Your booking will only be charged…" at bounding box center [784, 557] width 1568 height 1253
click at [1128, 539] on div "Your booking request has been sent for review Your booking will only be charged…" at bounding box center [784, 557] width 1568 height 1253
click at [1225, 493] on div "Your booking request has been sent for review Your booking will only be charged…" at bounding box center [784, 557] width 1568 height 1253
click at [1172, 517] on div "Your booking request has been sent for review Your booking will only be charged…" at bounding box center [784, 557] width 1568 height 1253
click at [345, 130] on div "Your booking request has been sent for review Your booking will only be charged…" at bounding box center [784, 557] width 1568 height 1253
